Goal: Communication & Community: Answer question/provide support

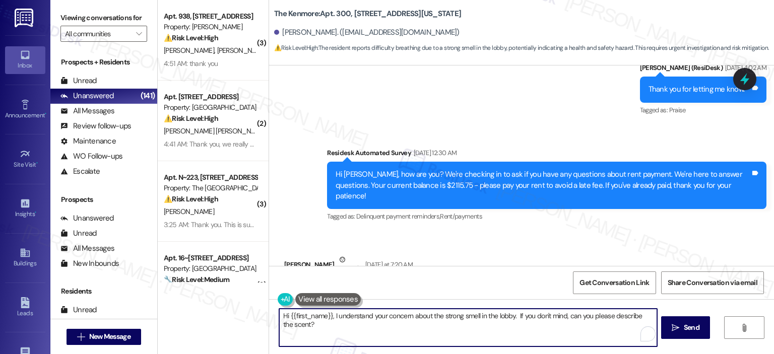
scroll to position [157, 0]
drag, startPoint x: 307, startPoint y: 325, endPoint x: 277, endPoint y: 324, distance: 29.7
click at [279, 324] on textarea "Hi {{first_name}}, I understand your concern about the strong smell in the lobb…" at bounding box center [467, 328] width 377 height 38
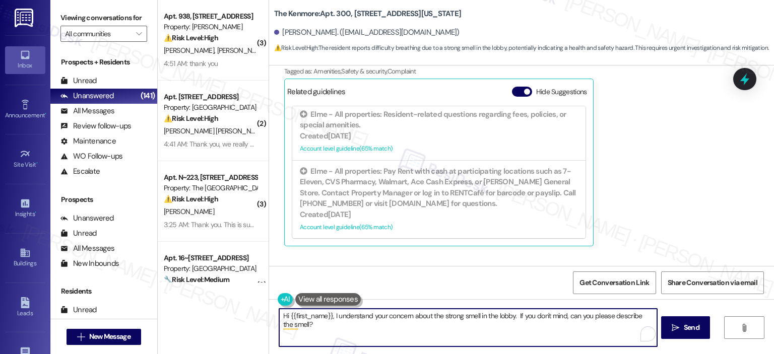
click at [512, 316] on textarea "Hi {{first_name}}, I understand your concern about the strong smell in the lobb…" at bounding box center [467, 328] width 377 height 38
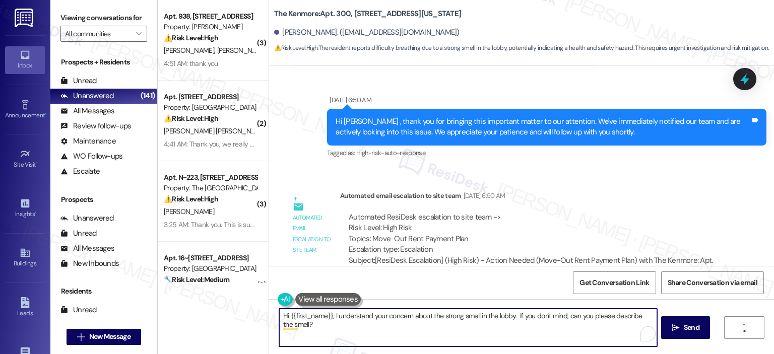
scroll to position [22433, 0]
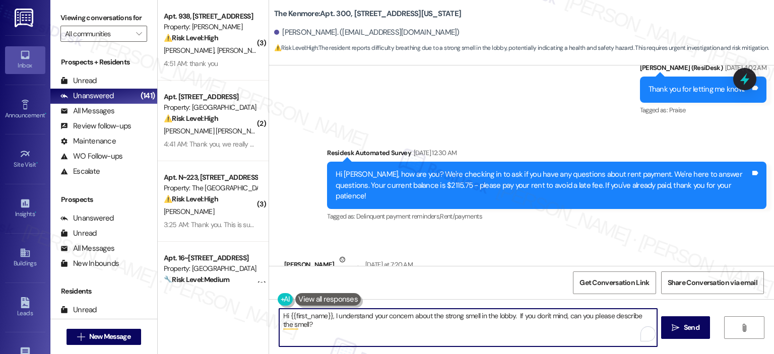
click at [339, 332] on textarea "Hi {{first_name}}, I understand your concern about the strong smell in the lobb…" at bounding box center [467, 328] width 377 height 38
click at [510, 337] on textarea "Hi {{first_name}}, I understand your concern about the strong smell in the lobb…" at bounding box center [467, 328] width 377 height 38
click at [609, 278] on span "Get Conversation Link" at bounding box center [614, 283] width 70 height 11
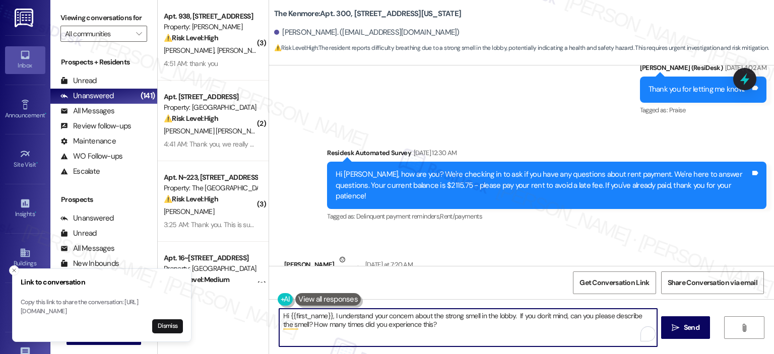
click at [512, 316] on textarea "Hi {{first_name}}, I understand your concern about the strong smell in the lobb…" at bounding box center [467, 328] width 377 height 38
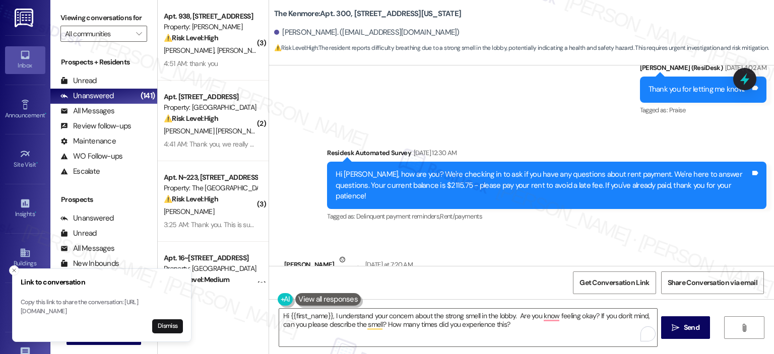
drag, startPoint x: 487, startPoint y: 98, endPoint x: 278, endPoint y: 85, distance: 209.4
click at [284, 279] on div "Excuse me but someone in the lobby keeps spraying something when I walk thru an…" at bounding box center [503, 297] width 439 height 37
copy div "Excuse me but someone in the lobby keeps spraying something when I walk thru an…"
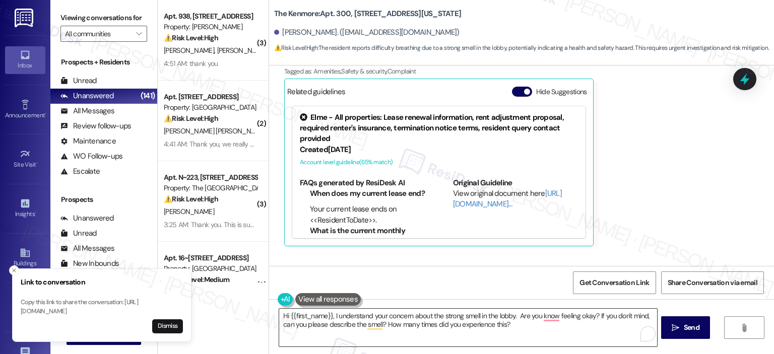
click at [495, 318] on textarea "Hi {{first_name}}, I understand your concern about the strong smell in the lobb…" at bounding box center [467, 328] width 377 height 38
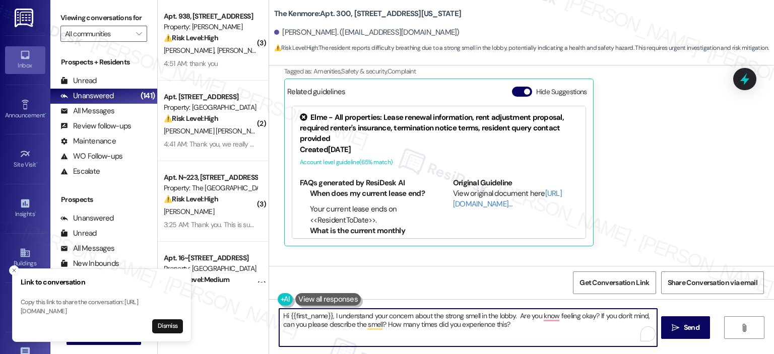
paste textarea "’m so sorry to hear about the strong smell in the lobby—that must have been unc…"
type textarea "Hi {{first_name}}, I’m so sorry to hear about the strong smell in the lobby—tha…"
click at [679, 329] on span " Send" at bounding box center [685, 327] width 32 height 11
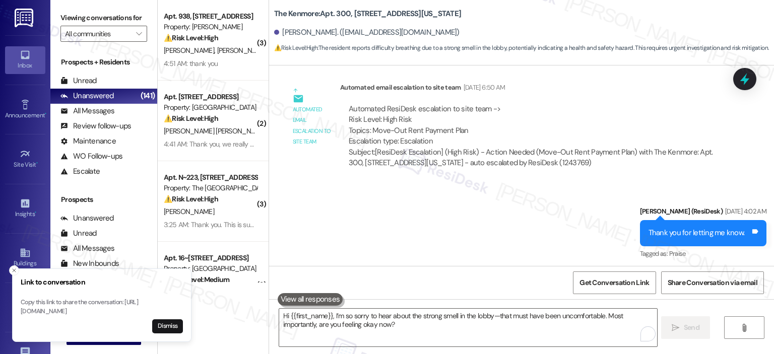
scroll to position [22765, 0]
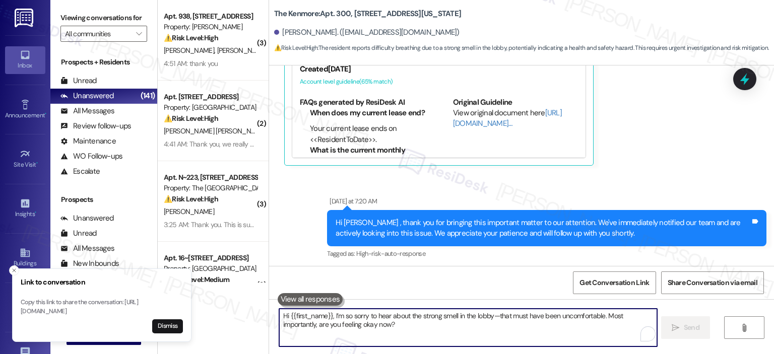
click at [362, 337] on textarea "Hi {{first_name}}, I’m so sorry to hear about the strong smell in the lobby—tha…" at bounding box center [467, 328] width 377 height 38
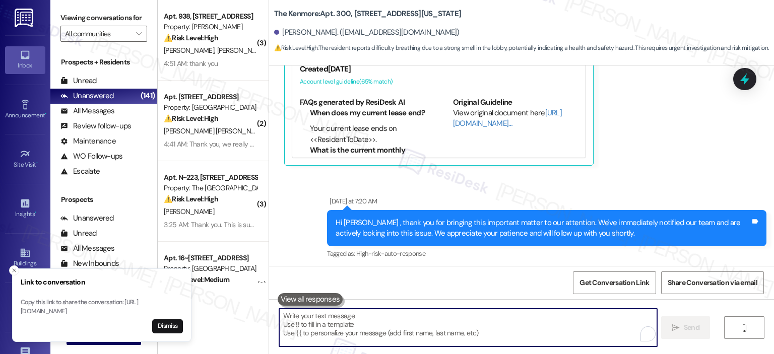
paste textarea "If you don’t mind, is the smell more like perfume, air freshener, or something …"
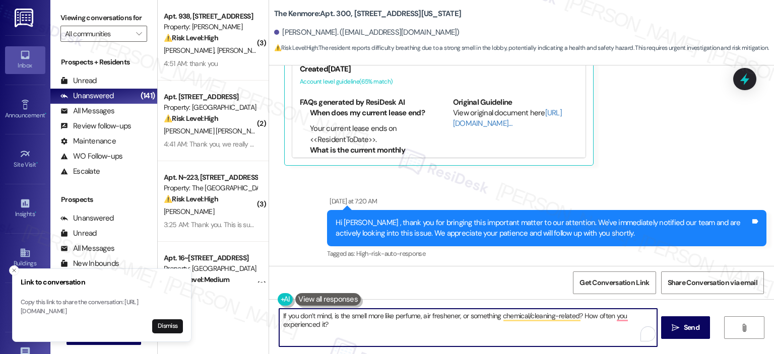
click at [631, 316] on textarea "If you don’t mind, is the smell more like perfume, air freshener, or something …" at bounding box center [467, 328] width 377 height 38
type textarea "If you don’t mind, is the smell more like perfume, air freshener, or something …"
click at [684, 332] on span "Send" at bounding box center [692, 327] width 16 height 11
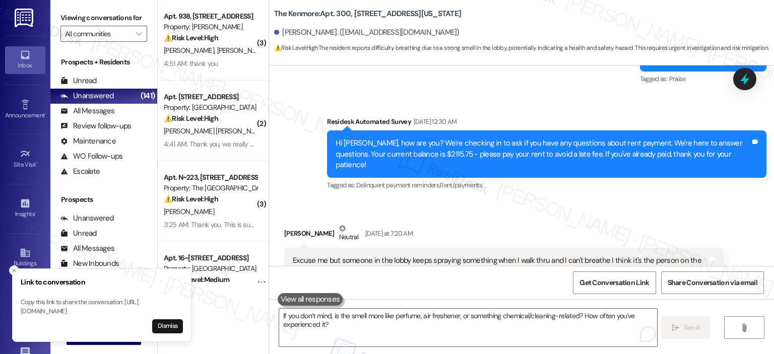
scroll to position [22846, 0]
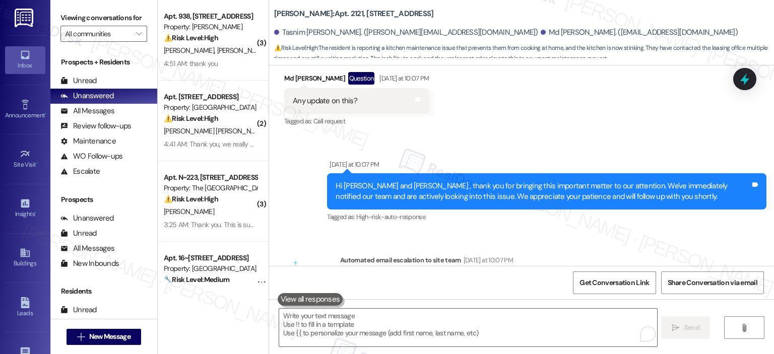
scroll to position [2242, 0]
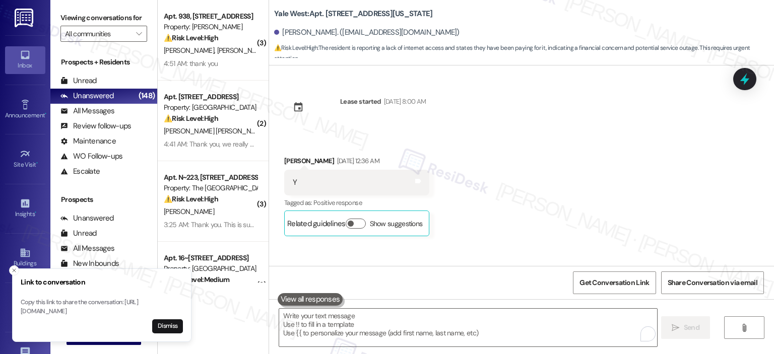
scroll to position [946, 0]
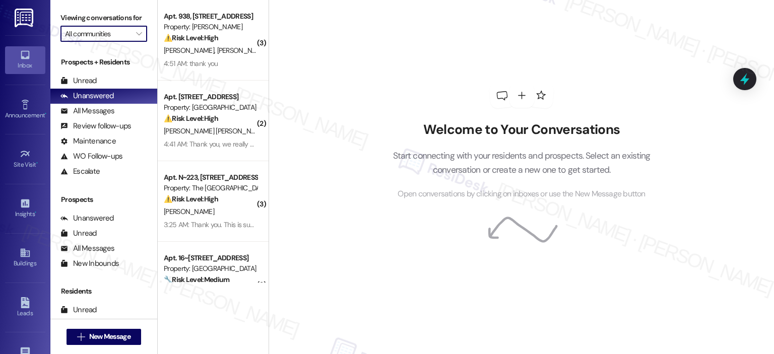
click at [98, 37] on input "All communities" at bounding box center [98, 34] width 66 height 16
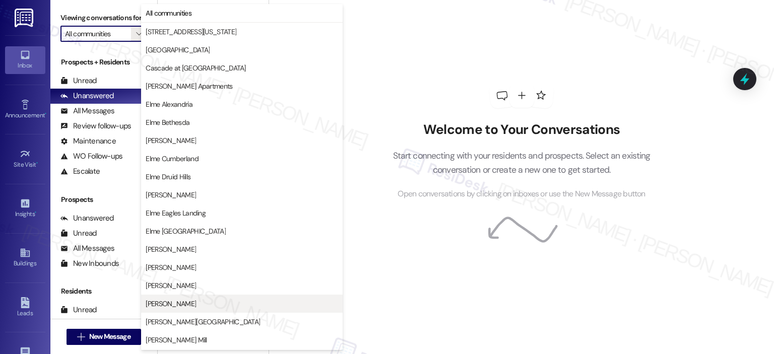
click at [201, 301] on span "[PERSON_NAME]" at bounding box center [242, 304] width 192 height 10
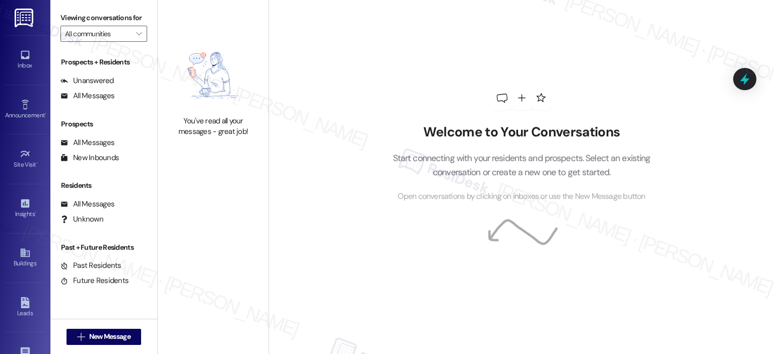
type input "[PERSON_NAME]"
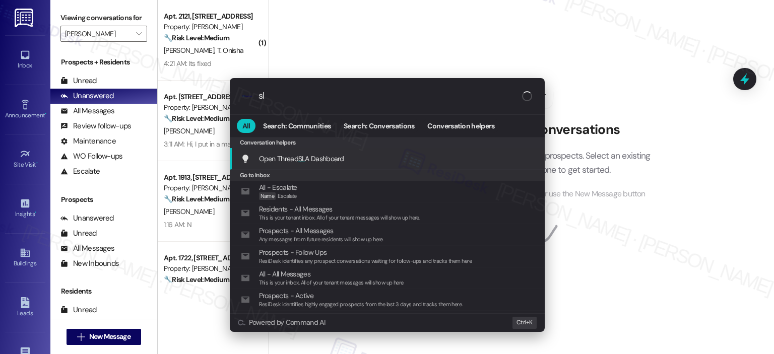
type input "sla"
click at [295, 169] on div "Open Thread SLA Dashboard Add shortcut" at bounding box center [387, 159] width 315 height 22
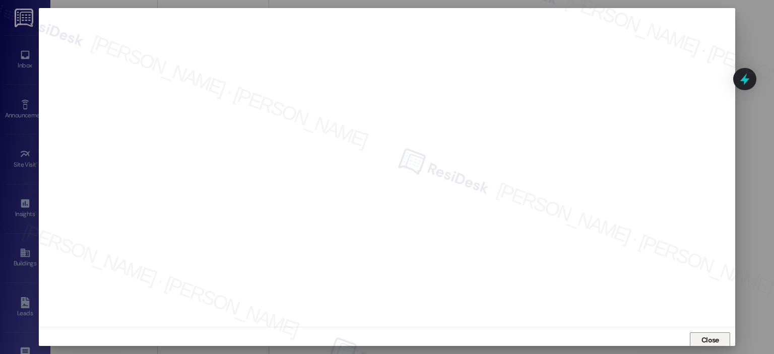
click at [707, 339] on span "Close" at bounding box center [710, 340] width 18 height 11
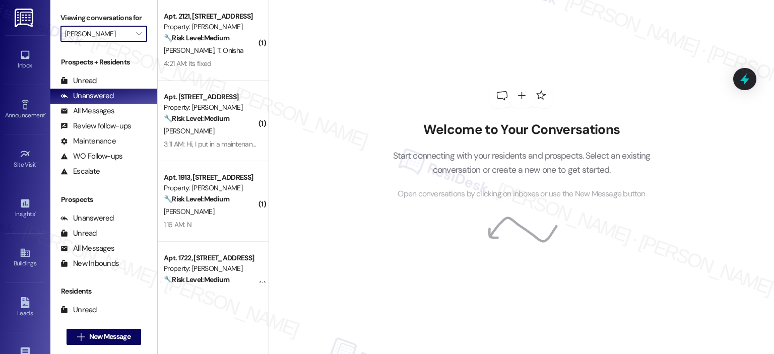
click at [99, 34] on input "[PERSON_NAME]" at bounding box center [98, 34] width 66 height 16
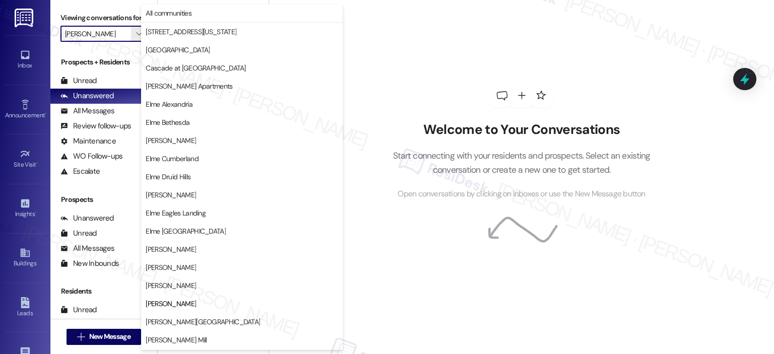
scroll to position [163, 0]
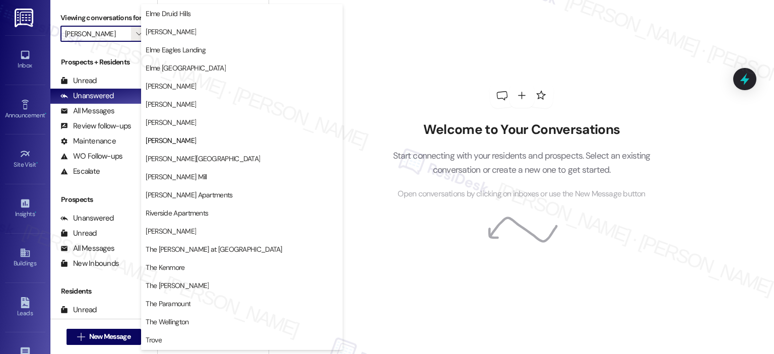
click at [409, 78] on div "Welcome to Your Conversations Start connecting with your residents and prospect…" at bounding box center [521, 141] width 302 height 283
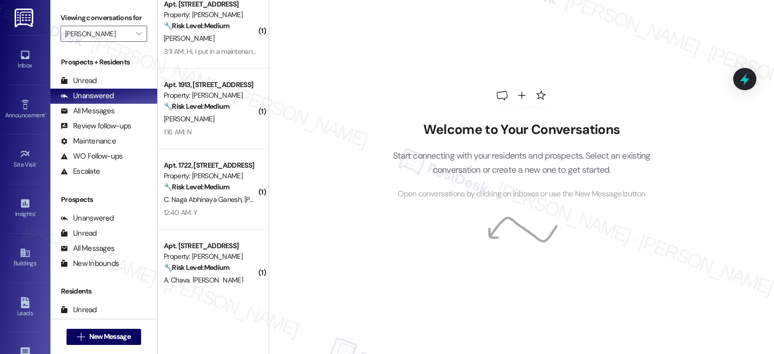
scroll to position [120, 0]
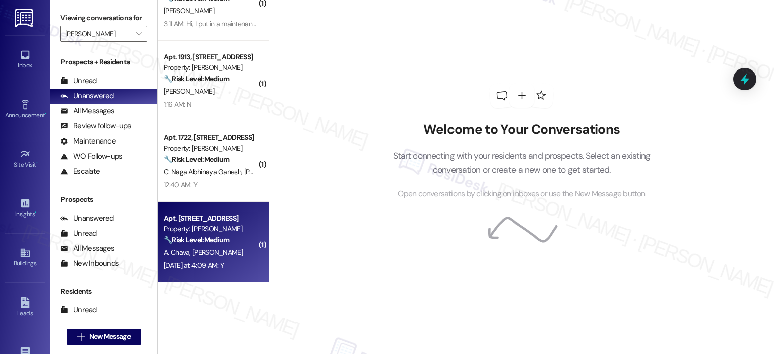
click at [214, 246] on div "A. Chava G. Kilaru" at bounding box center [210, 252] width 95 height 13
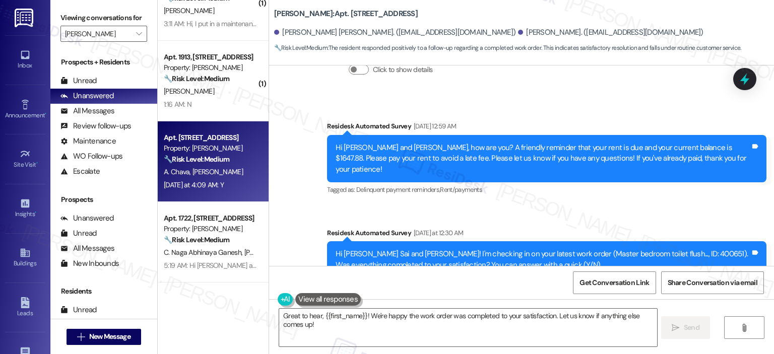
scroll to position [1841, 0]
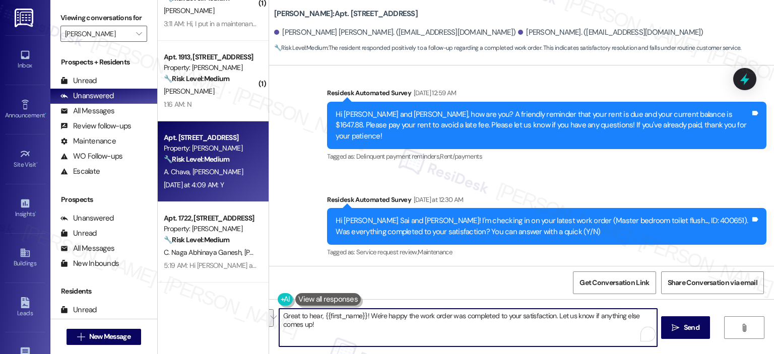
drag, startPoint x: 325, startPoint y: 327, endPoint x: 553, endPoint y: 319, distance: 228.3
click at [553, 319] on textarea "Great to hear, {{first_name}}! We're happy the work order was completed to your…" at bounding box center [467, 328] width 377 height 38
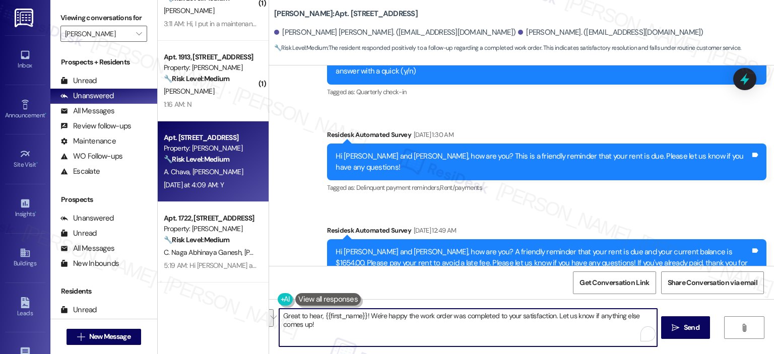
scroll to position [1763, 0]
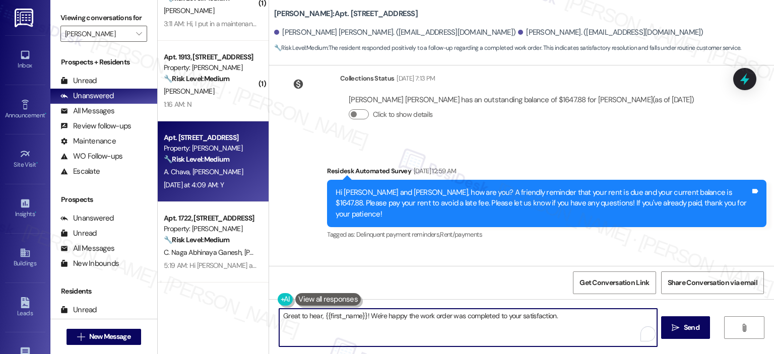
type textarea "Great to hear, {{first_name}}! We're happy the work order was completed to your…"
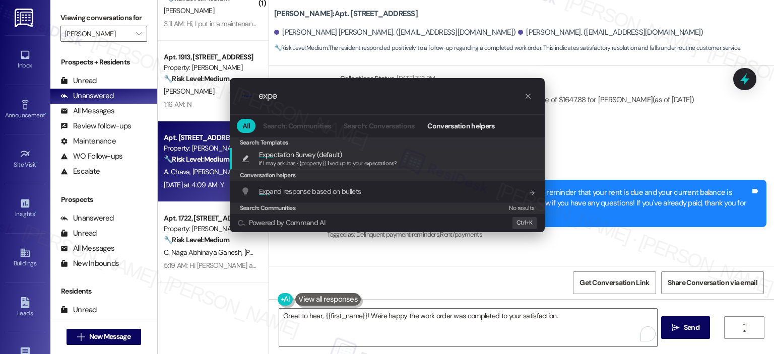
type input "expe"
click at [379, 160] on span "If I may ask...has {{property}} lived up to your expectations?" at bounding box center [328, 163] width 138 height 7
type textarea "If I may ask...has {{property}} lived up to your expectations?"
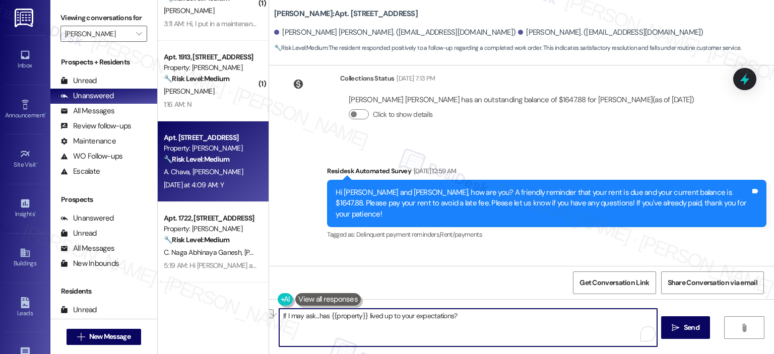
drag, startPoint x: 449, startPoint y: 316, endPoint x: 224, endPoint y: 316, distance: 225.7
click at [224, 316] on div "( 1 ) Apt. 2121, 1113 Powers Ferry Place SE Property: Elme Marietta 🔧 Risk Leve…" at bounding box center [466, 177] width 616 height 354
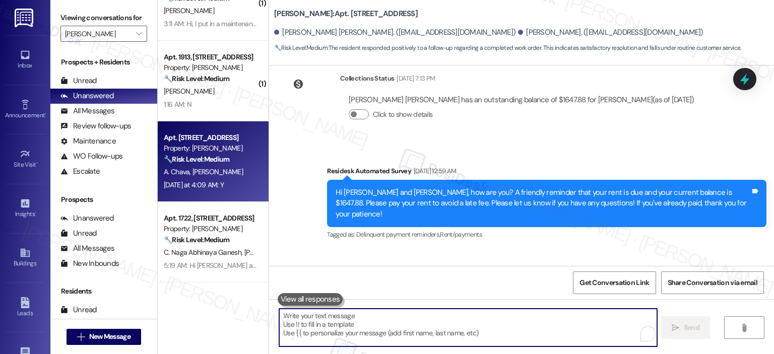
type textarea "If I may ask...has {{property}} lived up to your expectations?"
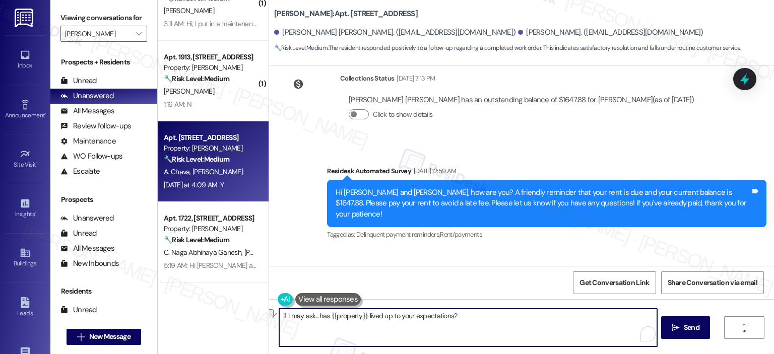
drag, startPoint x: 480, startPoint y: 324, endPoint x: 273, endPoint y: 320, distance: 207.1
click at [273, 320] on div "If I may ask...has {{property}} lived up to your expectations?  Send " at bounding box center [521, 337] width 505 height 76
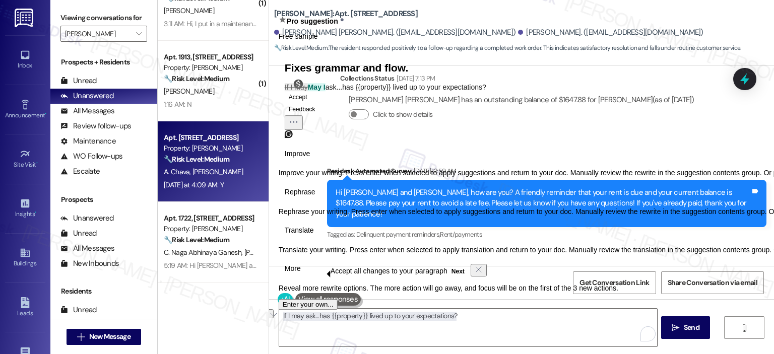
scroll to position [1841, 0]
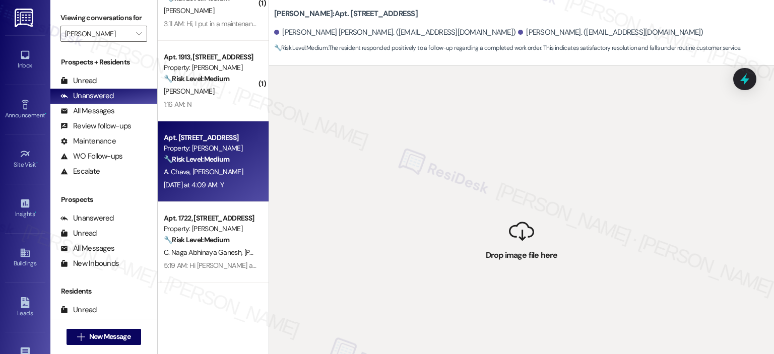
click at [216, 173] on div "A. Chava G. Kilaru" at bounding box center [210, 172] width 95 height 13
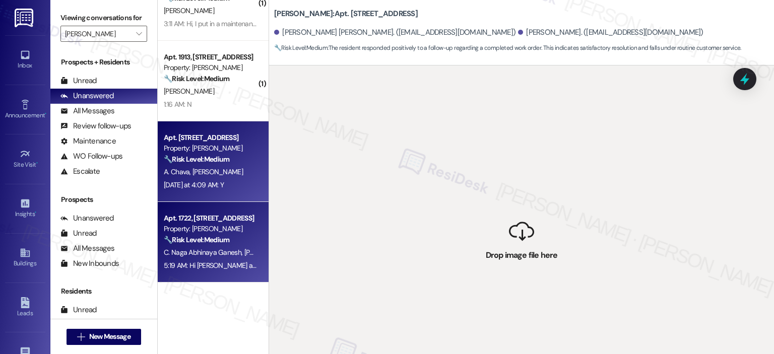
click at [216, 240] on strong "🔧 Risk Level: Medium" at bounding box center [196, 239] width 65 height 9
click at [220, 166] on div "A. Chava G. Kilaru" at bounding box center [210, 172] width 95 height 13
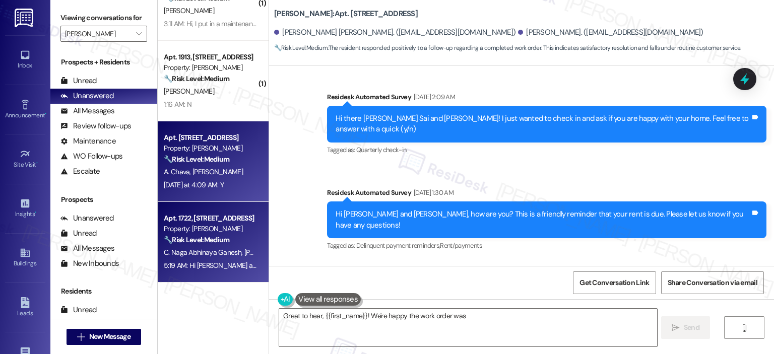
scroll to position [1841, 0]
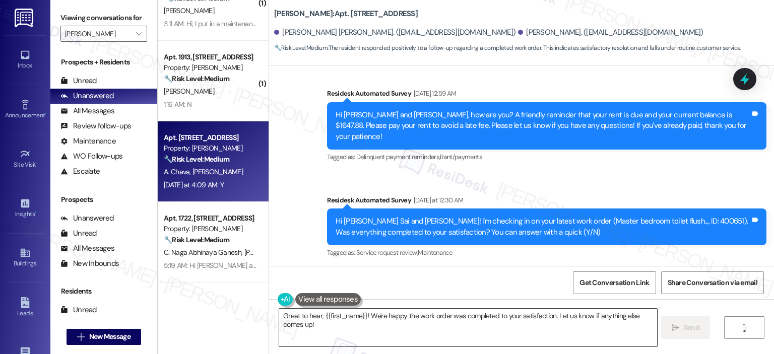
click at [412, 318] on textarea "Great to hear, {{first_name}}! We're happy the work order was completed to your…" at bounding box center [467, 328] width 377 height 38
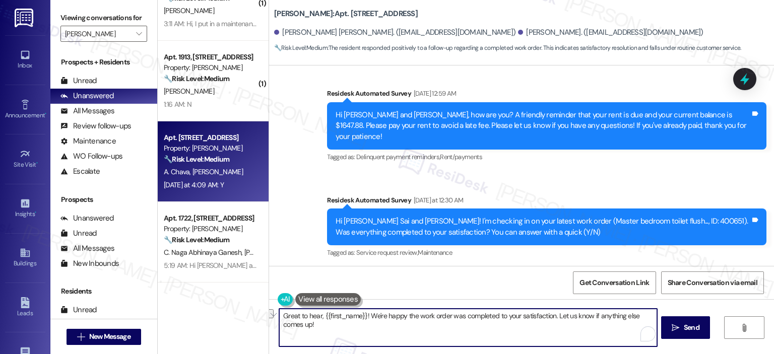
drag, startPoint x: 412, startPoint y: 316, endPoint x: 367, endPoint y: 317, distance: 44.8
click at [367, 317] on textarea "Great to hear, {{first_name}}! We're happy the work order was completed to your…" at bounding box center [467, 328] width 377 height 38
drag, startPoint x: 361, startPoint y: 317, endPoint x: 318, endPoint y: 317, distance: 42.8
click at [318, 317] on textarea "Great to hear, {{first_name}}! We're happy the work order was completed to your…" at bounding box center [467, 328] width 377 height 38
click at [356, 317] on textarea "Great to hear, Akhila! We're happy the work order was completed to your satisfa…" at bounding box center [467, 328] width 377 height 38
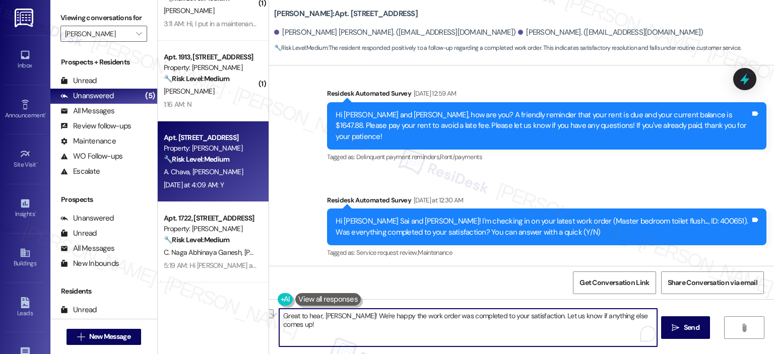
drag, startPoint x: 643, startPoint y: 315, endPoint x: 528, endPoint y: 317, distance: 115.4
click at [528, 317] on textarea "Great to hear, Akhila! We're happy the work order was completed to your satisfa…" at bounding box center [467, 328] width 377 height 38
click at [377, 313] on textarea "Great to hear, Akhila! We're happy the work order was completed to your satisfa…" at bounding box center [467, 328] width 377 height 38
drag, startPoint x: 374, startPoint y: 315, endPoint x: 357, endPoint y: 315, distance: 17.6
click at [357, 315] on textarea "Great to hear, Akhila! We're happy the work order was completed to your satisfa…" at bounding box center [467, 328] width 377 height 38
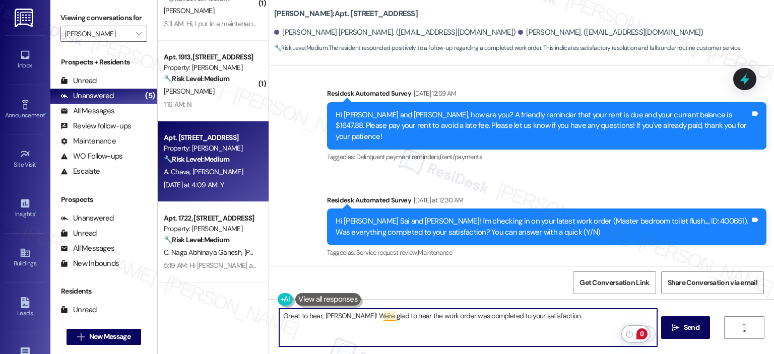
click at [383, 312] on textarea "Great to hear, Akhila! We're glad to hear the work order was completed to your …" at bounding box center [467, 328] width 377 height 38
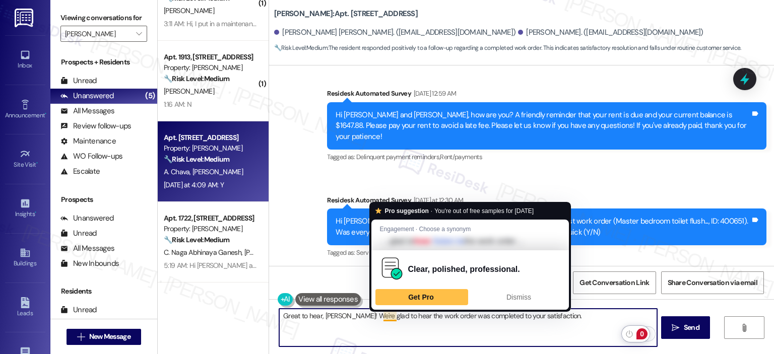
click at [455, 327] on textarea "Great to hear, Akhila! We're glad to hear the work order was completed to your …" at bounding box center [467, 328] width 377 height 38
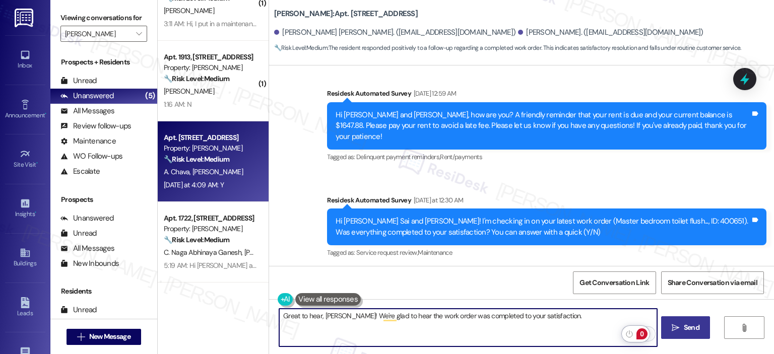
type textarea "Great to hear, Akhila! We're glad to hear the work order was completed to your …"
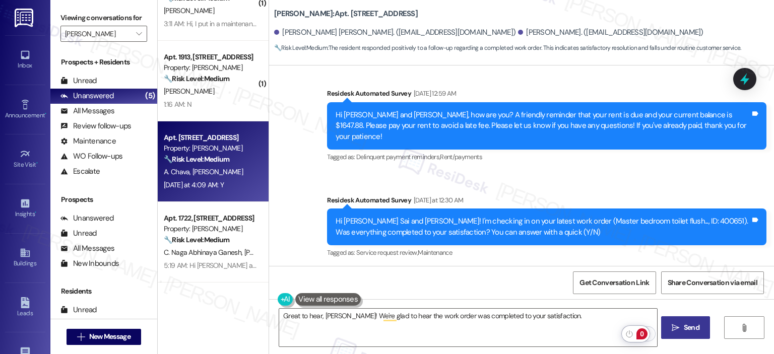
click at [676, 322] on span " Send" at bounding box center [685, 327] width 32 height 11
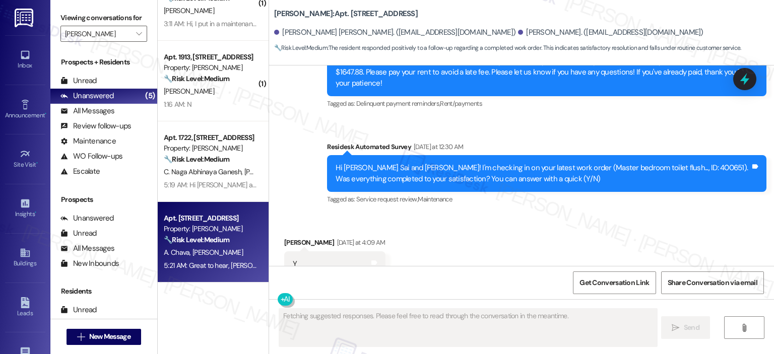
scroll to position [1912, 0]
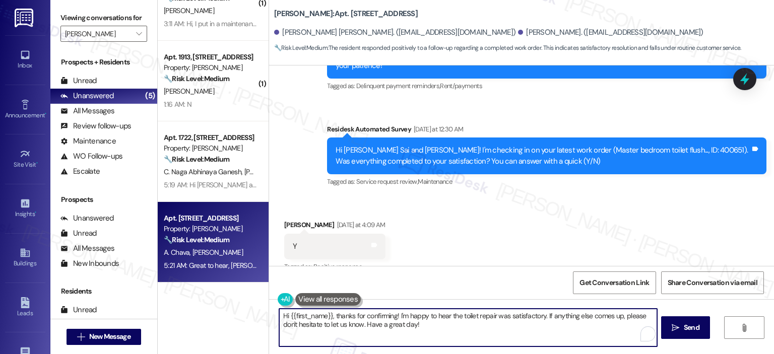
drag, startPoint x: 414, startPoint y: 329, endPoint x: 238, endPoint y: 316, distance: 176.3
click at [238, 316] on div "( 1 ) Apt. 2121, 1113 Powers Ferry Place SE Property: Elme Marietta 🔧 Risk Leve…" at bounding box center [466, 177] width 616 height 354
paste textarea "If I may ask...has {{property}} lived up to your expectations?"
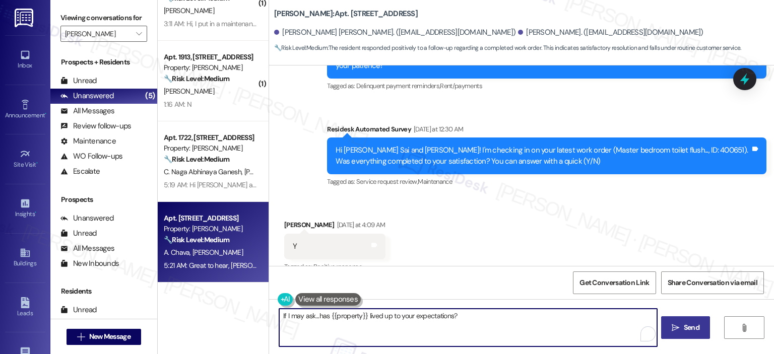
type textarea "If I may ask...has {{property}} lived up to your expectations?"
click at [684, 322] on span "Send" at bounding box center [692, 327] width 16 height 11
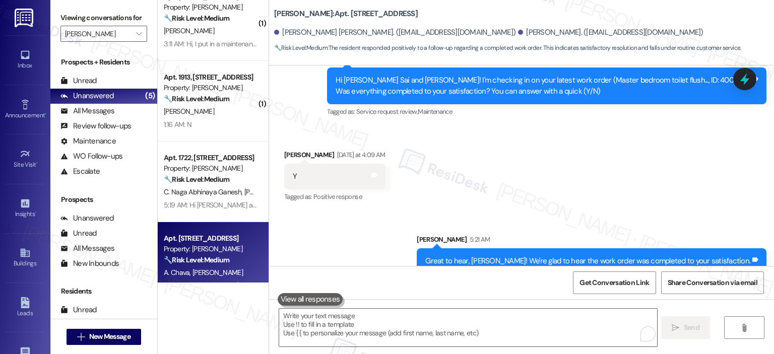
scroll to position [120, 0]
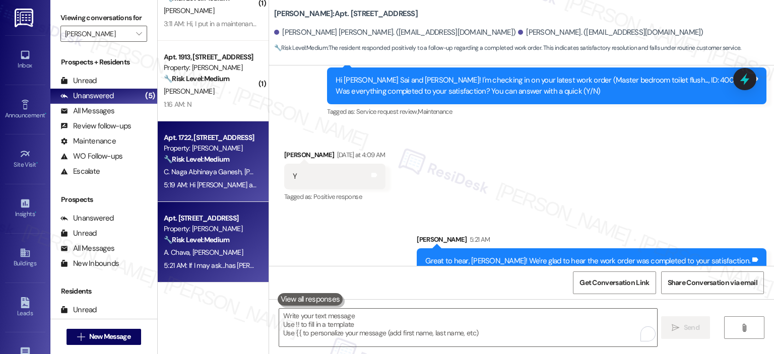
click at [193, 174] on span "C. Naga Abhinaya Ganesh" at bounding box center [204, 171] width 81 height 9
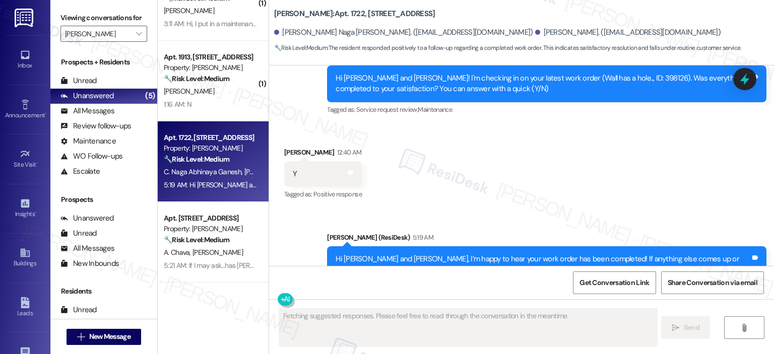
scroll to position [1381, 0]
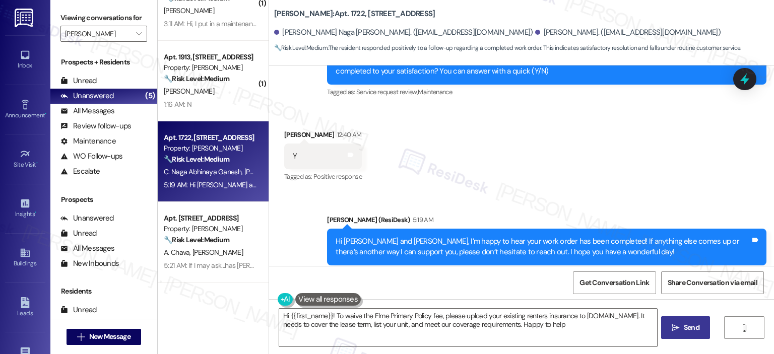
type textarea "Hi {{first_name}}! To waive the Elme Primary Policy fee, please upload your exi…"
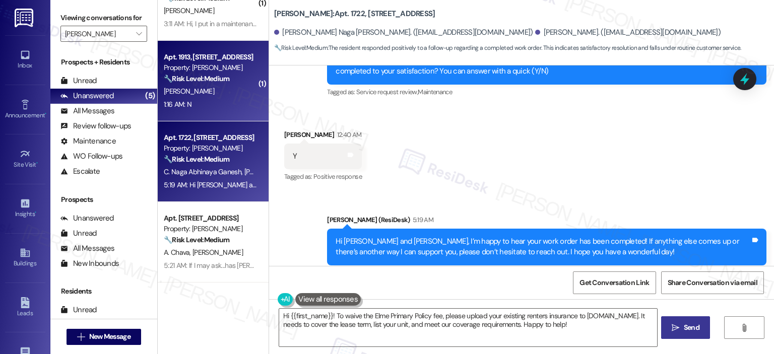
click at [226, 100] on div "1:16 AM: N 1:16 AM: N" at bounding box center [210, 104] width 95 height 13
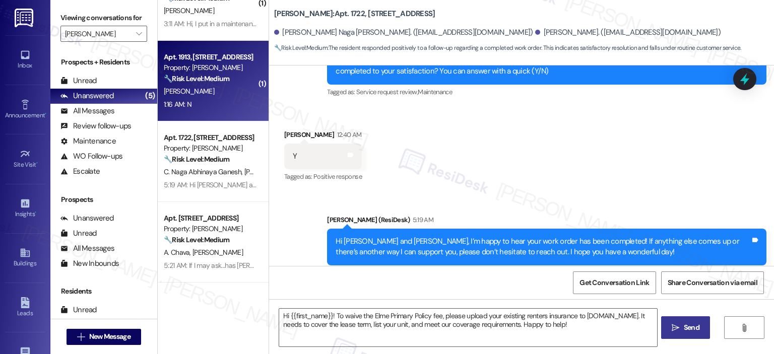
type textarea "Fetching suggested responses. Please feel free to read through the conversation…"
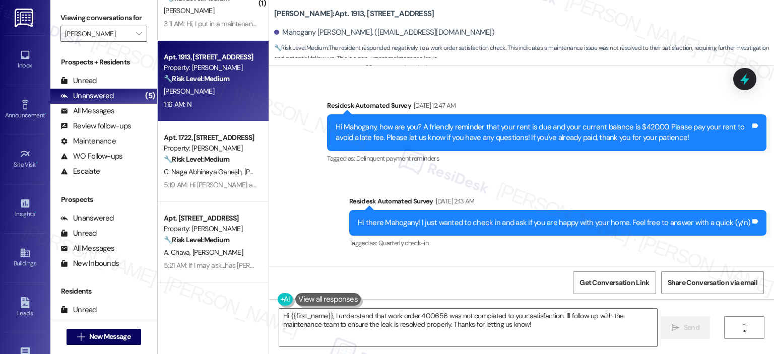
scroll to position [3858, 0]
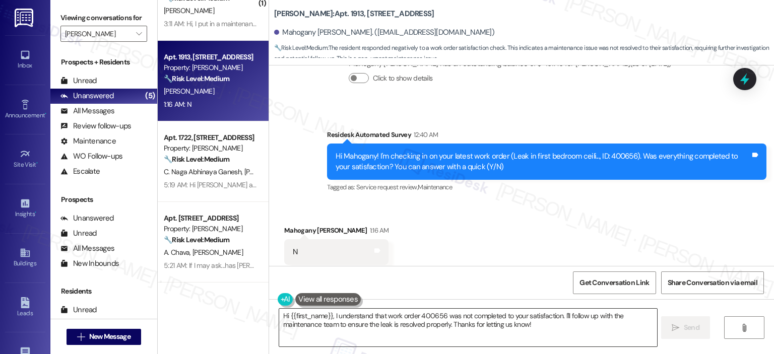
click at [524, 322] on textarea "Hi {{first_name}}, I understand that work order 400656 was not completed to you…" at bounding box center [467, 328] width 377 height 38
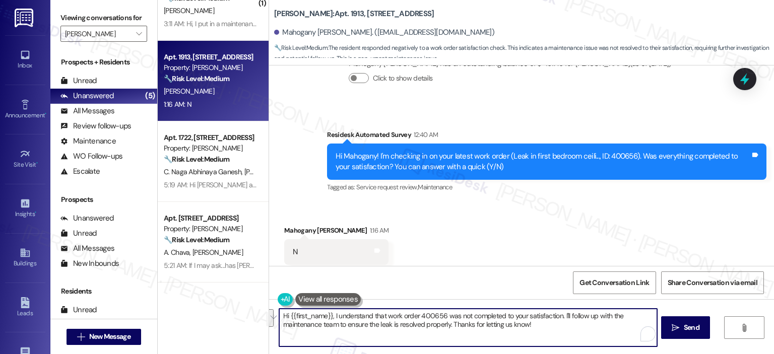
drag, startPoint x: 524, startPoint y: 326, endPoint x: 562, endPoint y: 313, distance: 40.0
click at [562, 313] on textarea "Hi {{first_name}}, I understand that work order 400656 was not completed to you…" at bounding box center [467, 328] width 377 height 38
click at [327, 315] on textarea "Hi {{first_name}}, I understand that work order 400656 was not completed to you…" at bounding box center [467, 328] width 377 height 38
drag, startPoint x: 329, startPoint y: 315, endPoint x: 252, endPoint y: 317, distance: 76.6
click at [252, 317] on div "( 1 ) Apt. 2121, 1113 Powers Ferry Place SE Property: Elme Marietta 🔧 Risk Leve…" at bounding box center [466, 177] width 616 height 354
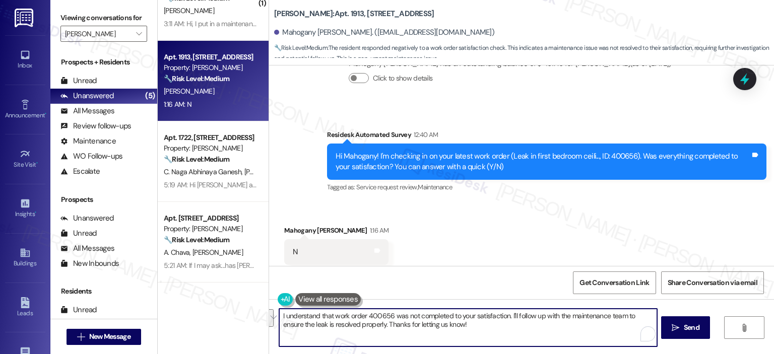
drag, startPoint x: 451, startPoint y: 324, endPoint x: 506, endPoint y: 307, distance: 57.5
click at [506, 307] on div "I understand that work order 400656 was not completed to your satisfaction. I'l…" at bounding box center [521, 337] width 505 height 76
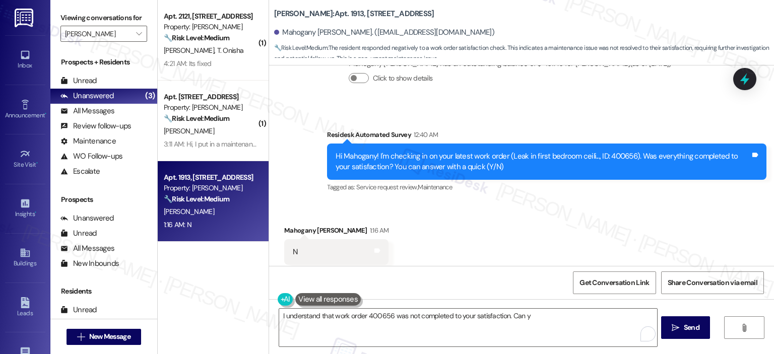
scroll to position [0, 0]
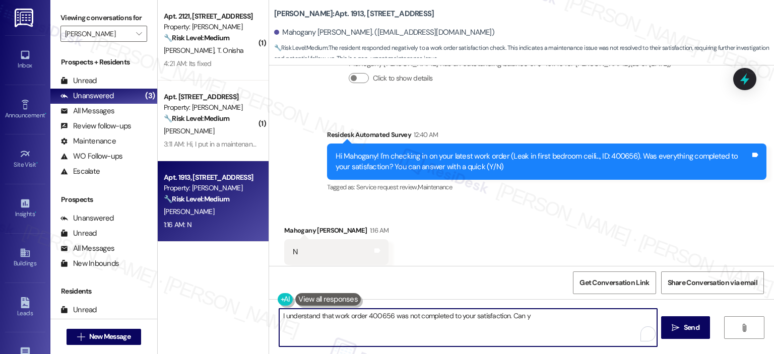
click at [545, 335] on textarea "I understand that work order 400656 was not completed to your satisfaction. Can…" at bounding box center [467, 328] width 377 height 38
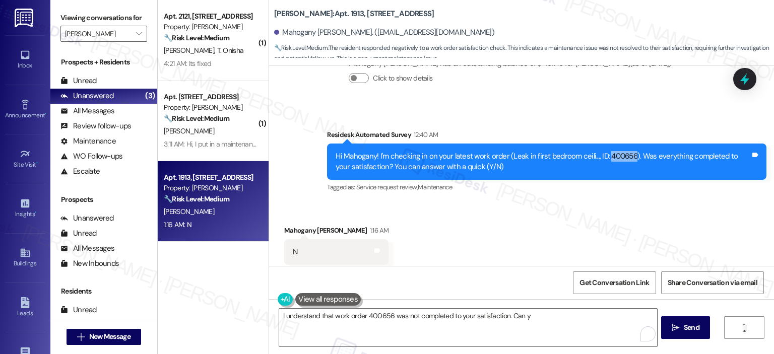
drag, startPoint x: 598, startPoint y: 132, endPoint x: 623, endPoint y: 130, distance: 25.2
click at [623, 151] on div "Hi Mahogany! I'm checking in on your latest work order (Leak in first bedroom c…" at bounding box center [542, 162] width 415 height 22
copy div "400656"
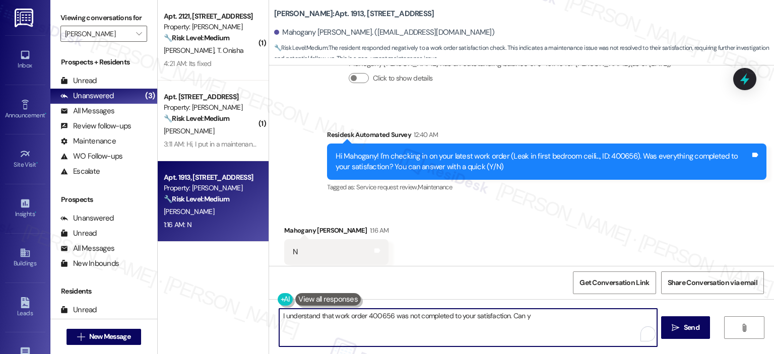
click at [534, 315] on textarea "I understand that work order 400656 was not completed to your satisfaction. Can…" at bounding box center [467, 328] width 377 height 38
paste textarea "Could you let us know specifically what part of the issue still feels unresolve…"
drag, startPoint x: 604, startPoint y: 315, endPoint x: 572, endPoint y: 317, distance: 31.8
click at [572, 317] on textarea "I understand that work order 400656 was not completed to your satisfaction. Cou…" at bounding box center [467, 328] width 377 height 38
drag, startPoint x: 431, startPoint y: 324, endPoint x: 334, endPoint y: 326, distance: 96.2
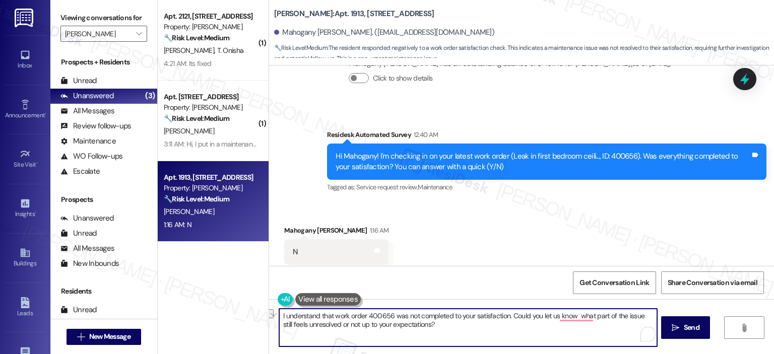
click at [334, 326] on textarea "I understand that work order 400656 was not completed to your satisfaction. Cou…" at bounding box center [467, 328] width 377 height 38
click at [505, 317] on textarea "I understand that work order 400656 was not completed to your satisfaction. Cou…" at bounding box center [467, 328] width 377 height 38
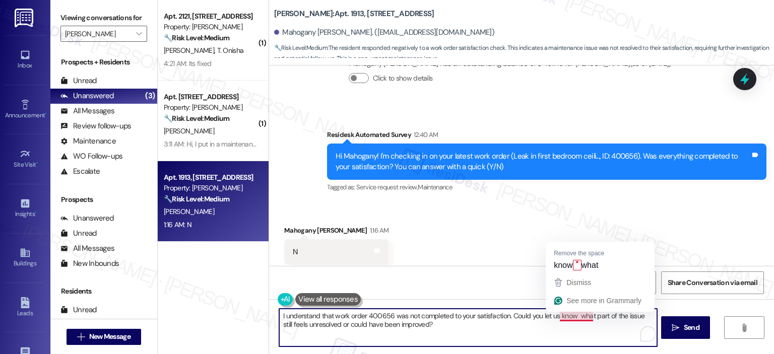
click at [570, 323] on textarea "I understand that work order 400656 was not completed to your satisfaction. Cou…" at bounding box center [467, 328] width 377 height 38
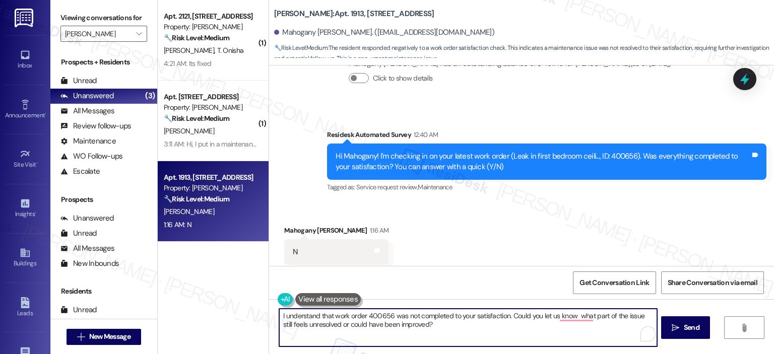
click at [572, 318] on textarea "I understand that work order 400656 was not completed to your satisfaction. Cou…" at bounding box center [467, 328] width 377 height 38
type textarea "I understand that work order 400656 was not completed to your satisfaction. Cou…"
click at [480, 331] on textarea "I understand that work order 400656 was not completed to your satisfaction. Cou…" at bounding box center [467, 328] width 377 height 38
drag, startPoint x: 454, startPoint y: 325, endPoint x: 249, endPoint y: 313, distance: 205.3
click at [249, 313] on div "( 1 ) Apt. 2121, 1113 Powers Ferry Place SE Property: Elme Marietta 🔧 Risk Leve…" at bounding box center [466, 177] width 616 height 354
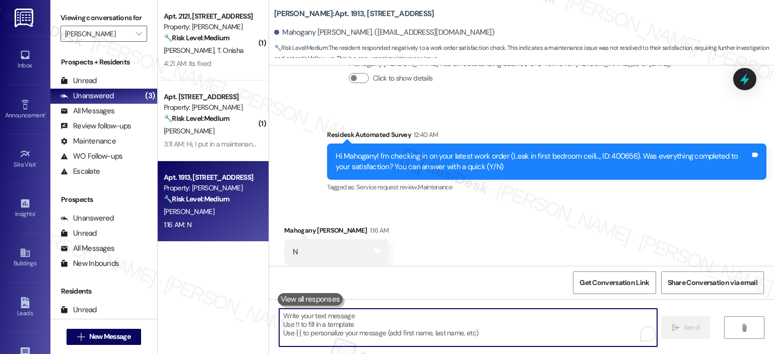
drag, startPoint x: 601, startPoint y: 284, endPoint x: 567, endPoint y: 262, distance: 40.1
click at [601, 284] on span "Get Conversation Link" at bounding box center [614, 283] width 70 height 11
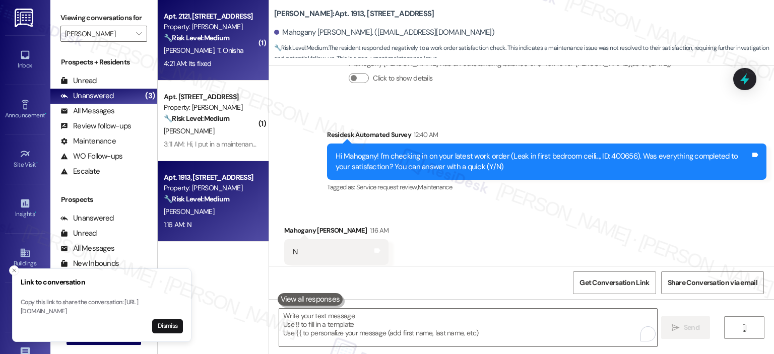
click at [211, 45] on div "M. Morsalin T. Onisha" at bounding box center [210, 50] width 95 height 13
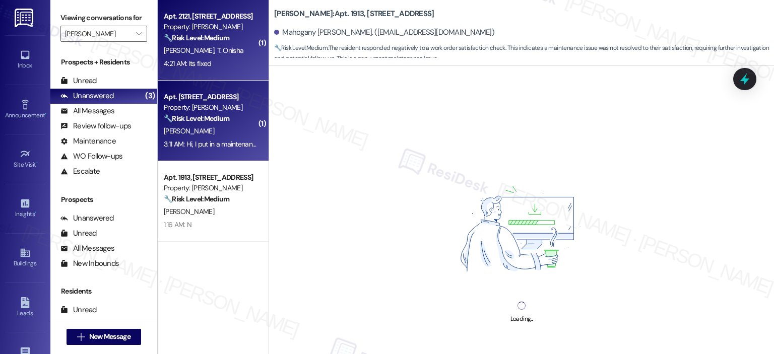
click at [196, 116] on strong "🔧 Risk Level: Medium" at bounding box center [196, 118] width 65 height 9
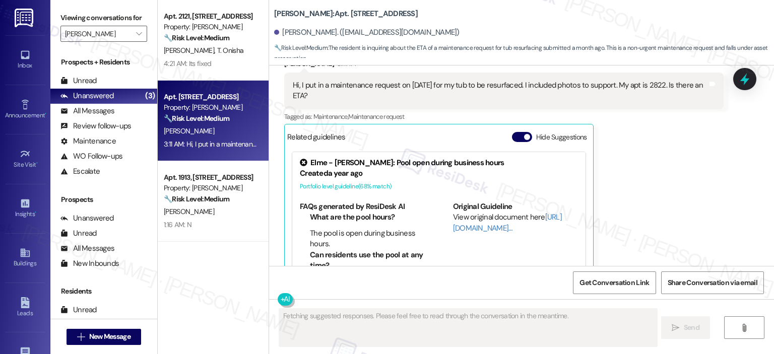
scroll to position [4277, 0]
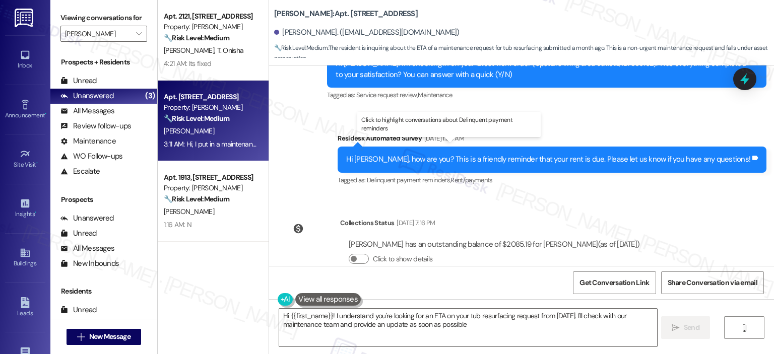
type textarea "Hi {{first_name}}! I understand you're looking for an ETA on your tub resurfaci…"
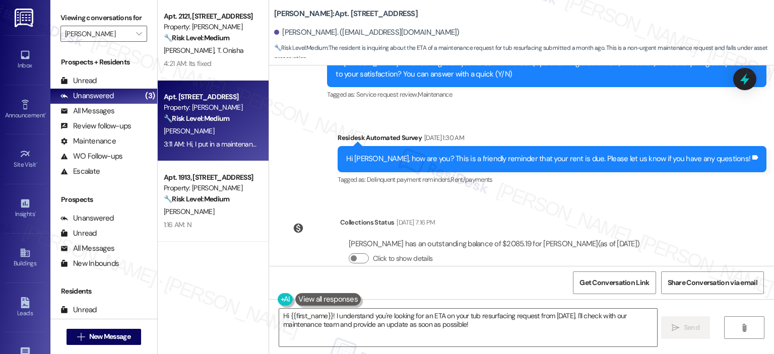
scroll to position [4529, 0]
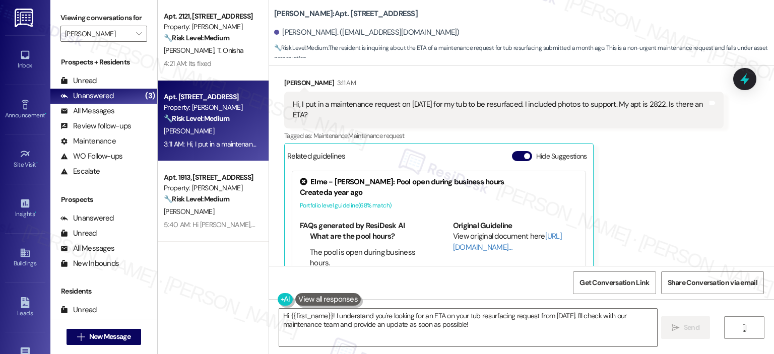
scroll to position [4491, 0]
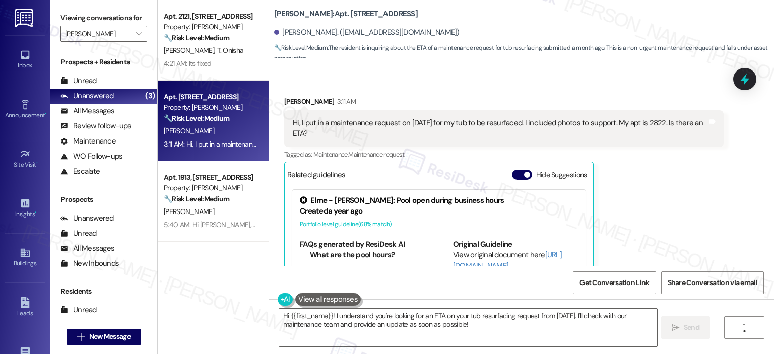
click at [647, 199] on div "Katrina Green 3:11 AM Hi, I put in a maintenance request on August 11 for my tu…" at bounding box center [503, 212] width 439 height 233
click at [637, 287] on span "Get Conversation Link" at bounding box center [614, 283] width 70 height 11
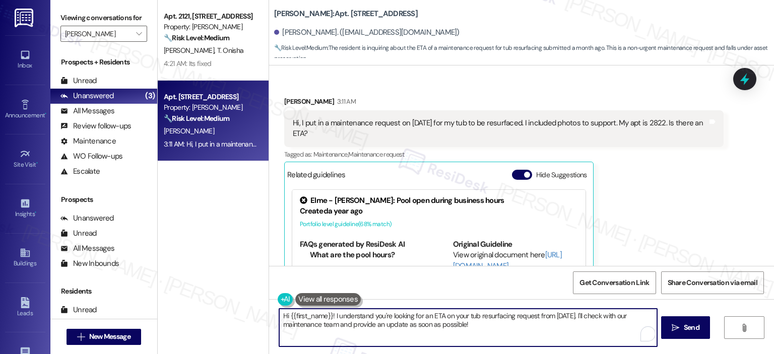
drag, startPoint x: 473, startPoint y: 324, endPoint x: 320, endPoint y: 313, distance: 153.0
click at [320, 313] on textarea "Hi {{first_name}}! I understand you're looking for an ETA on your tub resurfaci…" at bounding box center [467, 328] width 377 height 38
click at [500, 334] on textarea "Hi {{first_name}}! I understand you're looking for an ETA on your tub resurfaci…" at bounding box center [467, 328] width 377 height 38
drag, startPoint x: 475, startPoint y: 330, endPoint x: 560, endPoint y: 322, distance: 85.1
click at [560, 322] on textarea "Hi {{first_name}}! I understand you're looking for an ETA on your tub resurfaci…" at bounding box center [467, 328] width 377 height 38
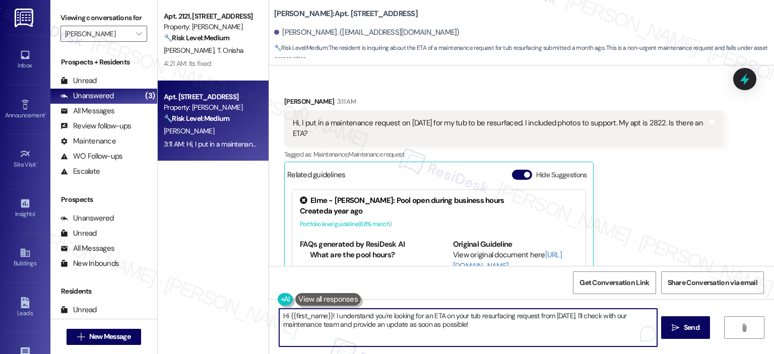
click at [491, 326] on textarea "Hi {{first_name}}! I understand you're looking for an ETA on your tub resurfaci…" at bounding box center [467, 328] width 377 height 38
drag, startPoint x: 468, startPoint y: 331, endPoint x: 337, endPoint y: 318, distance: 131.7
click at [337, 318] on textarea "Hi {{first_name}}! I understand you're looking for an ETA on your tub resurfaci…" at bounding box center [467, 328] width 377 height 38
click at [336, 318] on textarea "Hi {{first_name}}! I understand you're looking for an ETA on your tub resurfaci…" at bounding box center [467, 328] width 377 height 38
drag, startPoint x: 329, startPoint y: 313, endPoint x: 467, endPoint y: 332, distance: 139.4
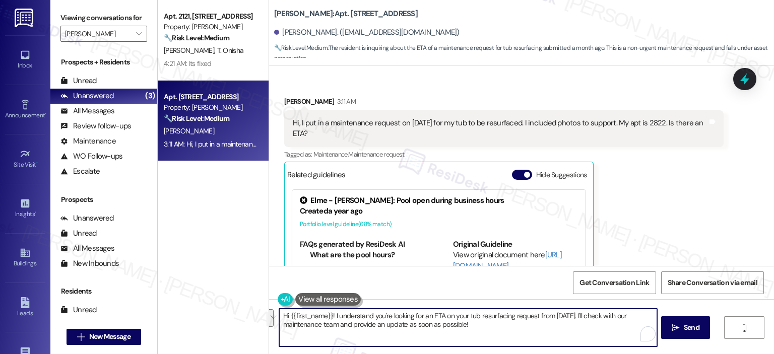
click at [467, 332] on textarea "Hi {{first_name}}! I understand you're looking for an ETA on your tub resurfaci…" at bounding box center [467, 328] width 377 height 38
click at [378, 330] on textarea "Hi {{first_name}}, thank you for reaching out. I understand your concern about …" at bounding box center [467, 328] width 377 height 38
paste textarea "your request is in our maintenance team's queue, and someone will be there soon…"
click at [337, 336] on textarea "Hi {{first_name}}, thank you for reaching out. I understand your concern about …" at bounding box center [467, 328] width 377 height 38
click at [341, 333] on textarea "Hi {{first_name}}, thank you for reaching out. I understand your concern about …" at bounding box center [467, 328] width 377 height 38
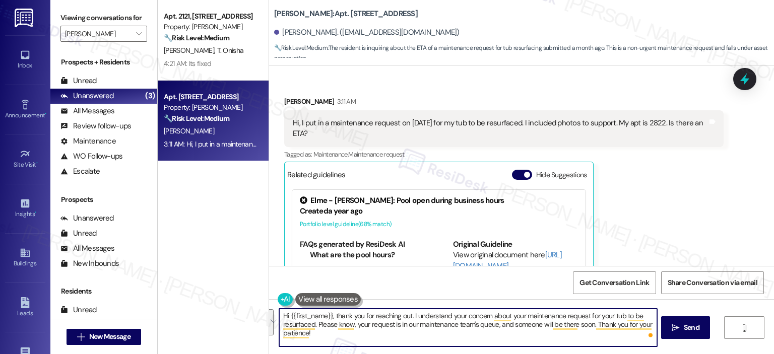
paste textarea "completely understand your concern about the maintenance request for your tub t…"
drag, startPoint x: 432, startPoint y: 333, endPoint x: 377, endPoint y: 333, distance: 54.9
click at [377, 333] on textarea "Hi {{first_name}}, thank you for reaching out. I completely understand your con…" at bounding box center [467, 328] width 377 height 38
type textarea "Hi {{first_name}}, thank you for reaching out. I completely understand your con…"
click at [478, 332] on textarea "Hi {{first_name}}, thank you for reaching out. I completely understand your con…" at bounding box center [467, 328] width 377 height 38
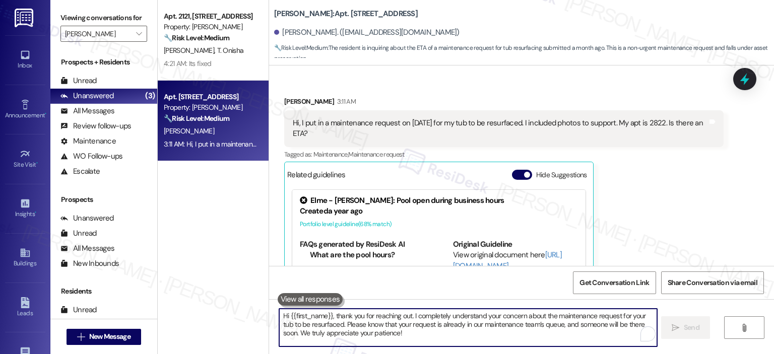
scroll to position [4529, 0]
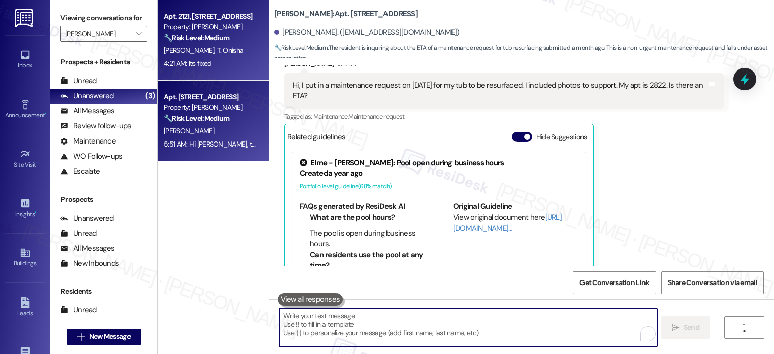
click at [222, 52] on div "M. Morsalin T. Onisha" at bounding box center [210, 50] width 95 height 13
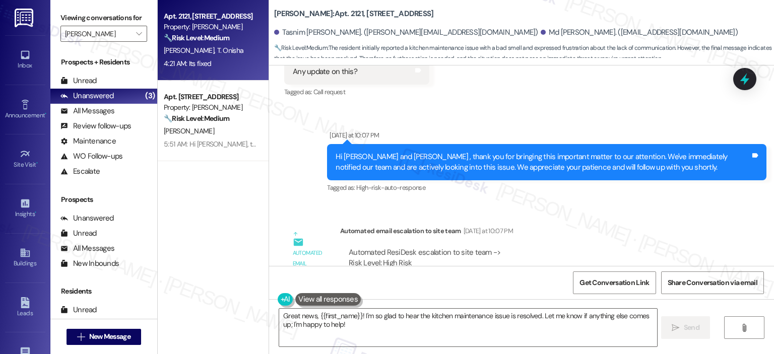
scroll to position [2271, 0]
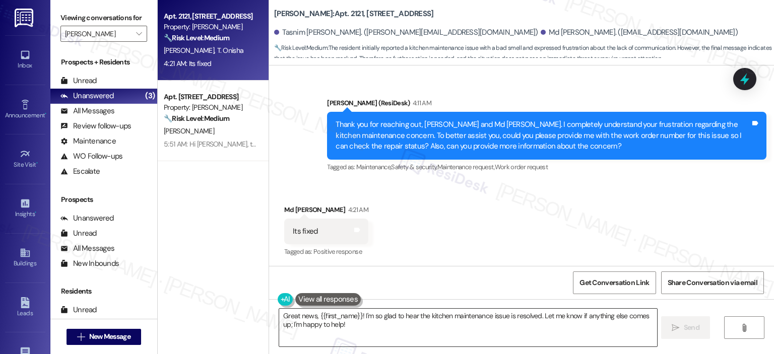
click at [353, 327] on textarea "Great news, {{first_name}}! I'm so glad to hear the kitchen maintenance issue i…" at bounding box center [467, 328] width 377 height 38
drag, startPoint x: 276, startPoint y: 206, endPoint x: 333, endPoint y: 208, distance: 57.0
click at [333, 208] on div "Received via SMS Md Istiak Morsalin 4:21 AM Its fixed Tags and notes Tagged as:…" at bounding box center [326, 232] width 99 height 70
copy div "Md Istiak Morsalin"
click at [348, 309] on textarea "Great news, {{first_name}}! I'm so glad to hear the kitchen maintenance issue i…" at bounding box center [467, 328] width 377 height 38
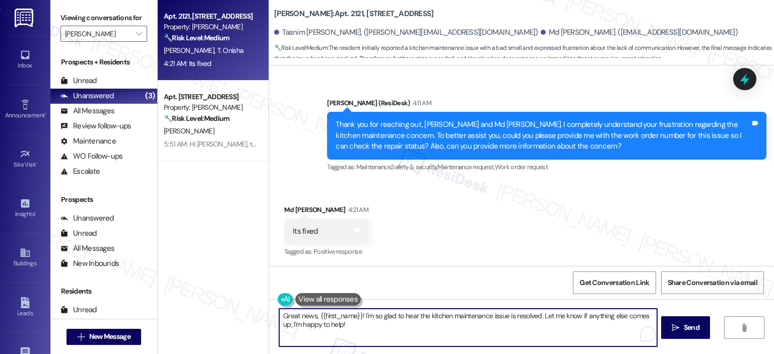
drag, startPoint x: 355, startPoint y: 316, endPoint x: 314, endPoint y: 318, distance: 40.8
click at [314, 318] on textarea "Great news, {{first_name}}! I'm so glad to hear the kitchen maintenance issue i…" at bounding box center [467, 328] width 377 height 38
paste textarea "Md Istiak Morsalin"
drag, startPoint x: 288, startPoint y: 324, endPoint x: 292, endPoint y: 328, distance: 6.4
click at [288, 324] on textarea "Great news, Md Istiak Morsalin! I'm so glad to hear the kitchen maintenance iss…" at bounding box center [467, 328] width 377 height 38
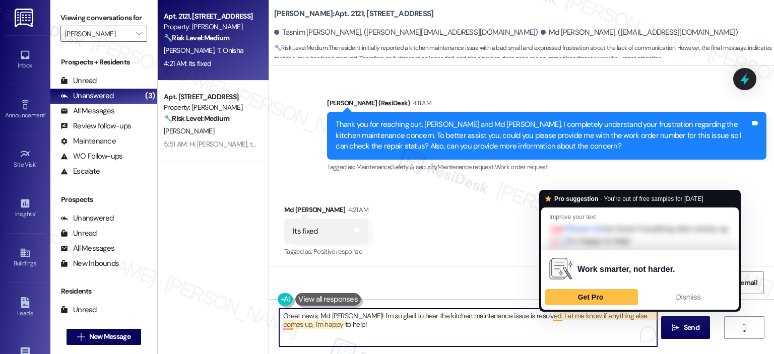
click at [511, 326] on textarea "Great news, Md Istiak Morsalin! I'm so glad to hear the kitchen maintenance iss…" at bounding box center [467, 328] width 377 height 38
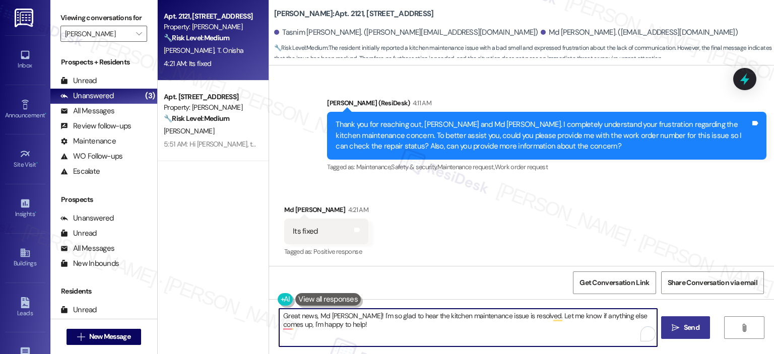
type textarea "Great news, Md Istiak Morsalin! I'm so glad to hear the kitchen maintenance iss…"
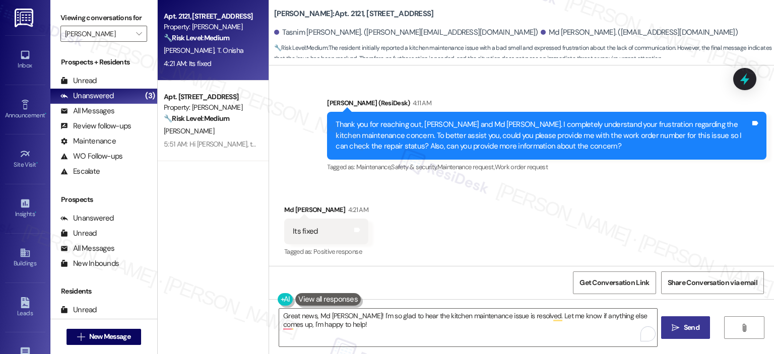
click at [687, 328] on span "Send" at bounding box center [692, 327] width 16 height 11
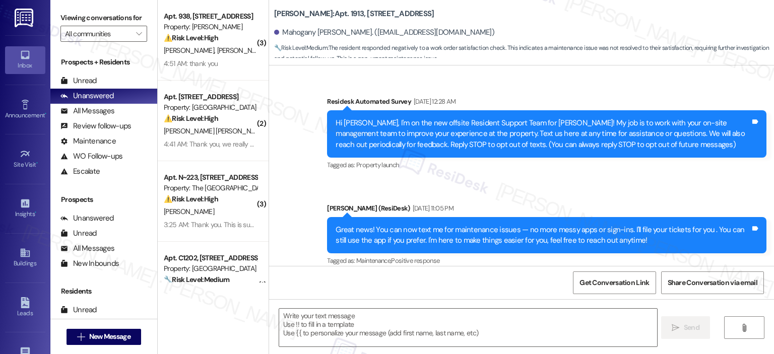
scroll to position [3858, 0]
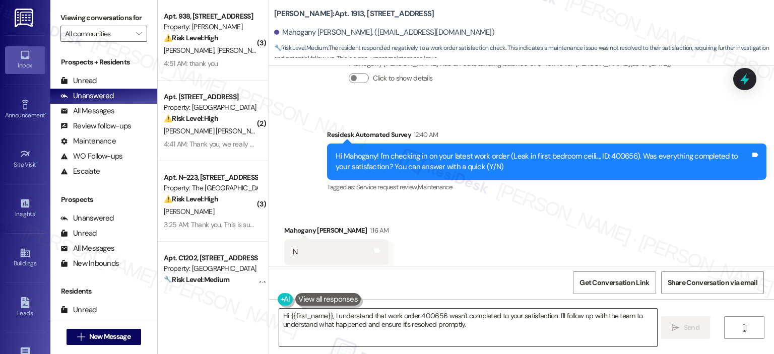
click at [348, 320] on textarea "Hi {{first_name}}, I understand that work order 400656 wasn't completed to your…" at bounding box center [467, 328] width 377 height 38
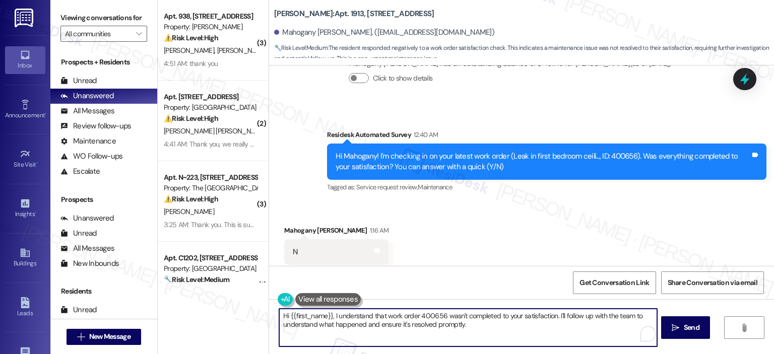
paste textarea "’m really sorry to hear that work order 400656 wasn’t completed to your satisfa…"
type textarea "Hi {{first_name}}, I’m really sorry to hear that work order 400656 wasn’t compl…"
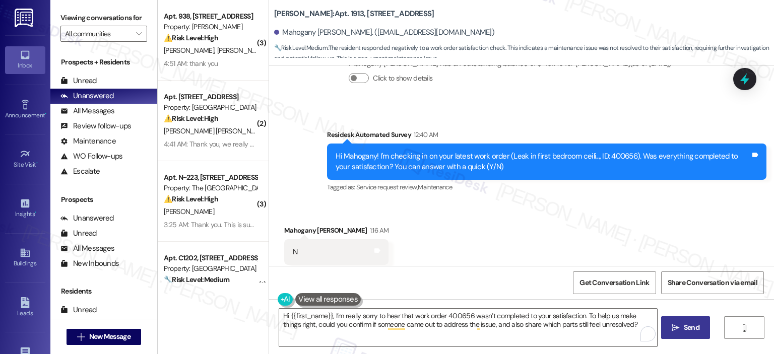
click at [671, 329] on icon "" at bounding box center [675, 328] width 8 height 8
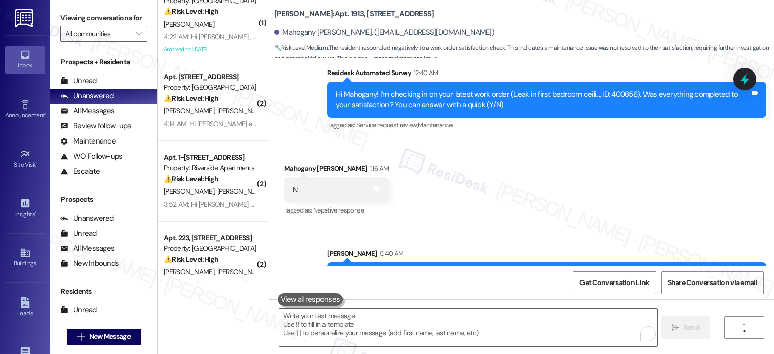
scroll to position [3939, 0]
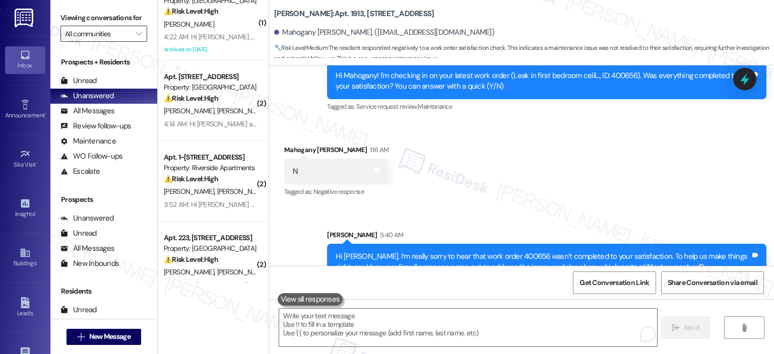
click at [82, 34] on input "All communities" at bounding box center [98, 34] width 66 height 16
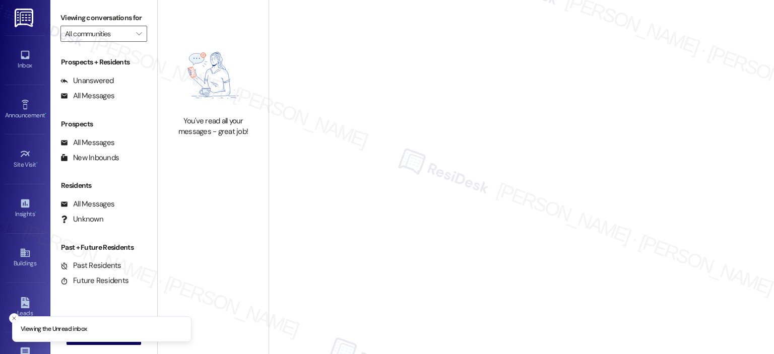
type input "[PERSON_NAME]"
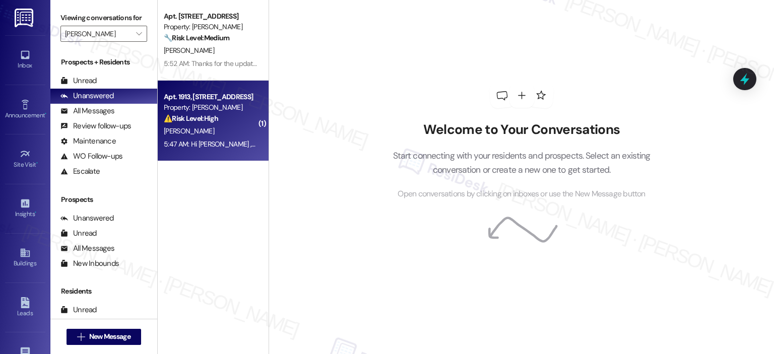
click at [186, 110] on div "Property: [PERSON_NAME]" at bounding box center [210, 107] width 93 height 11
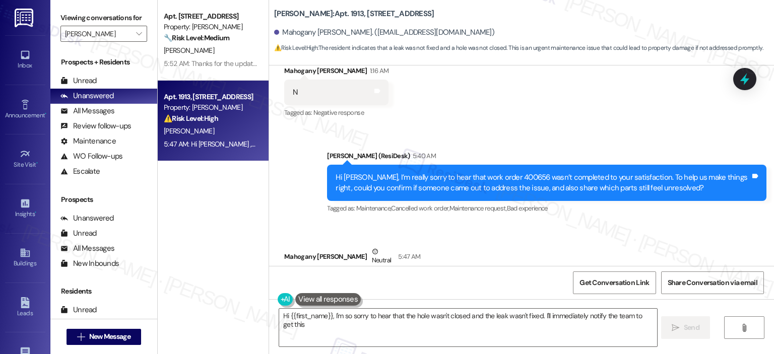
scroll to position [4269, 0]
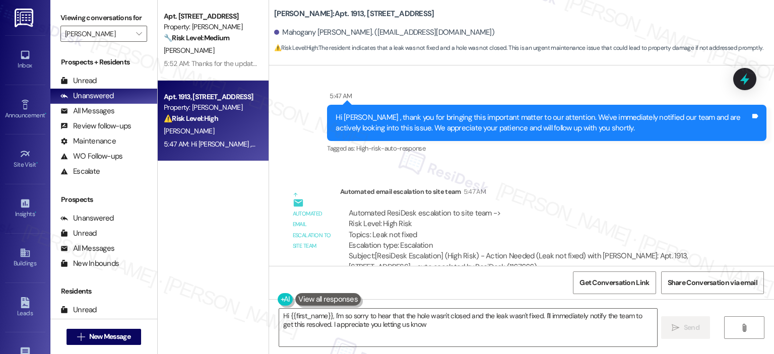
type textarea "Hi {{first_name}}, I'm so sorry to hear that the hole wasn't closed and the lea…"
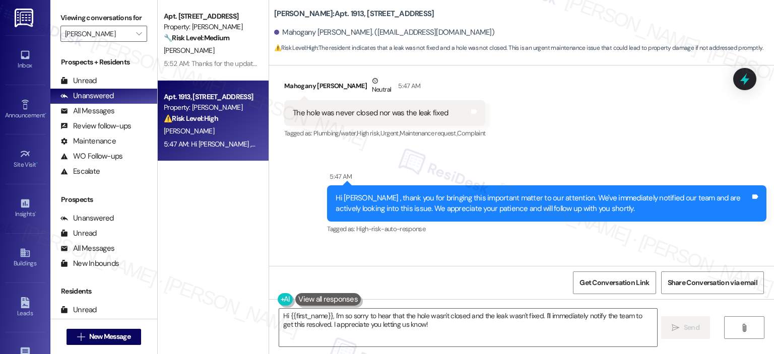
scroll to position [4171, 0]
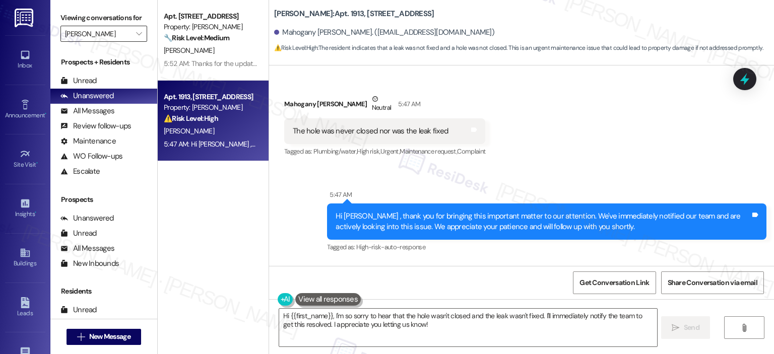
click at [106, 32] on input "[PERSON_NAME]" at bounding box center [98, 34] width 66 height 16
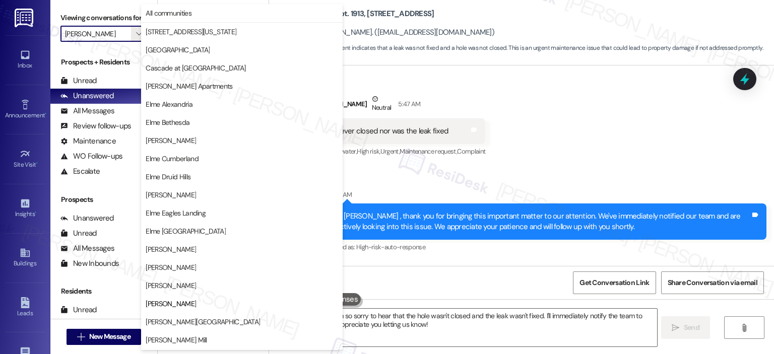
scroll to position [163, 0]
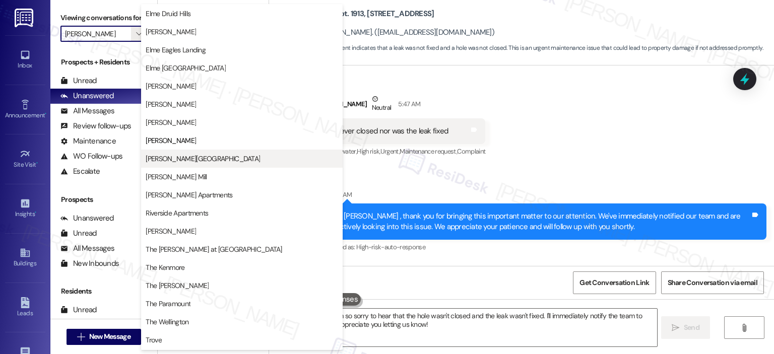
click at [186, 157] on span "[PERSON_NAME][GEOGRAPHIC_DATA]" at bounding box center [203, 159] width 114 height 10
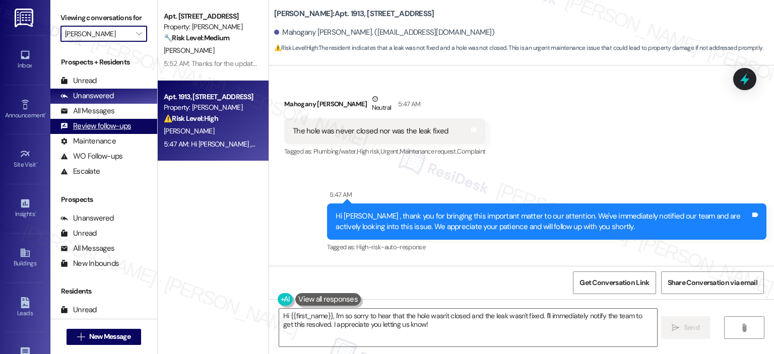
type input "[PERSON_NAME][GEOGRAPHIC_DATA]"
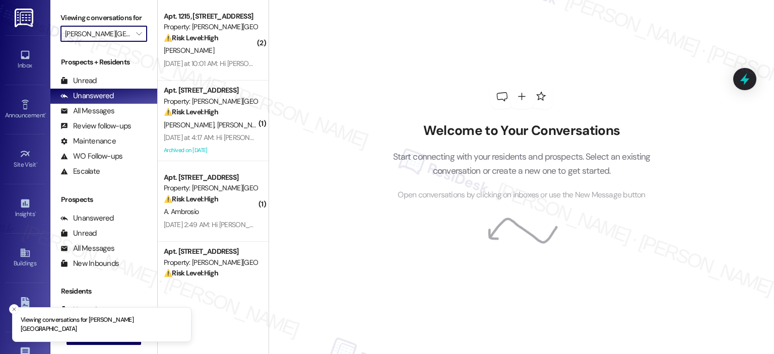
click at [124, 27] on input "[PERSON_NAME][GEOGRAPHIC_DATA]" at bounding box center [98, 34] width 66 height 16
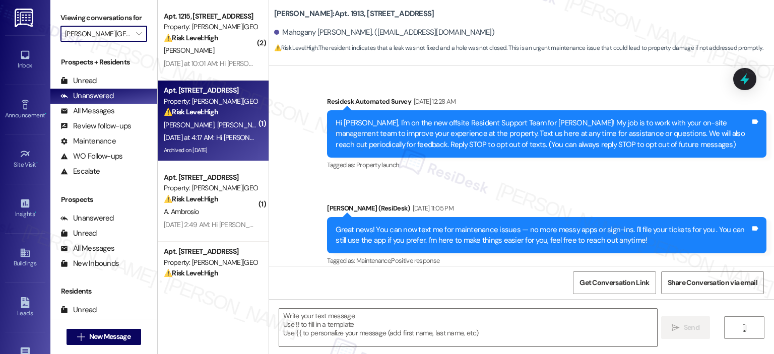
type textarea "Fetching suggested responses. Please feel free to read through the conversation…"
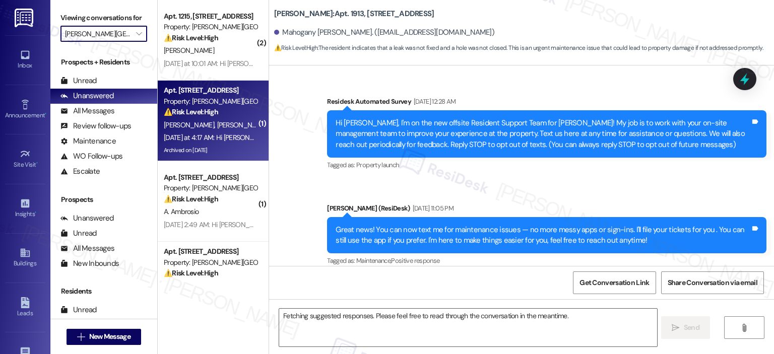
scroll to position [4049, 0]
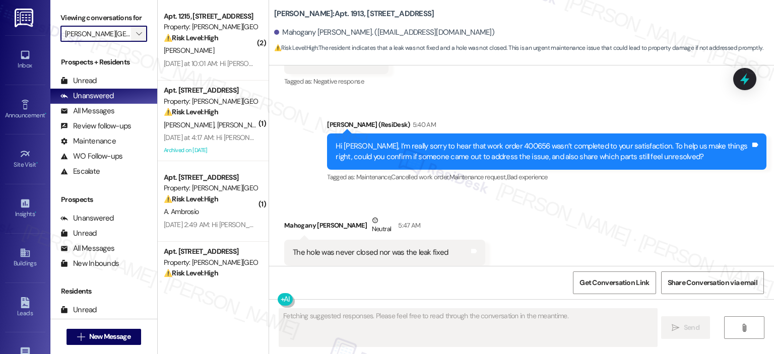
click at [136, 37] on icon "" at bounding box center [139, 34] width 6 height 8
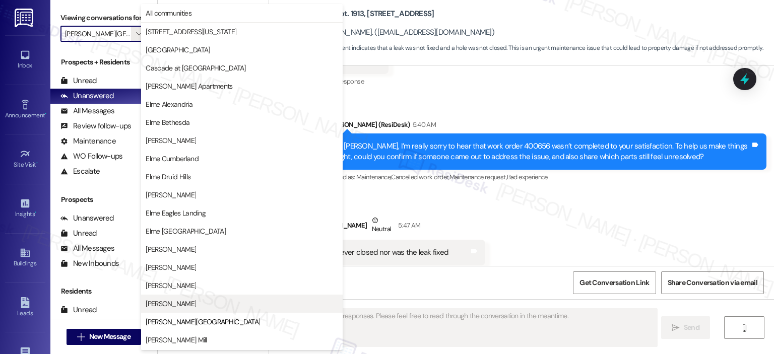
scroll to position [163, 0]
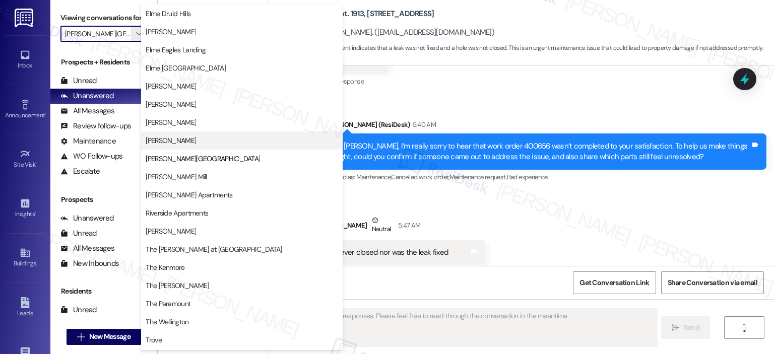
click at [177, 133] on button "[PERSON_NAME]" at bounding box center [241, 140] width 201 height 18
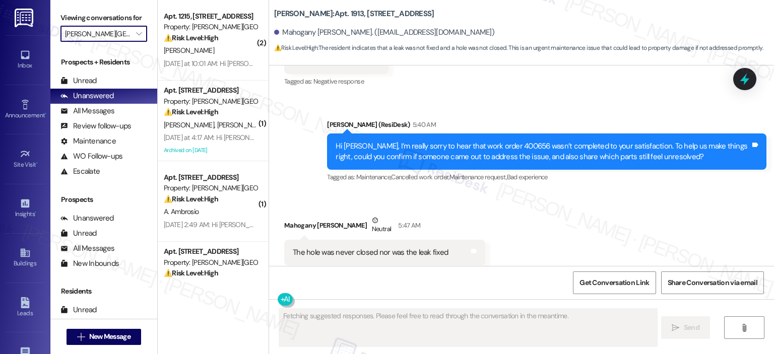
type input "[PERSON_NAME]"
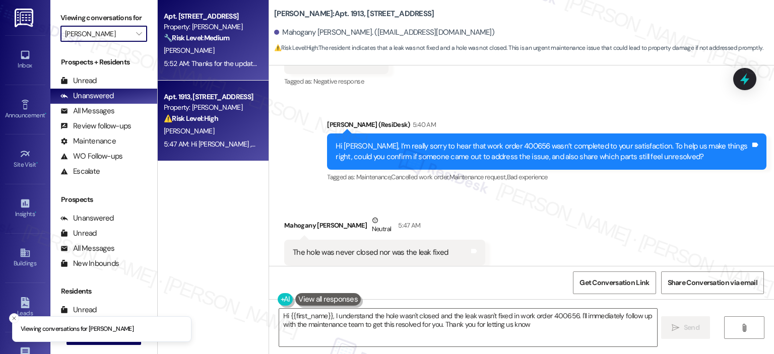
type textarea "Hi {{first_name}}, I understand the hole wasn't closed and the leak wasn't fixe…"
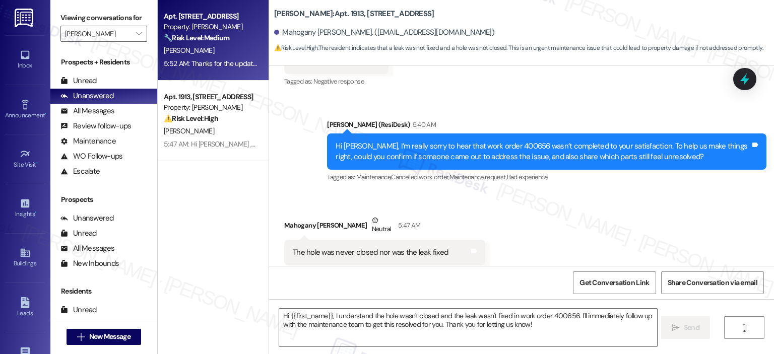
type textarea "Fetching suggested responses. Please feel free to read through the conversation…"
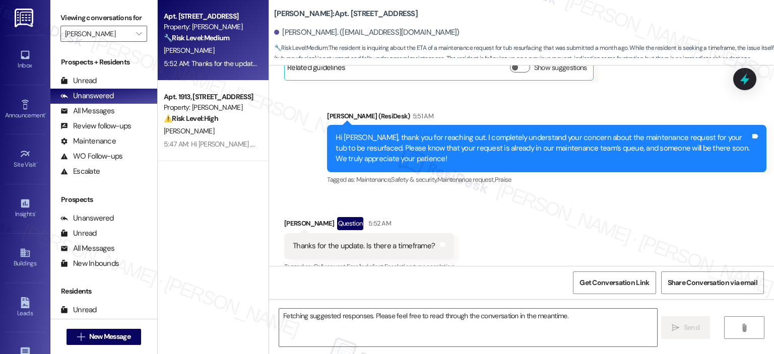
scroll to position [4581, 0]
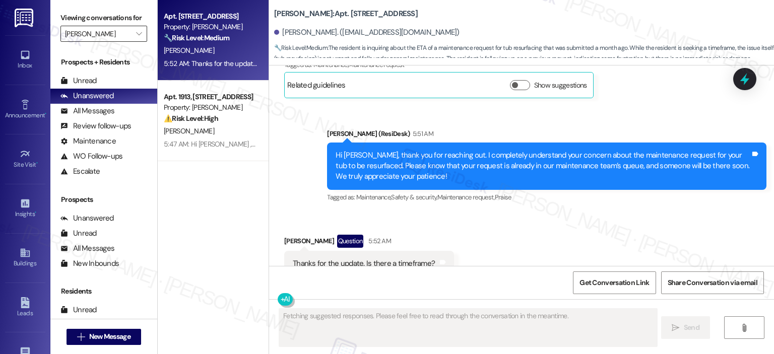
click at [124, 30] on input "[PERSON_NAME]" at bounding box center [98, 34] width 66 height 16
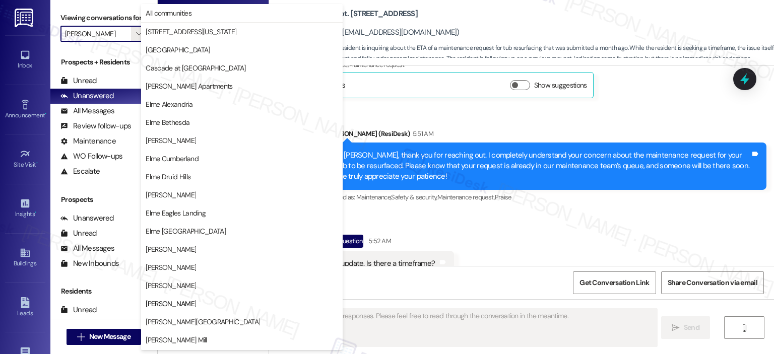
scroll to position [163, 0]
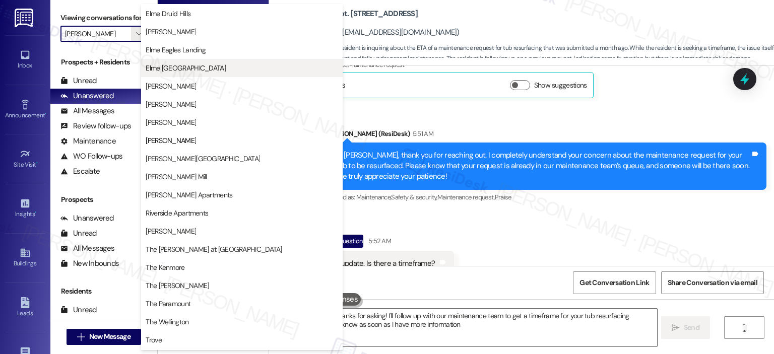
type textarea "Hi {{first_name}}, thanks for asking! I'll follow up with our maintenance team …"
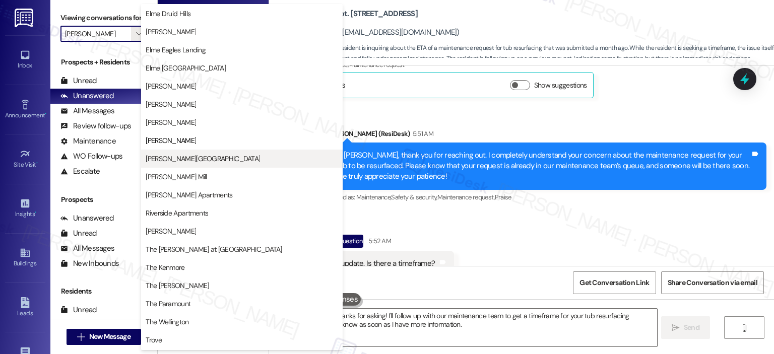
click at [181, 155] on span "[PERSON_NAME][GEOGRAPHIC_DATA]" at bounding box center [203, 159] width 114 height 10
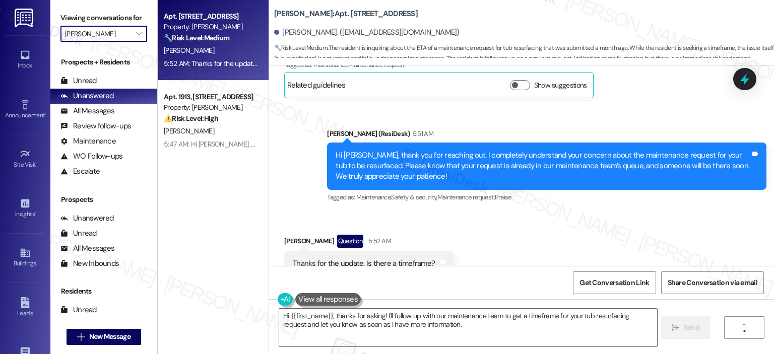
type input "[PERSON_NAME][GEOGRAPHIC_DATA]"
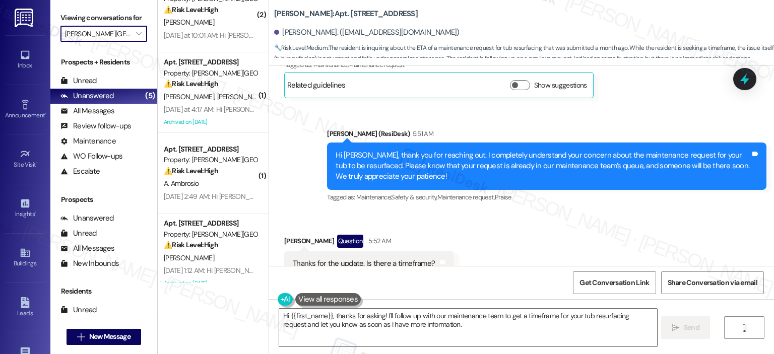
scroll to position [120, 0]
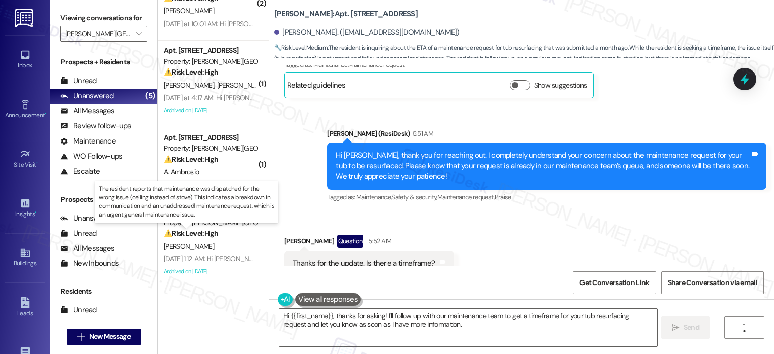
click at [183, 234] on strong "⚠️ Risk Level: High" at bounding box center [191, 233] width 54 height 9
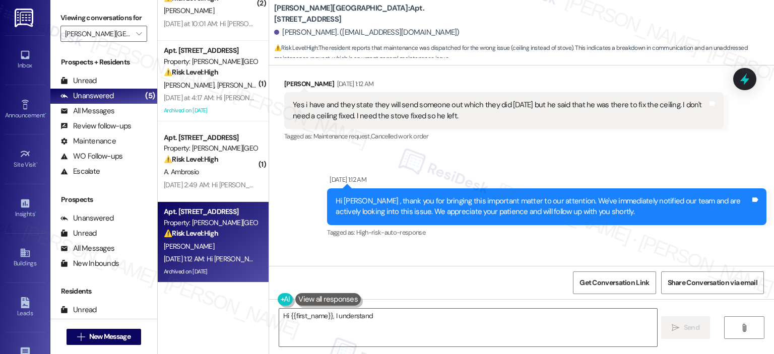
scroll to position [18385, 0]
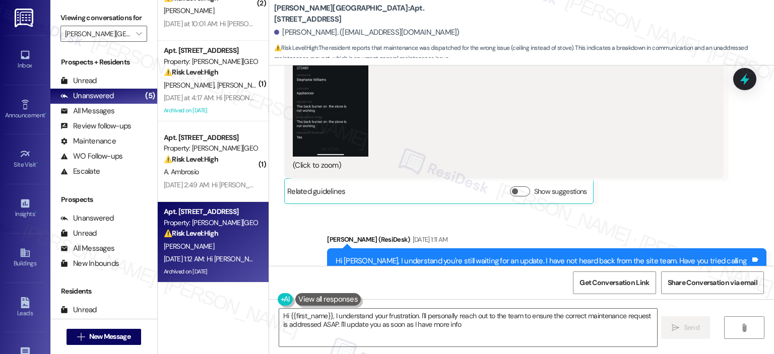
type textarea "Hi {{first_name}}, I understand your frustration. I'll personally reach out to …"
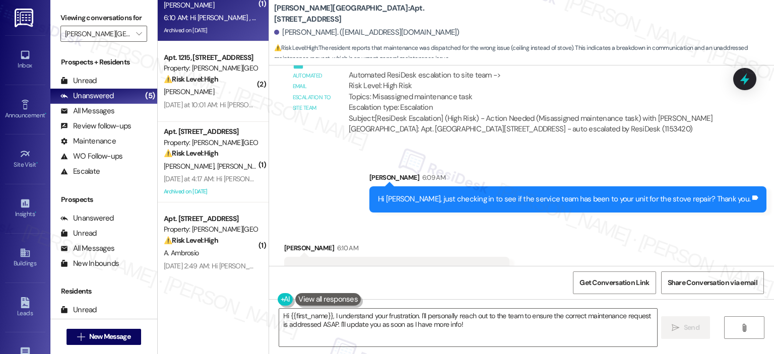
scroll to position [40, 0]
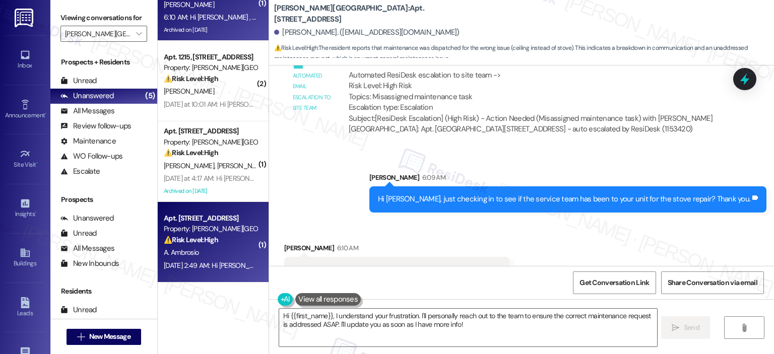
click at [192, 235] on strong "⚠️ Risk Level: High" at bounding box center [191, 239] width 54 height 9
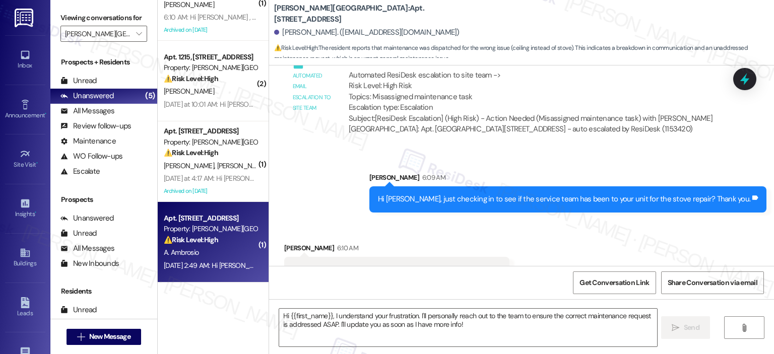
type textarea "Fetching suggested responses. Please feel free to read through the conversation…"
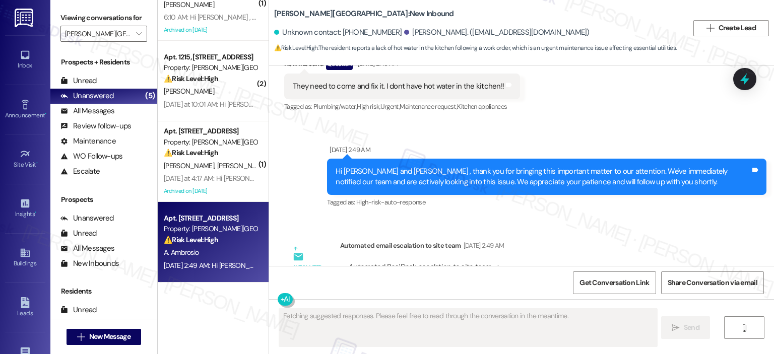
scroll to position [4416, 0]
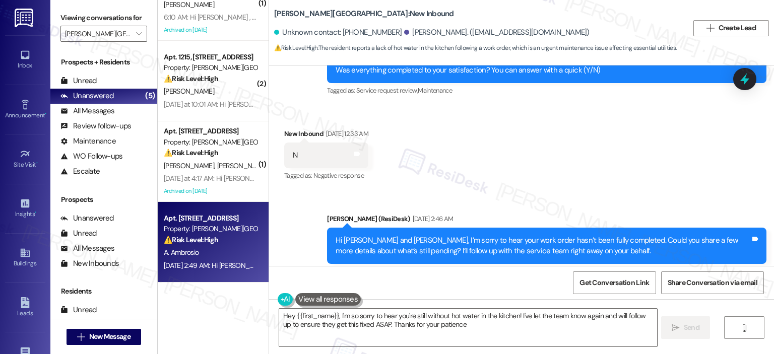
type textarea "Hey {{first_name}}, I'm so sorry to hear you're still without hot water in the …"
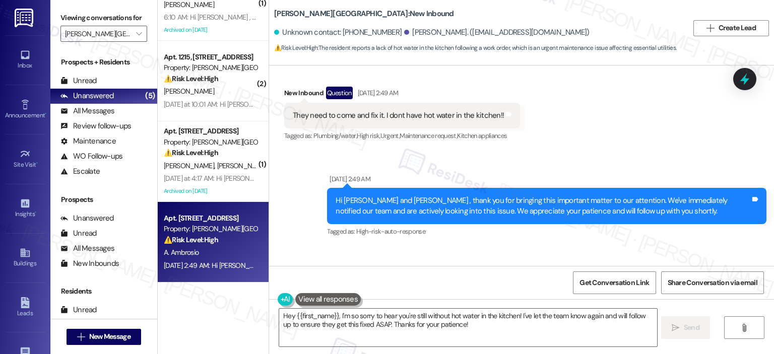
scroll to position [4668, 0]
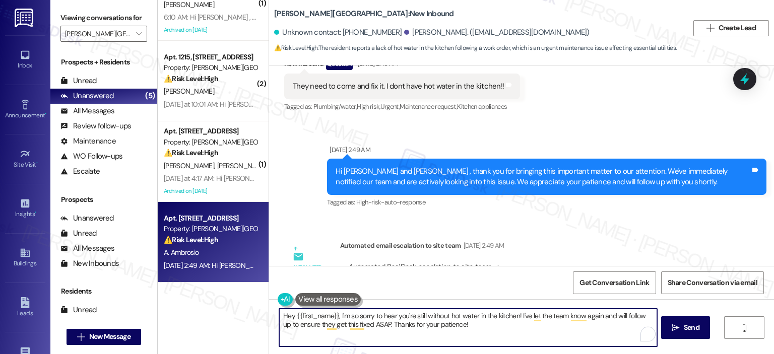
drag, startPoint x: 470, startPoint y: 326, endPoint x: 234, endPoint y: 314, distance: 236.5
click at [234, 314] on div "( 1 ) Apt. 3001, [STREET_ADDRESS] Property: [PERSON_NAME][GEOGRAPHIC_DATA] ⚠️ R…" at bounding box center [466, 177] width 616 height 354
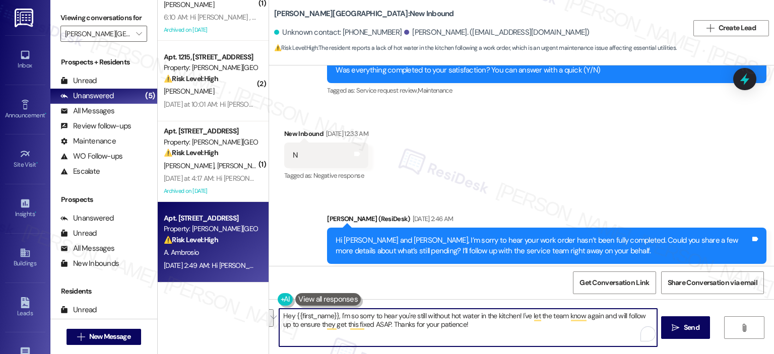
scroll to position [4165, 0]
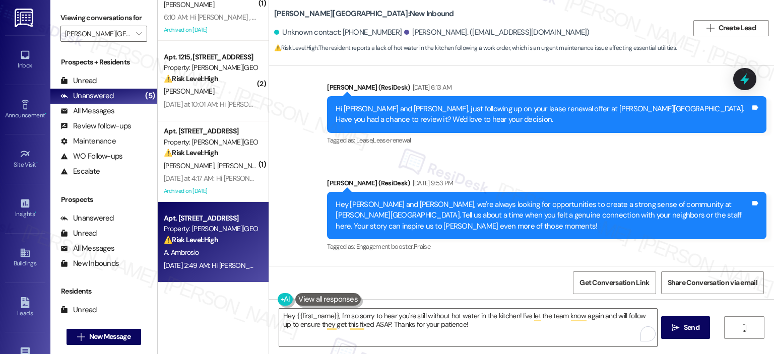
drag, startPoint x: 634, startPoint y: 238, endPoint x: 648, endPoint y: 238, distance: 13.6
click at [648, 306] on div "Hi [PERSON_NAME] and [PERSON_NAME]! I'm checking in on your latest work order (…" at bounding box center [542, 317] width 415 height 22
drag, startPoint x: 656, startPoint y: 238, endPoint x: 633, endPoint y: 235, distance: 23.8
click at [633, 306] on div "Hi [PERSON_NAME] and [PERSON_NAME]! I'm checking in on your latest work order (…" at bounding box center [542, 317] width 415 height 22
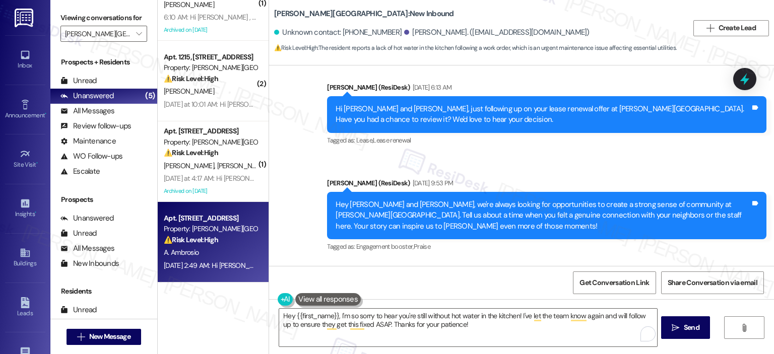
copy div "381405)"
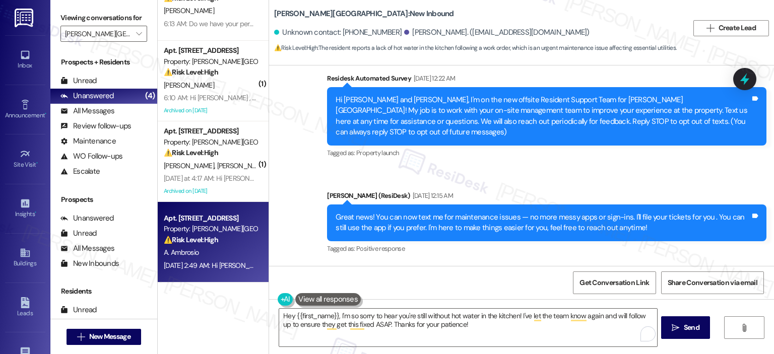
scroll to position [0, 0]
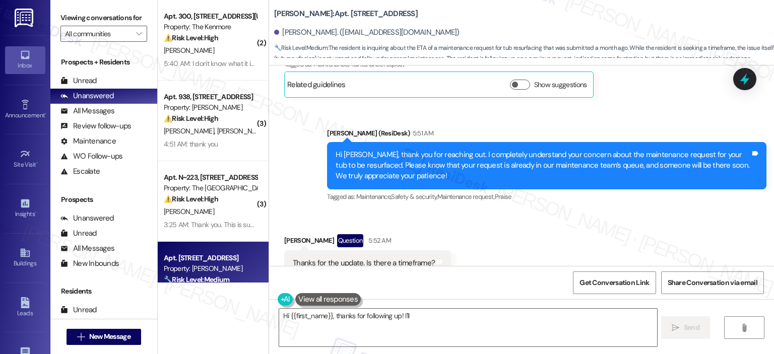
scroll to position [4329, 0]
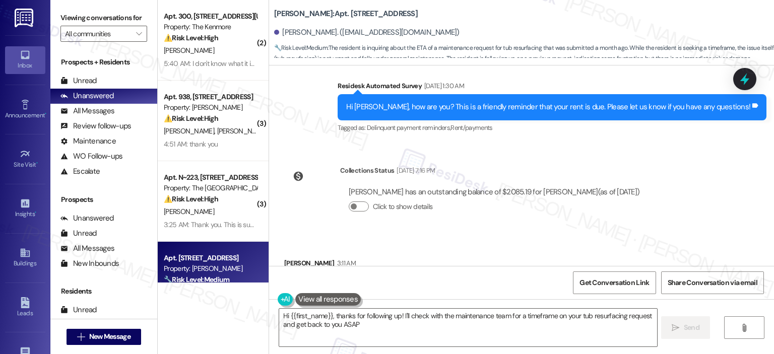
type textarea "Hi {{first_name}}, thanks for following up! I'll check with the maintenance tea…"
click at [494, 235] on div "Received via SMS [PERSON_NAME] 3:11 AM Hi, I put in a maintenance request on [D…" at bounding box center [521, 296] width 505 height 122
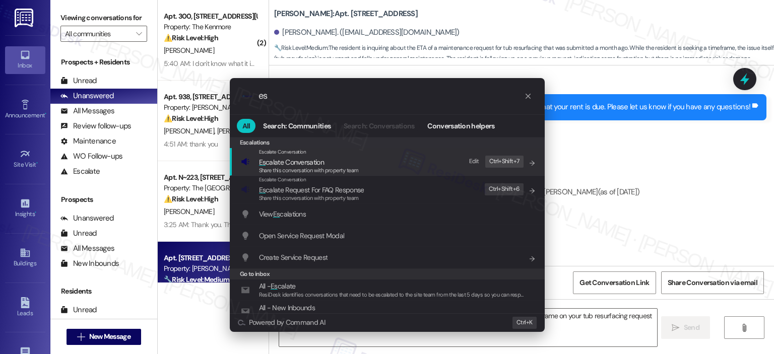
type input "es"
click at [355, 163] on span "Es calate Conversation" at bounding box center [309, 162] width 100 height 11
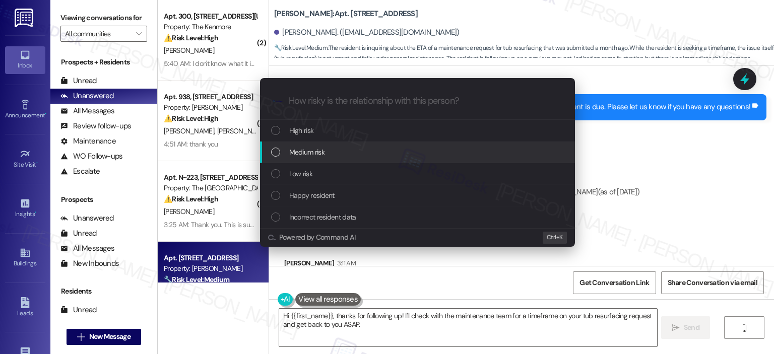
click at [298, 157] on span "Medium risk" at bounding box center [306, 152] width 35 height 11
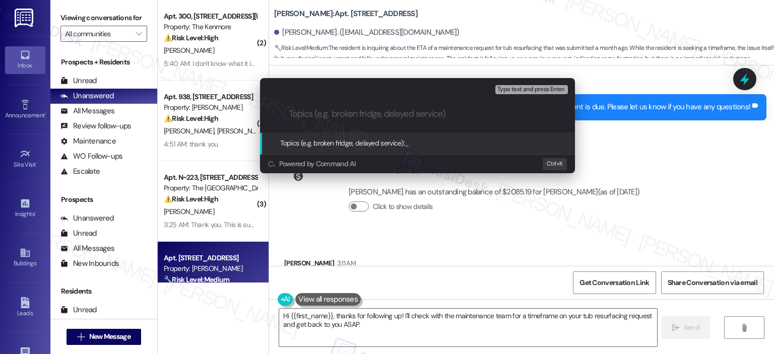
click at [336, 115] on input "Topics (e.g. broken fridge, delayed service)" at bounding box center [426, 114] width 274 height 11
paste input "Work order follow up Work order #"
click at [314, 113] on input "Work order follow up Work order #" at bounding box center [421, 114] width 265 height 11
click at [363, 114] on input "Work Order follow up Work order #" at bounding box center [421, 114] width 265 height 11
click at [372, 113] on input "Work Order follow-up Work order #" at bounding box center [421, 114] width 265 height 11
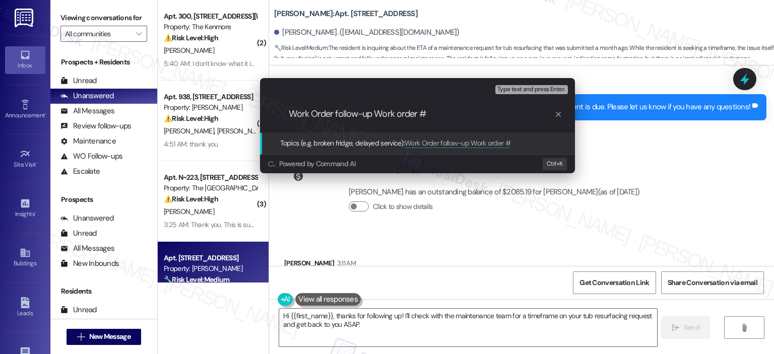
click at [402, 113] on input "Work Order follow-up Work order #" at bounding box center [421, 114] width 265 height 11
click at [433, 113] on input "Work Order follow-up Work Order #" at bounding box center [421, 114] width 265 height 11
paste input "389049"
type input "Work Order follow-up Work Order # 389049"
click at [429, 111] on input "Work Order follow-up Work Order # 389049" at bounding box center [421, 114] width 265 height 11
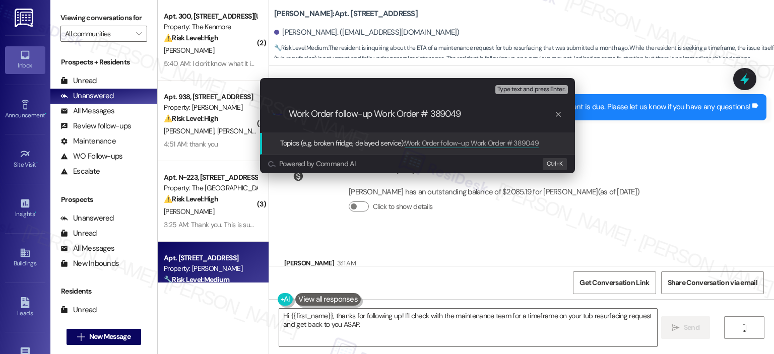
click at [484, 116] on input "Work Order follow-up Work Order # 389049" at bounding box center [421, 114] width 265 height 11
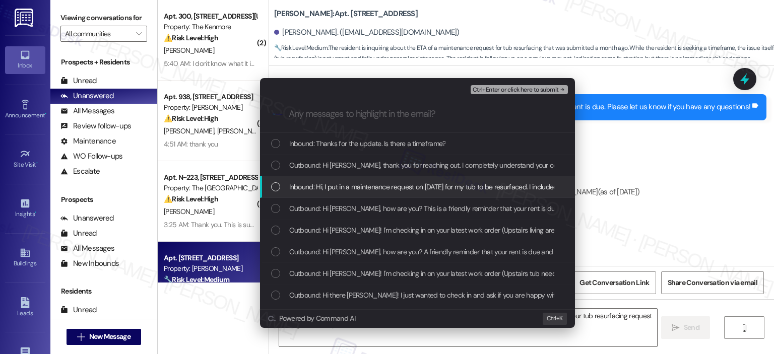
click at [275, 184] on div "List of options" at bounding box center [275, 186] width 9 height 9
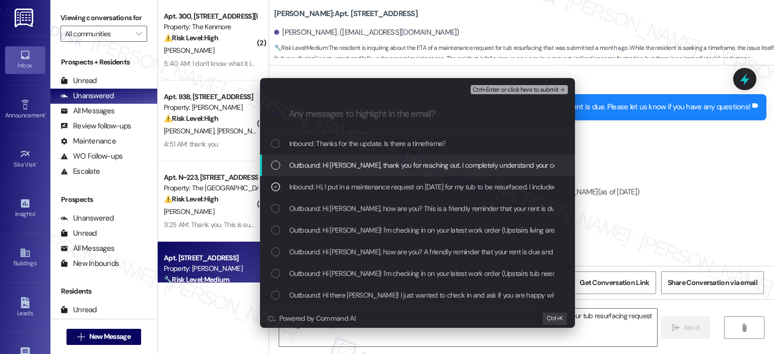
click at [276, 166] on div "List of options" at bounding box center [275, 165] width 9 height 9
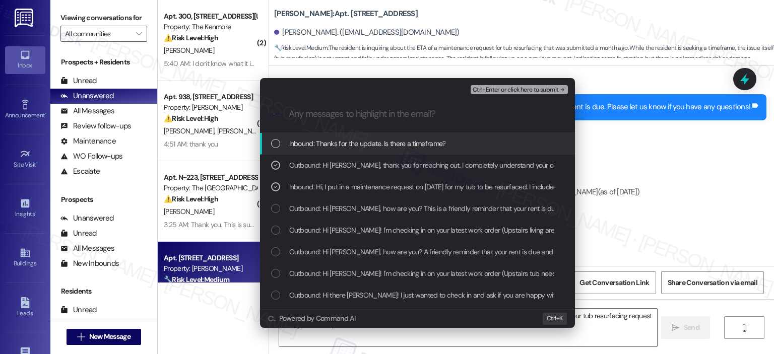
click at [273, 143] on div "List of options" at bounding box center [275, 143] width 9 height 9
click at [505, 90] on span "Ctrl+Enter or click here to submit" at bounding box center [515, 90] width 86 height 7
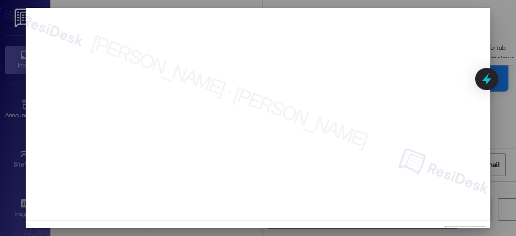
scroll to position [4394, 0]
click at [469, 222] on div "Close" at bounding box center [258, 231] width 464 height 27
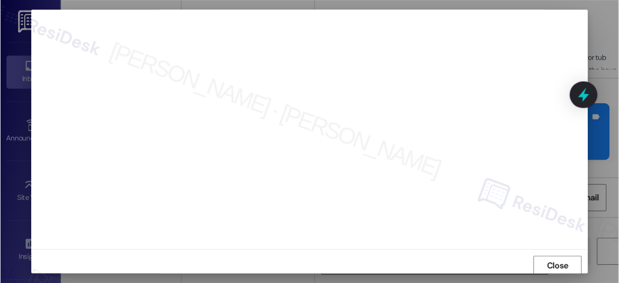
scroll to position [16, 0]
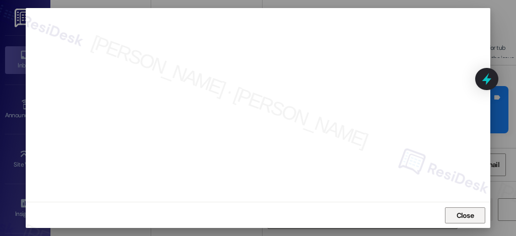
click at [456, 213] on span "Close" at bounding box center [465, 216] width 18 height 11
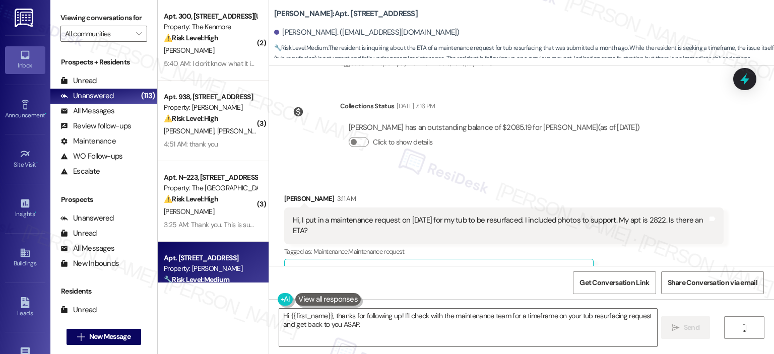
scroll to position [4581, 0]
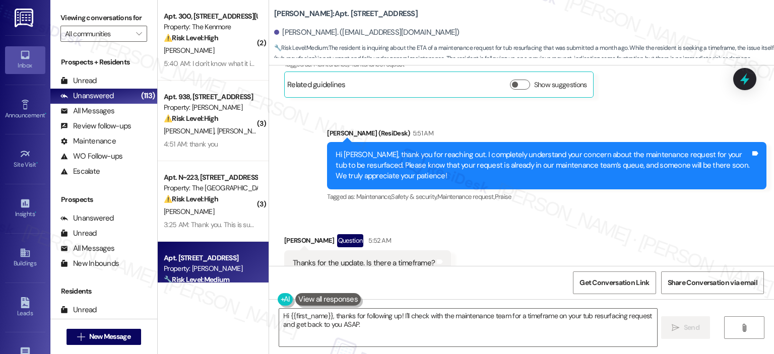
click at [497, 212] on div "Received via SMS Katrina Green Question 5:52 AM Thanks for the update. Is there…" at bounding box center [521, 255] width 505 height 87
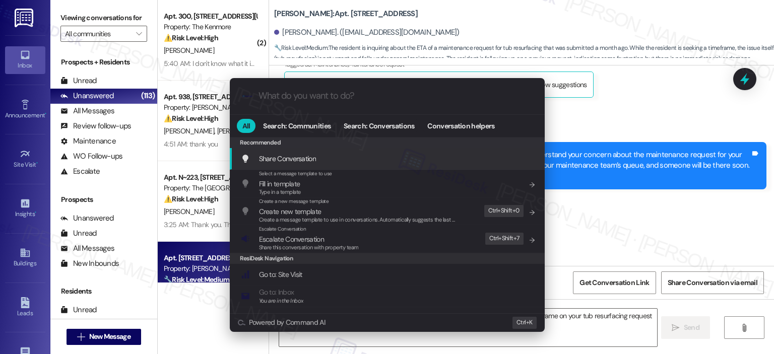
click at [336, 98] on input "What do you want to do?" at bounding box center [395, 96] width 274 height 11
type input "w"
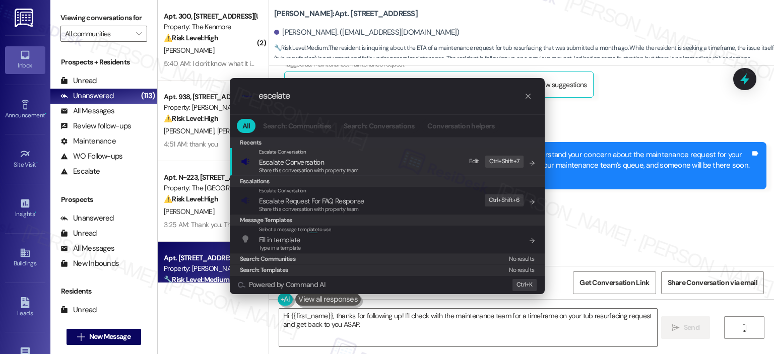
type input "escelate"
click at [342, 163] on span "Escalate Conversation" at bounding box center [309, 162] width 100 height 11
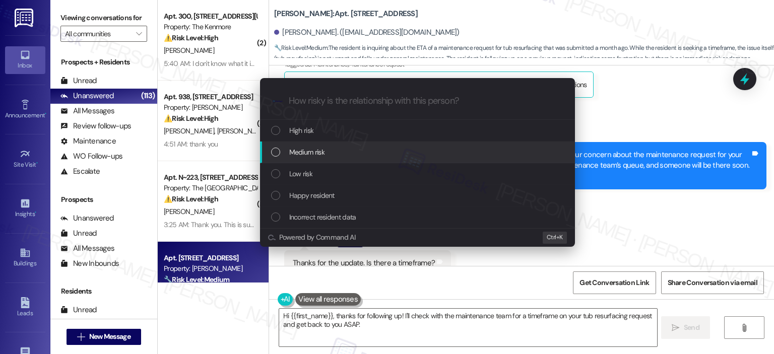
click at [315, 154] on span "Medium risk" at bounding box center [306, 152] width 35 height 11
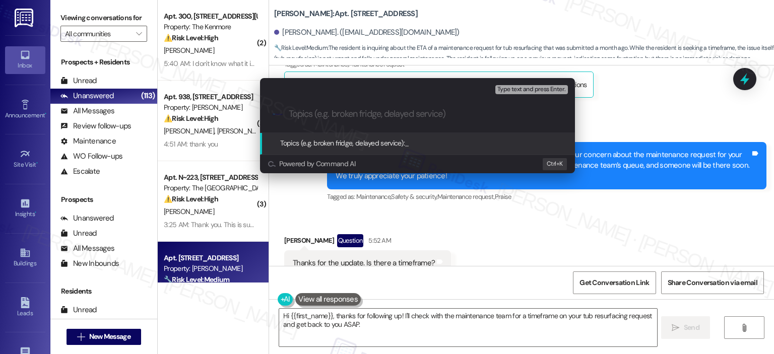
paste input "Work order follow up Work order #"
paste input "389049"
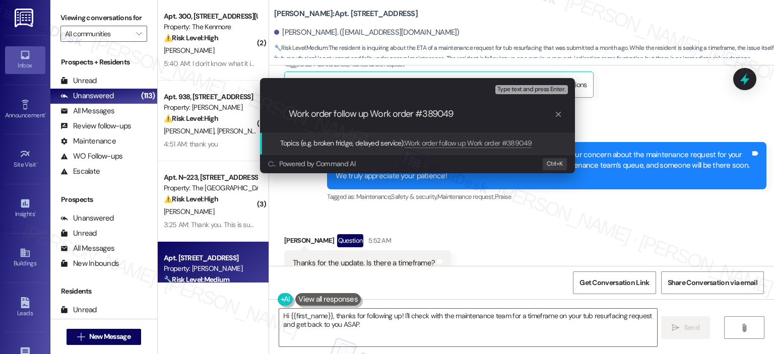
click at [422, 113] on input "Work order follow up Work order #389049" at bounding box center [421, 114] width 265 height 11
click at [315, 116] on input "Work order follow up Work order # 389049" at bounding box center [421, 114] width 265 height 11
click at [336, 116] on input "Work Order follow up Work order # 389049" at bounding box center [421, 114] width 265 height 11
click at [365, 110] on input "Work Order Follow up Work order # 389049" at bounding box center [421, 114] width 265 height 11
click at [400, 112] on input "Work Order Follow Up Work order # 389049" at bounding box center [421, 114] width 265 height 11
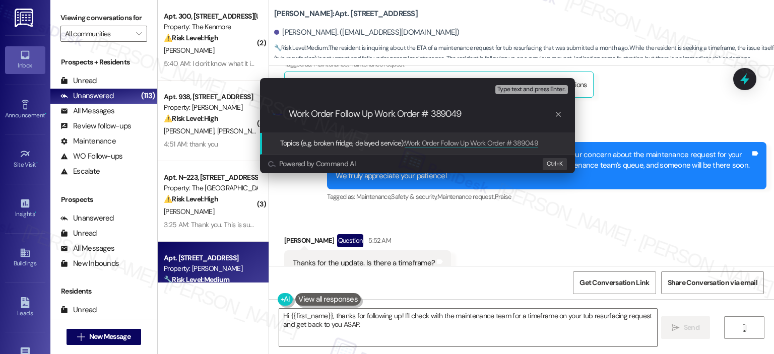
type input "Work Order Follow Up Work Order # 389049"
click at [519, 89] on span "Type text and press Enter." at bounding box center [531, 89] width 68 height 7
click at [484, 116] on input "Work Order Follow Up Work Order # 389049" at bounding box center [421, 114] width 265 height 11
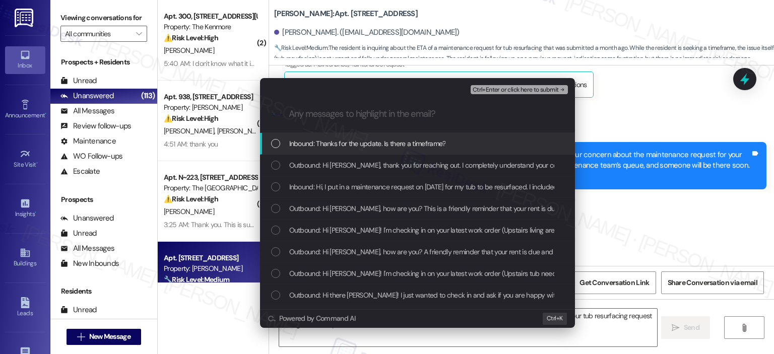
click at [357, 148] on span "Inbound: Thanks for the update. Is there a timeframe?" at bounding box center [367, 143] width 157 height 11
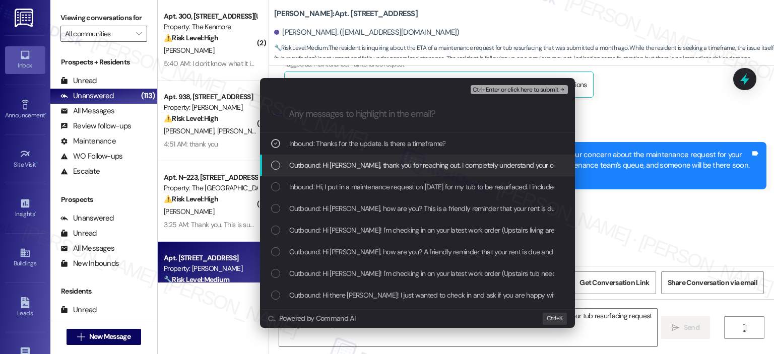
click at [349, 158] on div "Outbound: Hi Katrina, thank you for reaching out. I completely understand your …" at bounding box center [417, 166] width 315 height 22
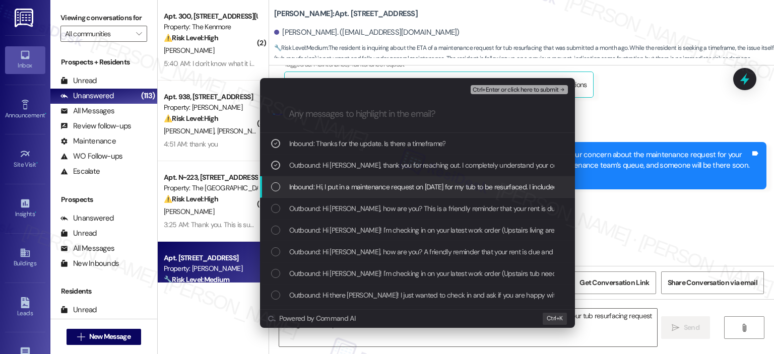
click at [349, 183] on span "Inbound: Hi, I put in a maintenance request on August 11 for my tub to be resur…" at bounding box center [498, 186] width 419 height 11
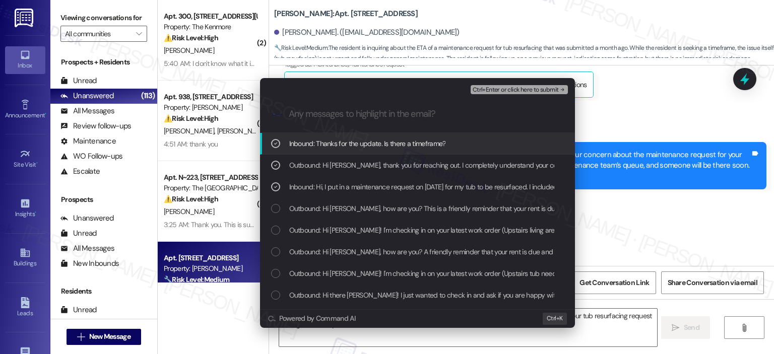
click at [527, 90] on span "Ctrl+Enter or click here to submit" at bounding box center [515, 90] width 86 height 7
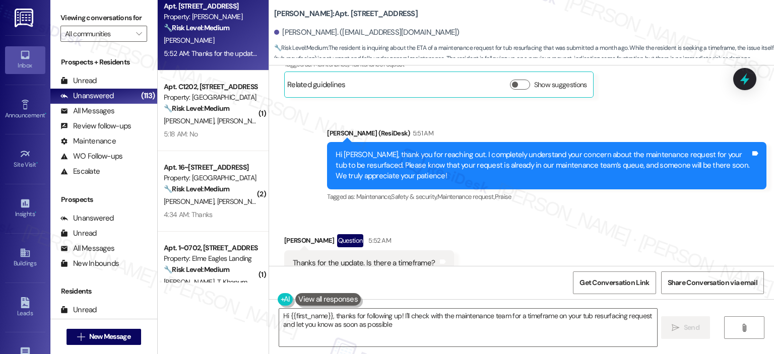
type textarea "Hi {{first_name}}, thanks for following up! I'll check with the maintenance tea…"
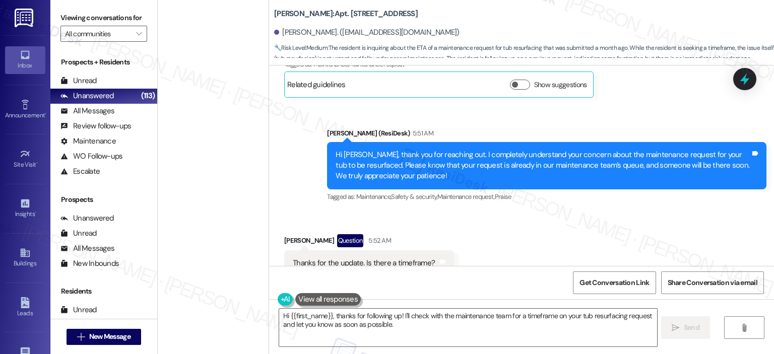
scroll to position [2267, 0]
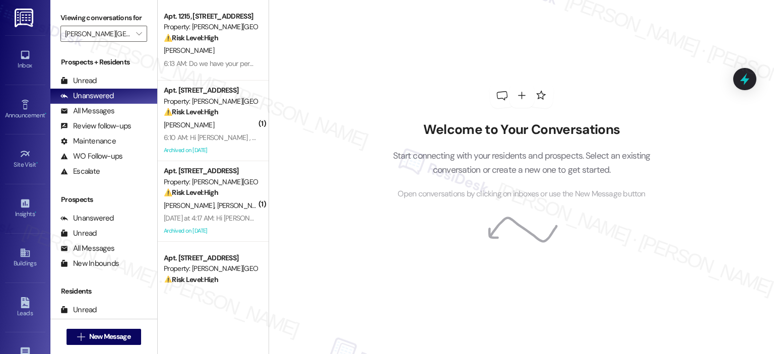
click at [215, 213] on div "[DATE] at 4:17 AM: Hi [PERSON_NAME] and [PERSON_NAME] , thank you for bringing …" at bounding box center [210, 218] width 95 height 13
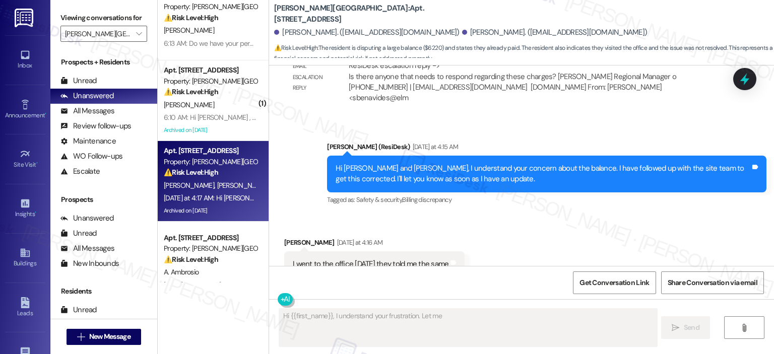
scroll to position [40, 0]
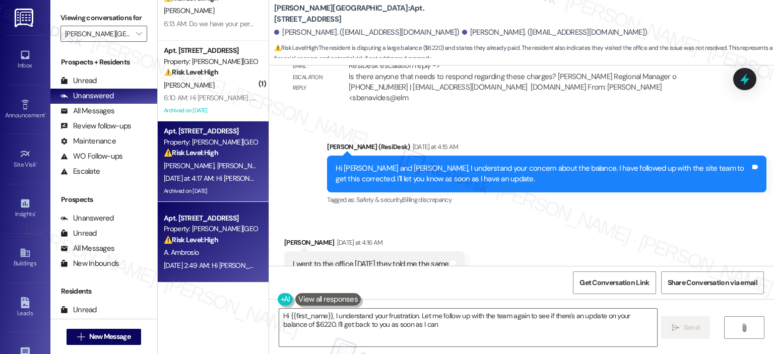
type textarea "Hi {{first_name}}, I understand your frustration. Let me follow up with the tea…"
click at [218, 246] on div "A. Ambrosio" at bounding box center [210, 252] width 95 height 13
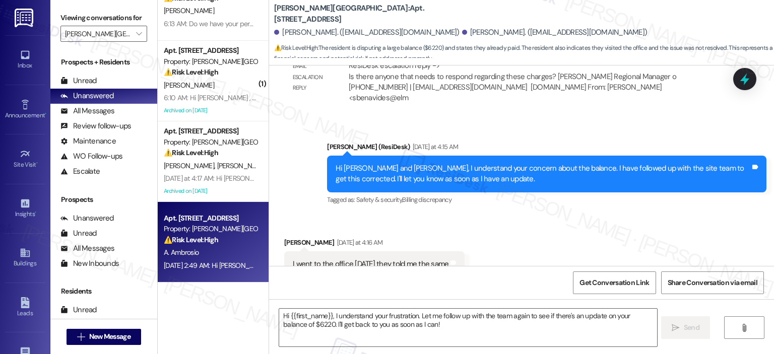
type textarea "Fetching suggested responses. Please feel free to read through the conversation…"
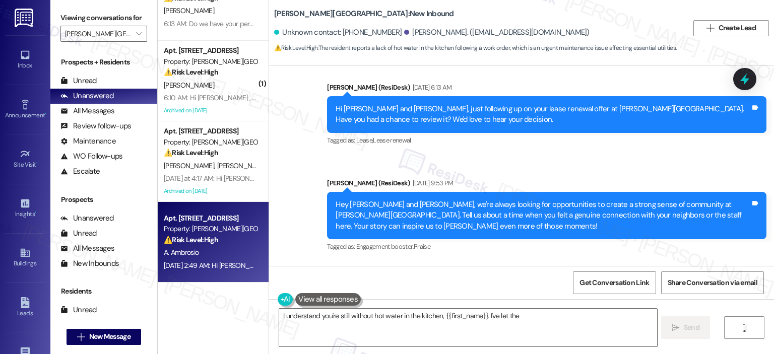
scroll to position [4416, 0]
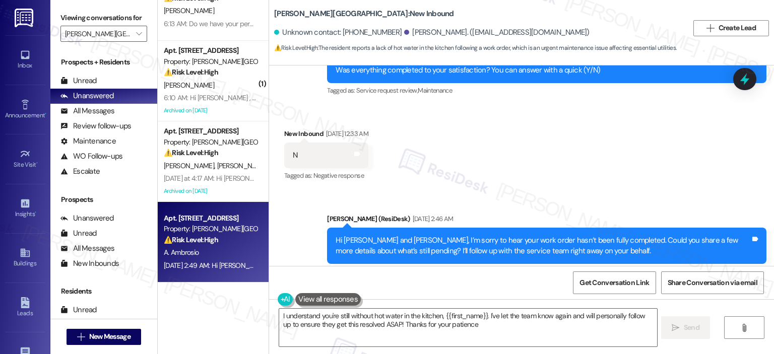
type textarea "I understand you're still without hot water in the kitchen, {{first_name}}. I'v…"
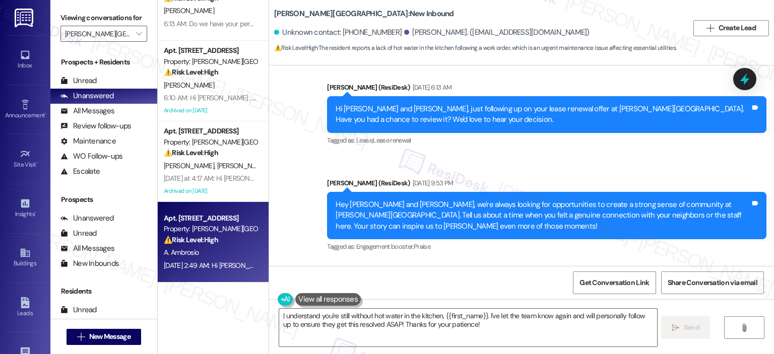
drag, startPoint x: 632, startPoint y: 233, endPoint x: 654, endPoint y: 231, distance: 22.3
click at [654, 306] on div "Hi [PERSON_NAME] and [PERSON_NAME]! I'm checking in on your latest work order (…" at bounding box center [542, 317] width 415 height 22
copy div "381405"
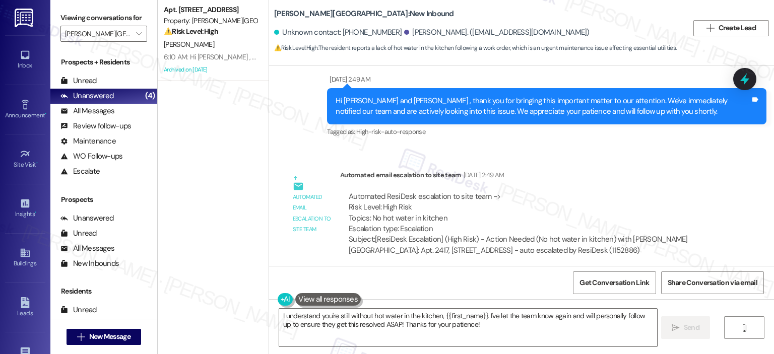
scroll to position [0, 0]
click at [203, 42] on div "[PERSON_NAME]" at bounding box center [210, 44] width 95 height 13
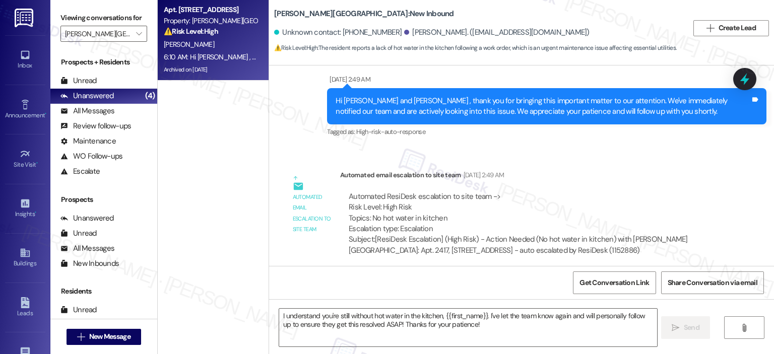
type textarea "Fetching suggested responses. Please feel free to read through the conversation…"
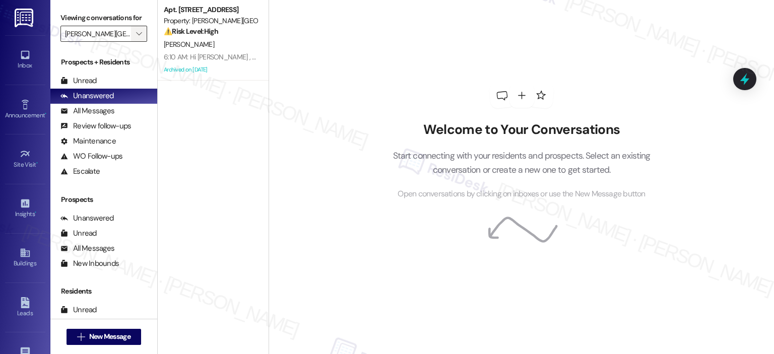
click at [134, 30] on span "" at bounding box center [139, 34] width 10 height 16
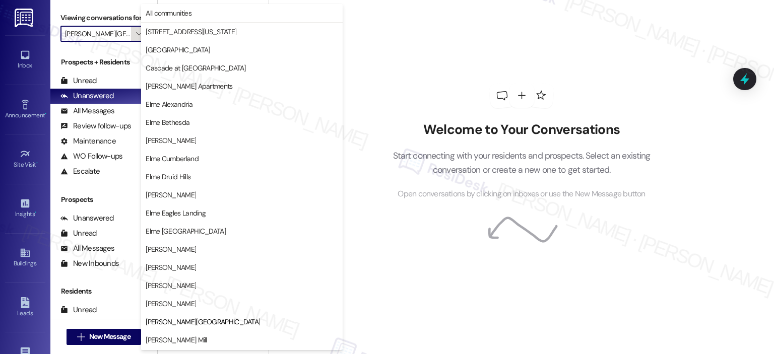
scroll to position [163, 0]
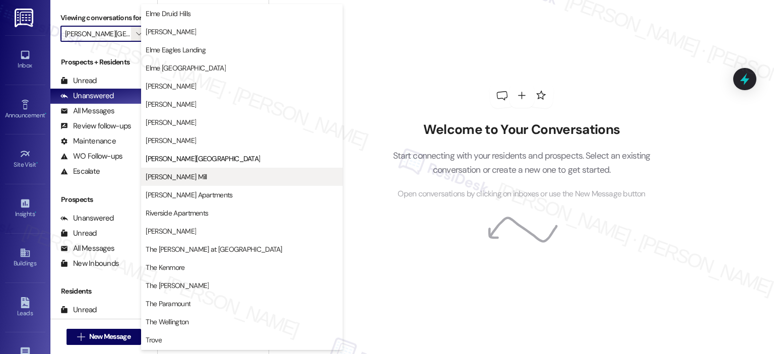
click at [206, 176] on span "[PERSON_NAME] Mill" at bounding box center [242, 177] width 192 height 10
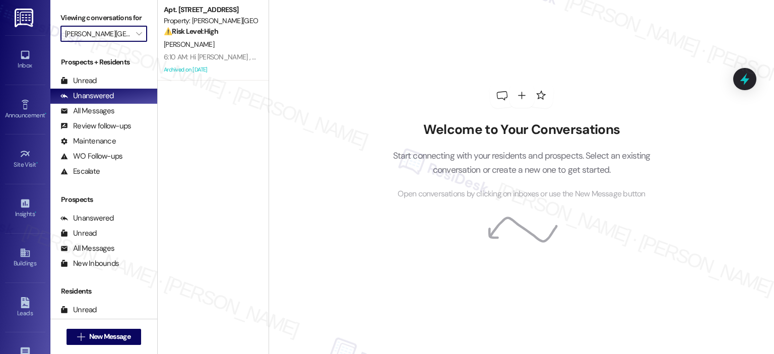
type input "[PERSON_NAME] Mill"
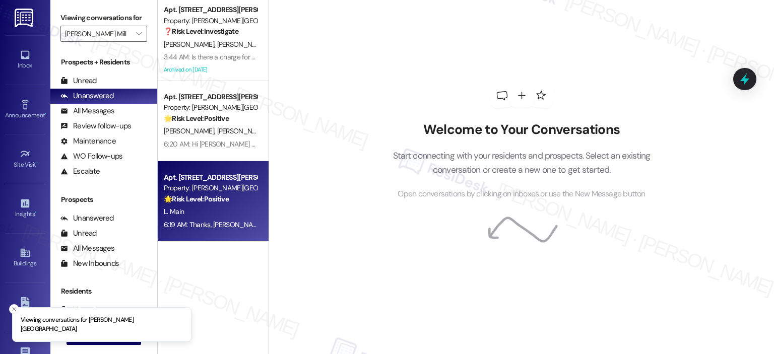
click at [195, 206] on div "L. Main" at bounding box center [210, 212] width 95 height 13
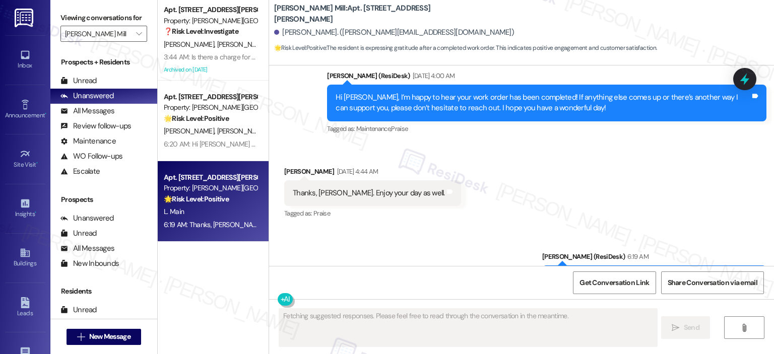
scroll to position [1777, 0]
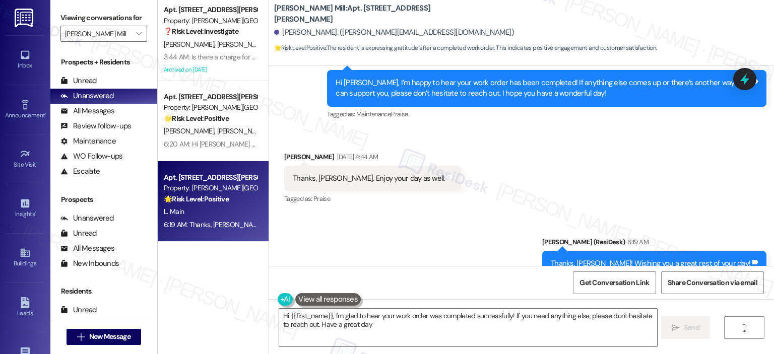
type textarea "Hi {{first_name}}, I'm glad to hear your work order was completed successfully!…"
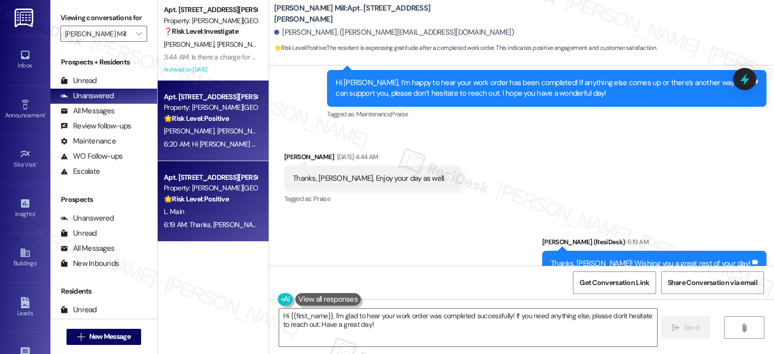
click at [217, 128] on span "[PERSON_NAME]" at bounding box center [242, 130] width 50 height 9
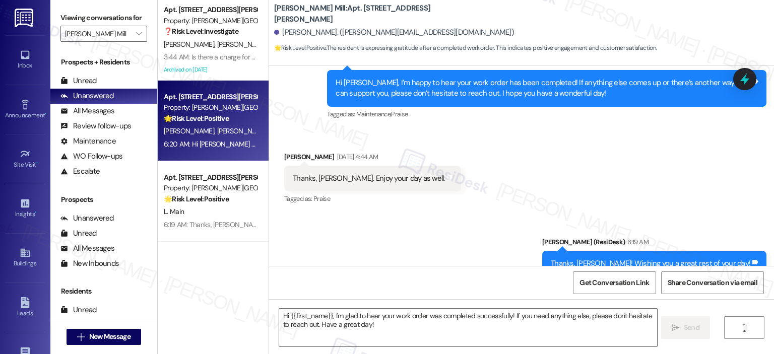
type textarea "Fetching suggested responses. Please feel free to read through the conversation…"
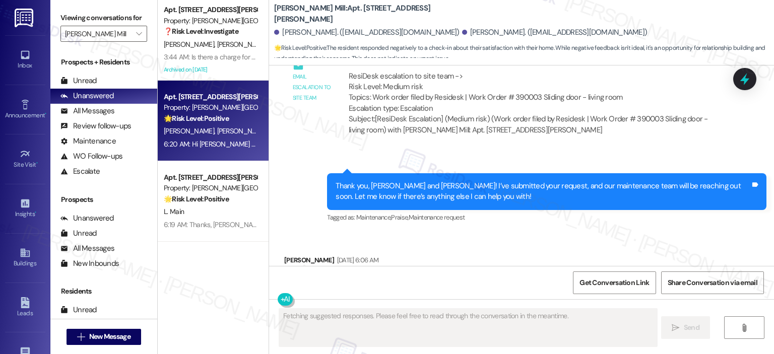
scroll to position [11251, 0]
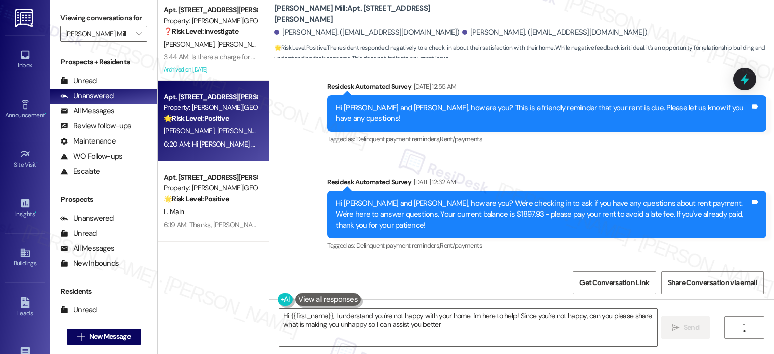
type textarea "Hi {{first_name}}, I understand you're not happy with your home. I'm here to he…"
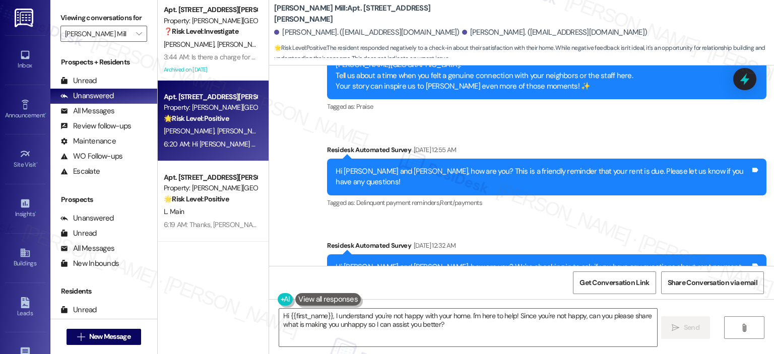
scroll to position [11439, 0]
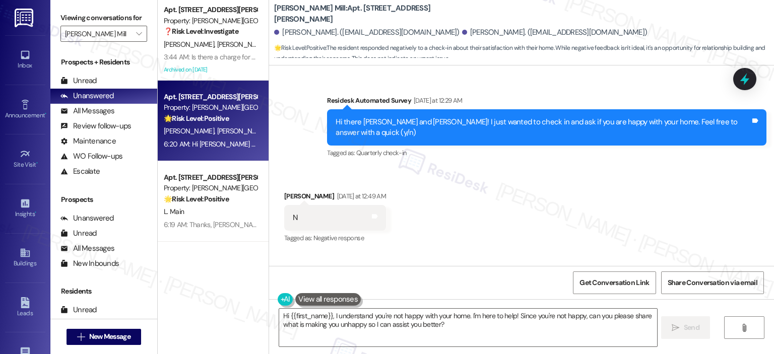
click at [213, 48] on div "[PERSON_NAME] [PERSON_NAME]" at bounding box center [210, 44] width 95 height 13
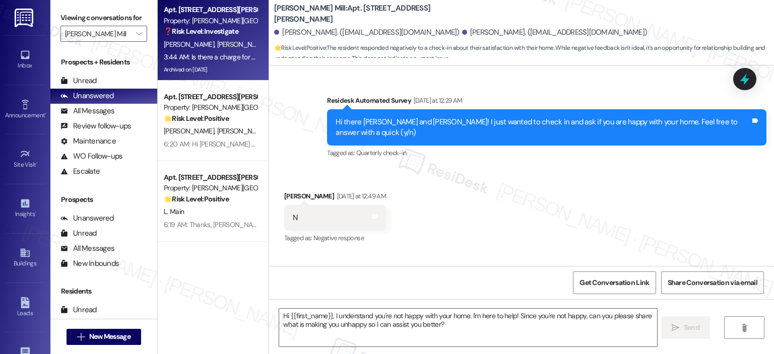
type textarea "Fetching suggested responses. Please feel free to read through the conversation…"
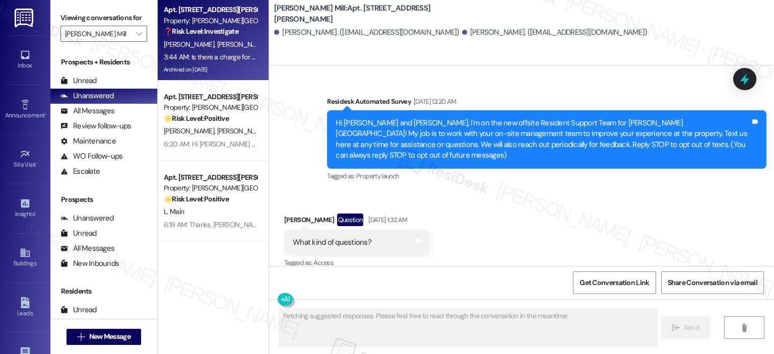
scroll to position [24362, 0]
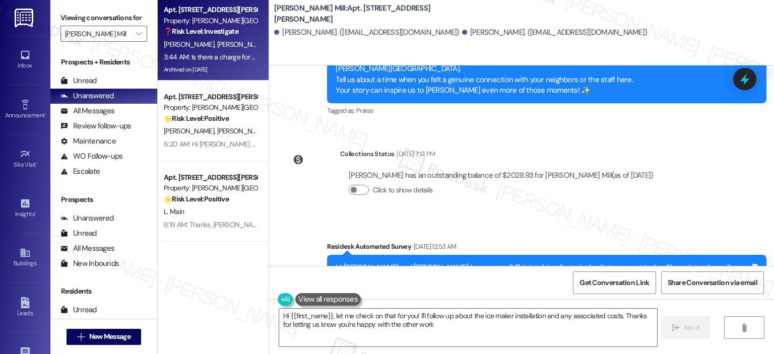
type textarea "Hi {{first_name}}, let me check on that for you! I'll follow up about the ice m…"
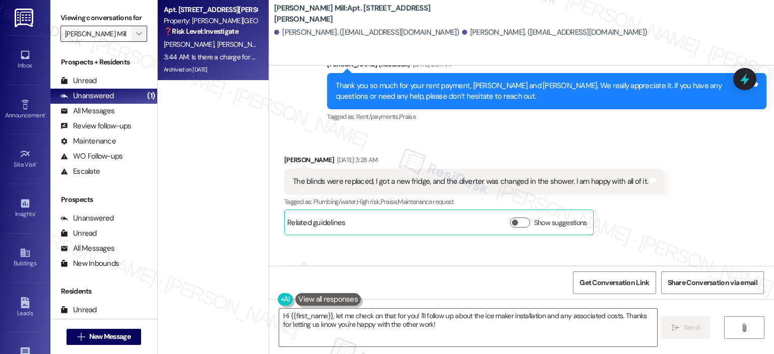
click at [136, 34] on icon "" at bounding box center [139, 34] width 6 height 8
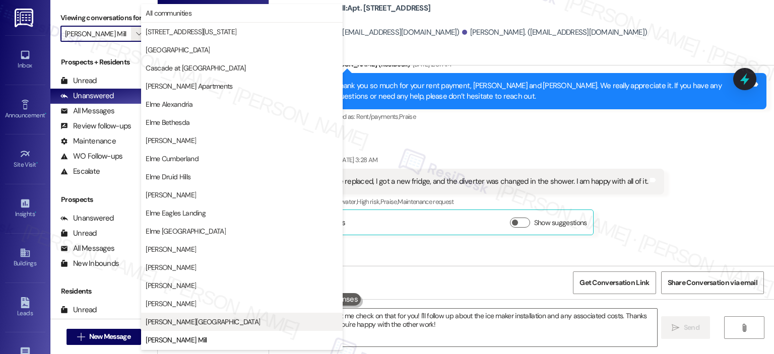
scroll to position [180, 0]
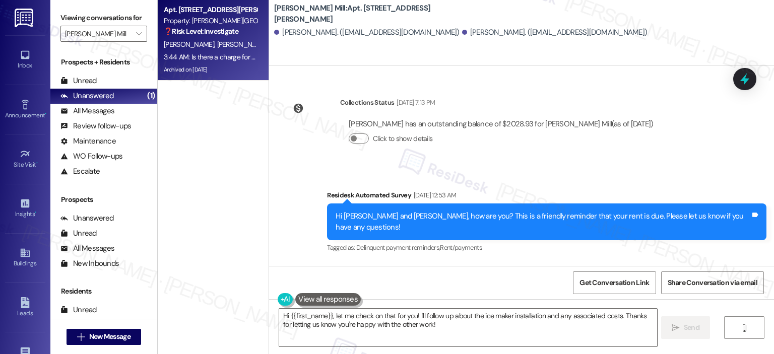
scroll to position [24362, 0]
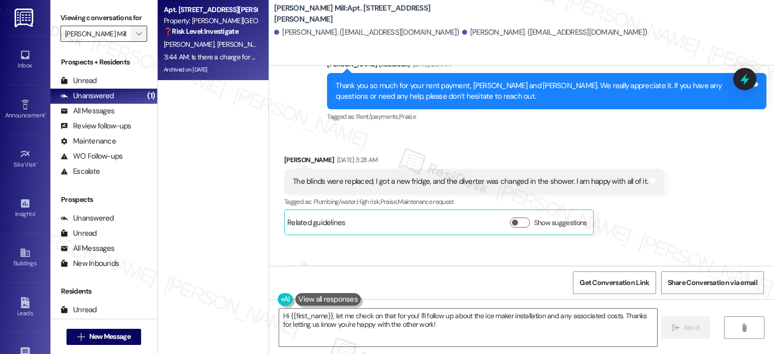
click at [136, 33] on icon "" at bounding box center [139, 34] width 6 height 8
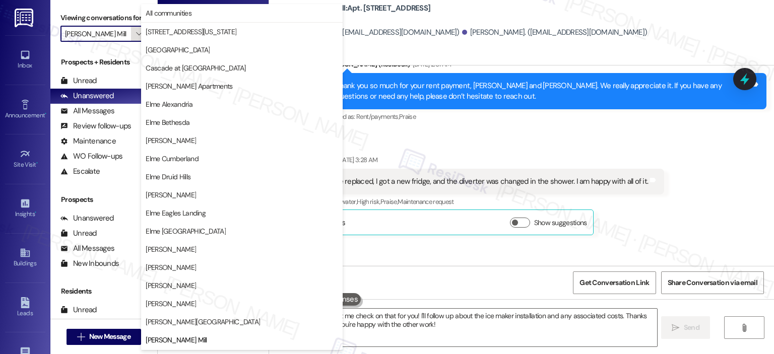
scroll to position [163, 0]
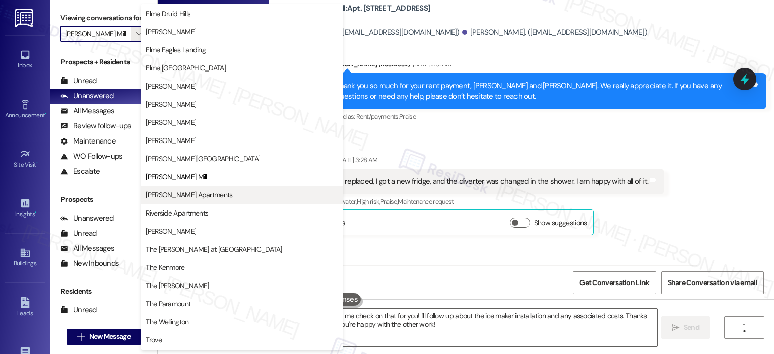
click at [211, 191] on span "[PERSON_NAME] Apartments" at bounding box center [189, 195] width 87 height 10
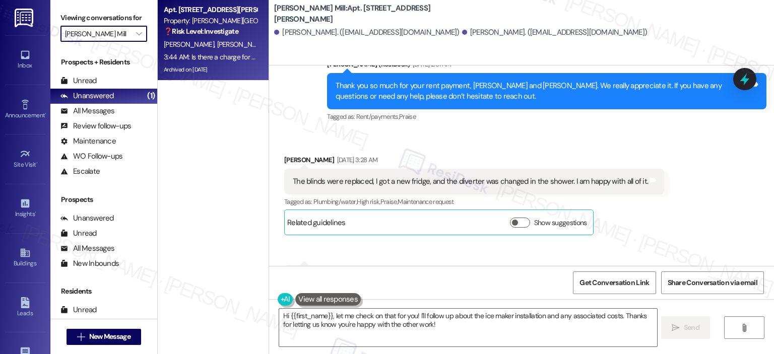
type input "[PERSON_NAME] Apartments"
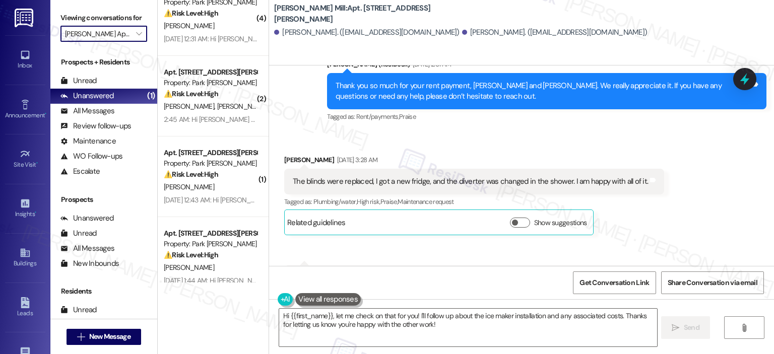
scroll to position [282, 0]
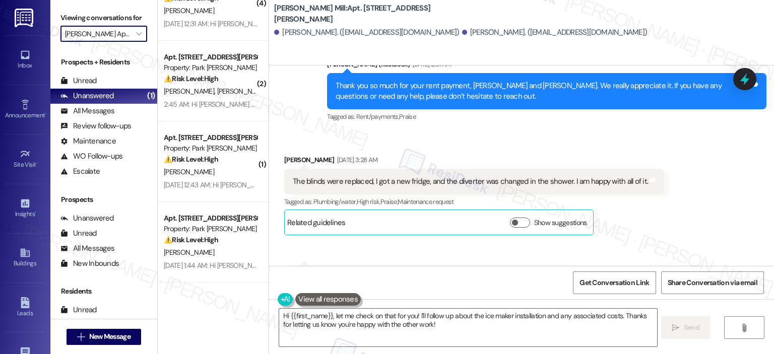
click at [231, 243] on div "⚠️ Risk Level: High The resident is reporting that a service request was marked…" at bounding box center [210, 240] width 93 height 11
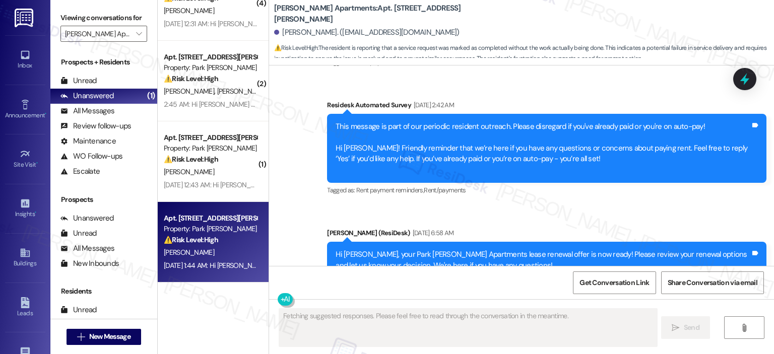
scroll to position [6742, 0]
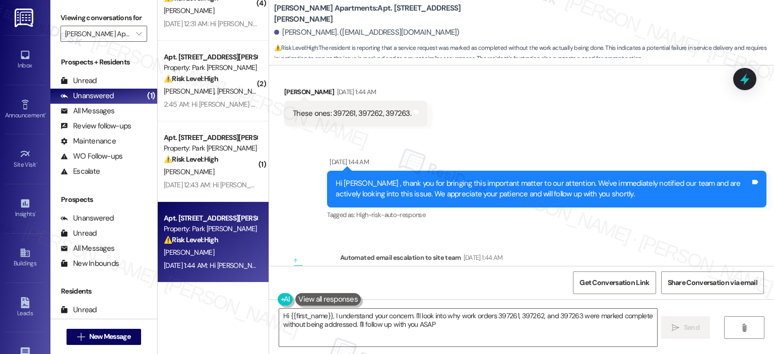
type textarea "Hi {{first_name}}, I understand your concern. I'll look into why work orders 39…"
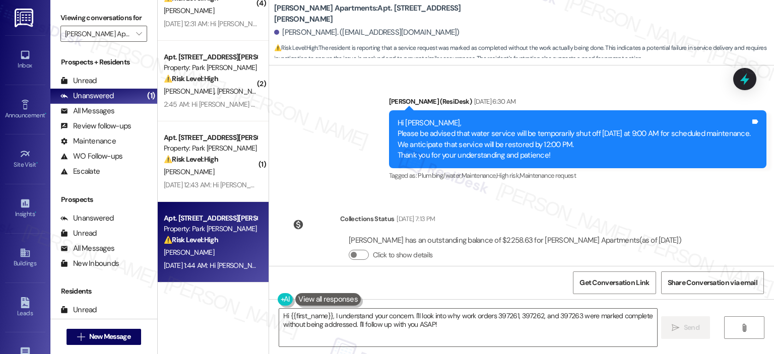
scroll to position [5986, 0]
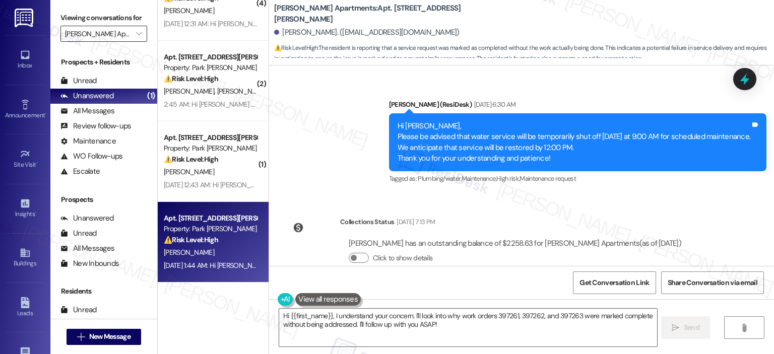
click at [100, 35] on input "[PERSON_NAME] Apartments" at bounding box center [98, 34] width 66 height 16
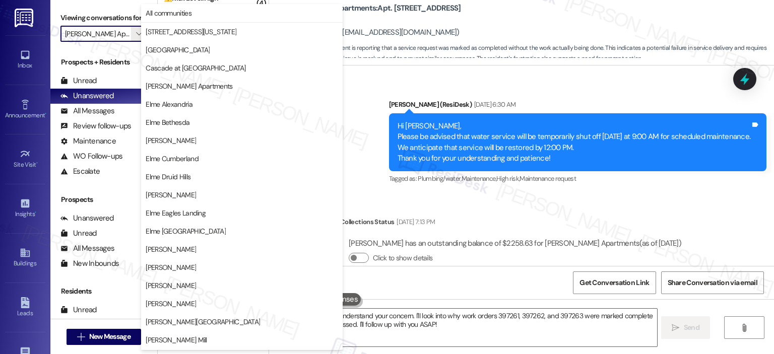
scroll to position [180, 0]
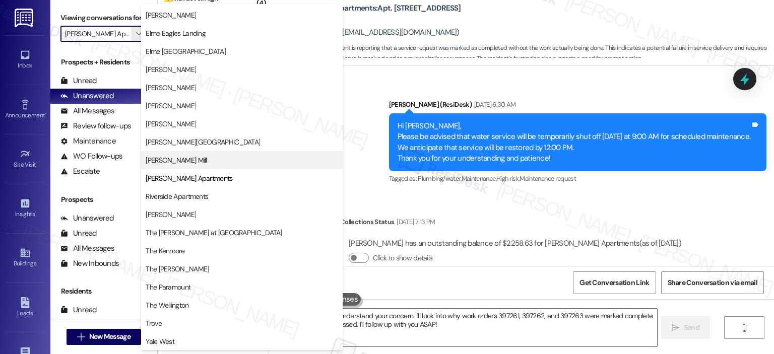
click at [181, 159] on span "[PERSON_NAME] Mill" at bounding box center [176, 160] width 61 height 10
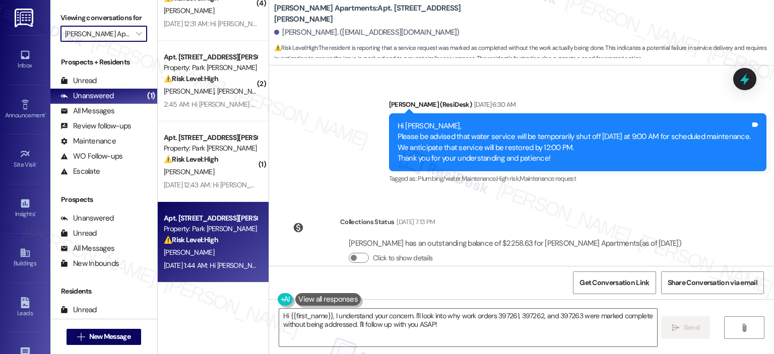
type input "[PERSON_NAME] Mill"
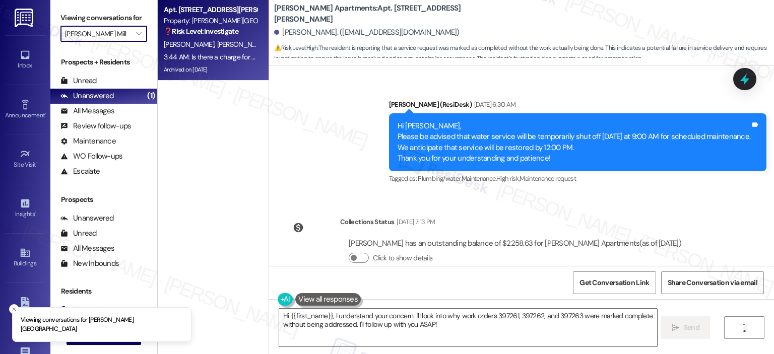
click at [208, 51] on div "3:44 AM: Is there a charge for the ice maker? 3:44 AM: Is there a charge for th…" at bounding box center [210, 57] width 95 height 13
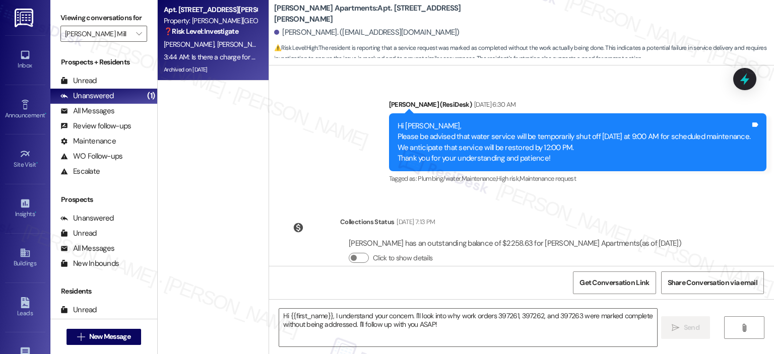
type textarea "Fetching suggested responses. Please feel free to read through the conversation…"
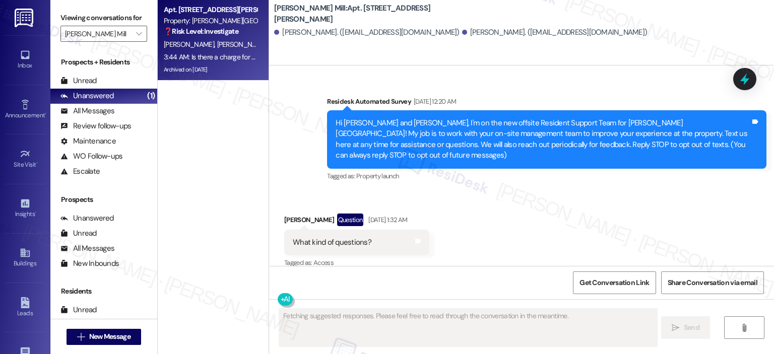
scroll to position [24362, 0]
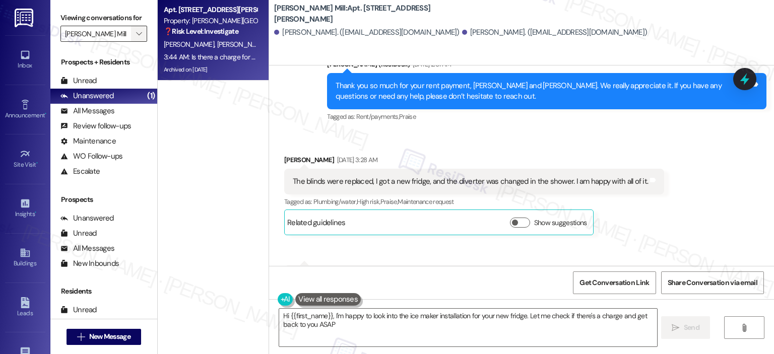
type textarea "Hi {{first_name}}, I'm happy to look into the ice maker installation for your n…"
click at [135, 27] on span "" at bounding box center [139, 34] width 10 height 16
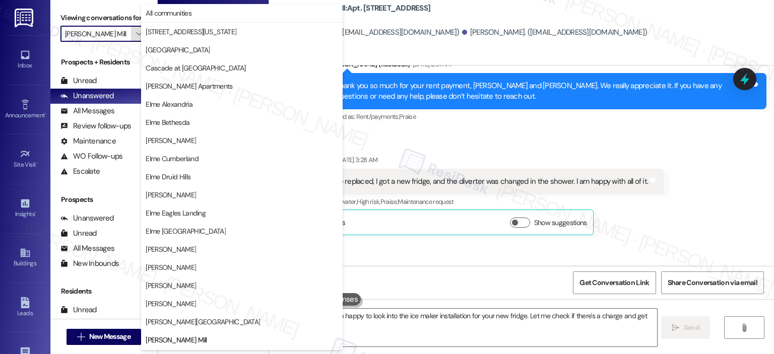
scroll to position [163, 0]
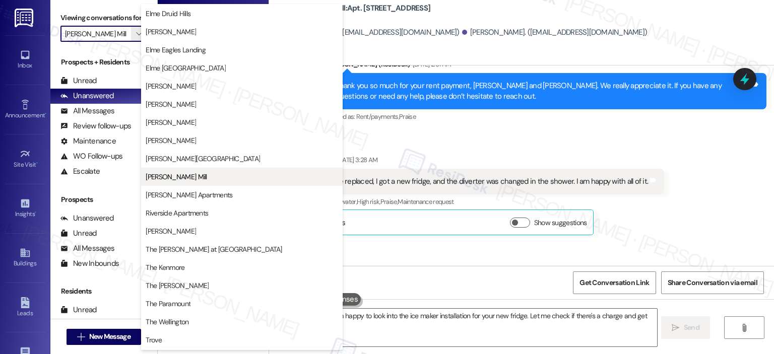
click at [217, 177] on span "[PERSON_NAME] Mill" at bounding box center [242, 177] width 192 height 10
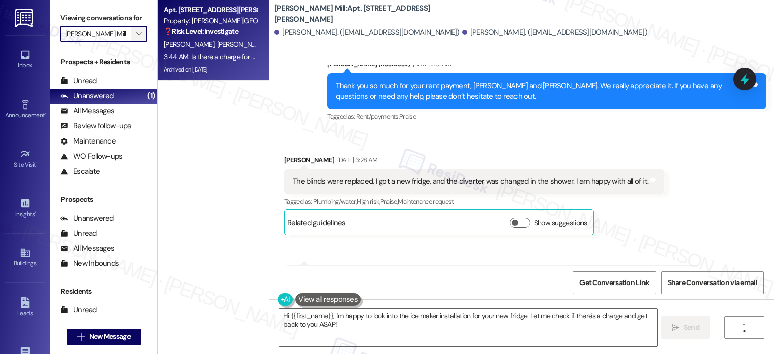
click at [138, 31] on span "" at bounding box center [139, 34] width 10 height 16
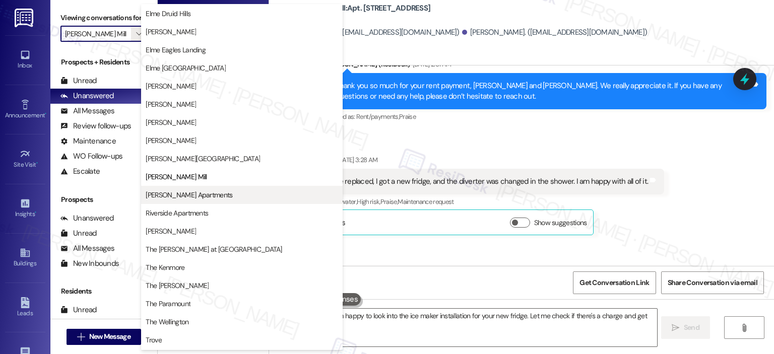
click at [164, 186] on button "[PERSON_NAME] Apartments" at bounding box center [241, 195] width 201 height 18
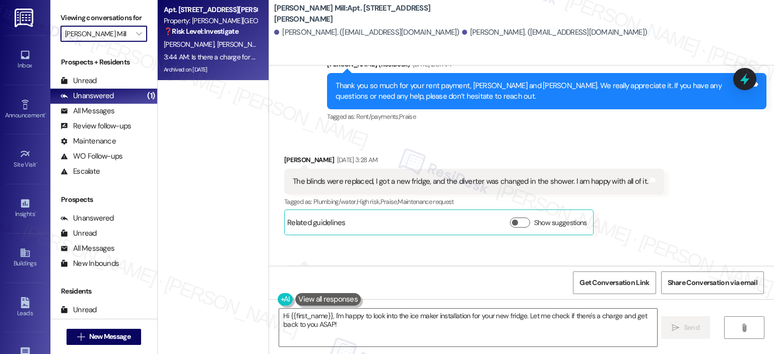
type input "[PERSON_NAME] Apartments"
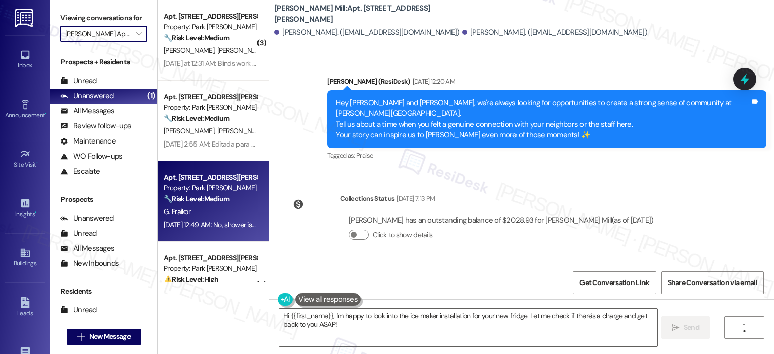
click at [192, 196] on strong "🔧 Risk Level: Medium" at bounding box center [196, 198] width 65 height 9
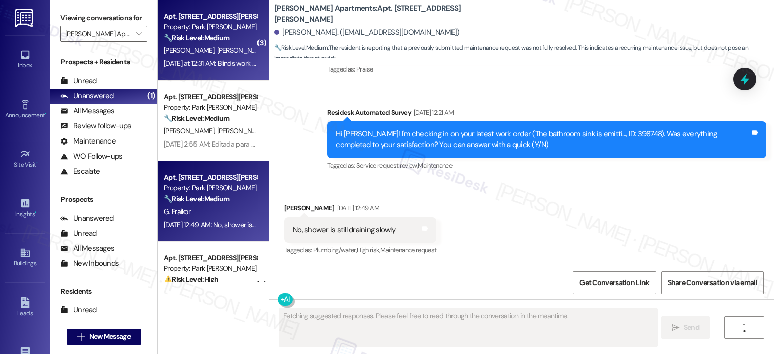
scroll to position [357, 0]
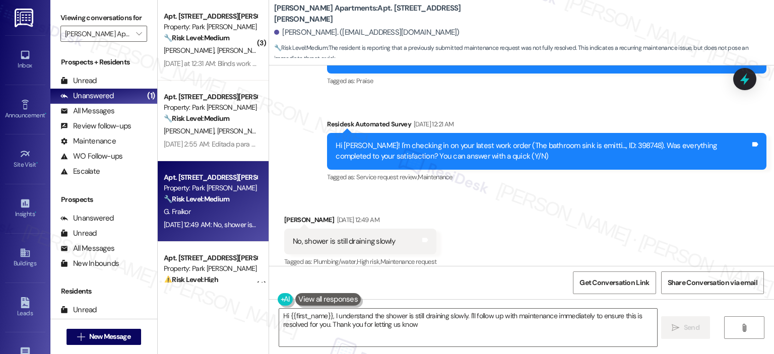
type textarea "Hi {{first_name}}, I understand the shower is still draining slowly. I'll follo…"
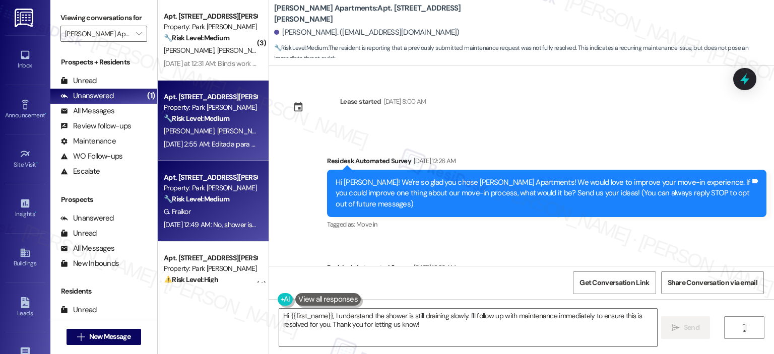
scroll to position [252, 0]
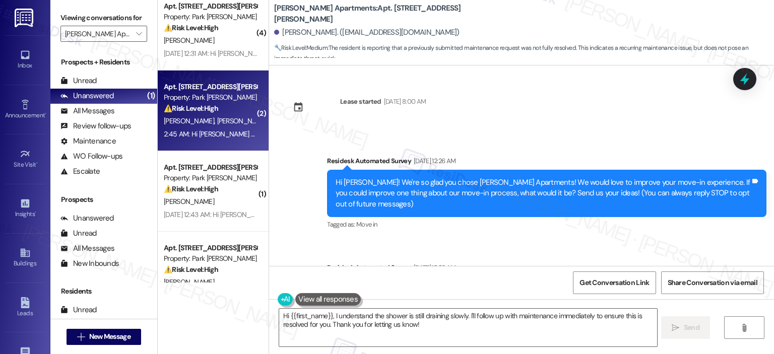
click at [214, 96] on div "Property: Park Adams Apartments" at bounding box center [210, 97] width 93 height 11
type textarea "Fetching suggested responses. Please feel free to read through the conversation…"
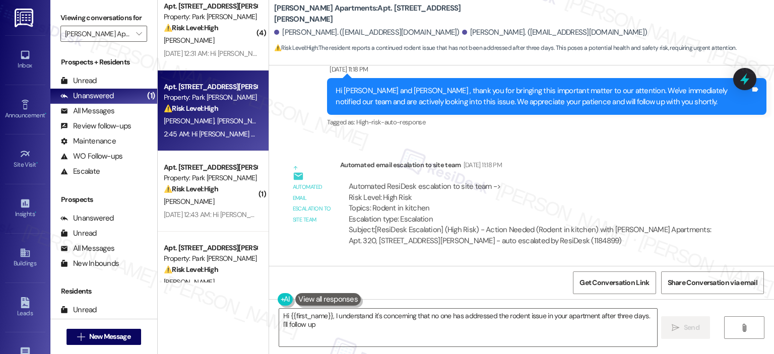
scroll to position [13424, 0]
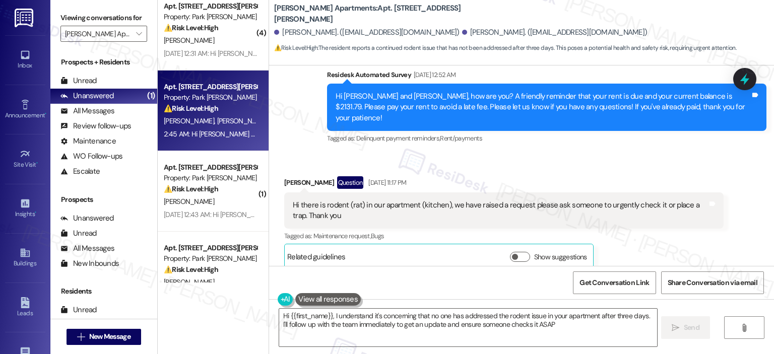
type textarea "Hi {{first_name}}, I understand it's concerning that no one has addressed the r…"
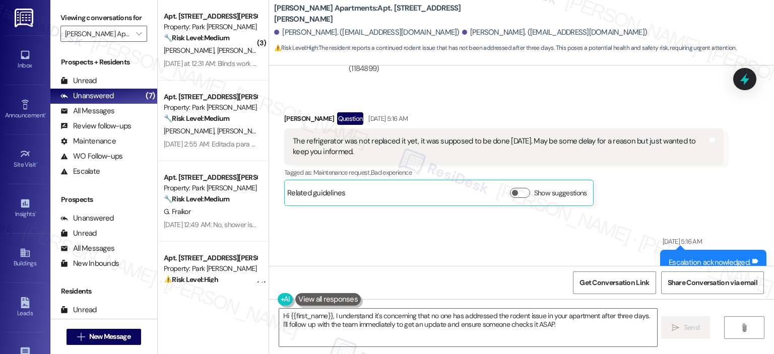
scroll to position [282, 0]
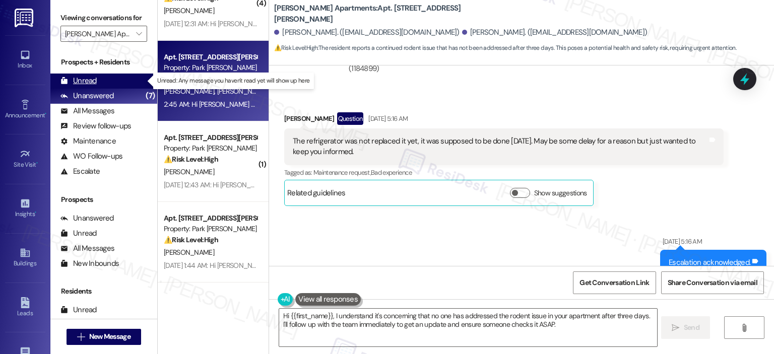
click at [118, 80] on div "Unread (0)" at bounding box center [103, 81] width 107 height 15
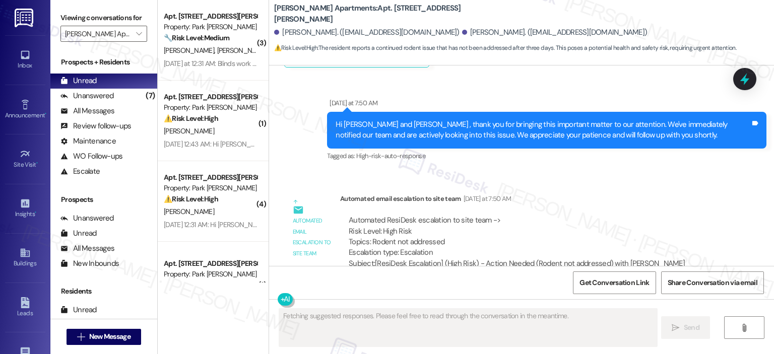
scroll to position [14180, 0]
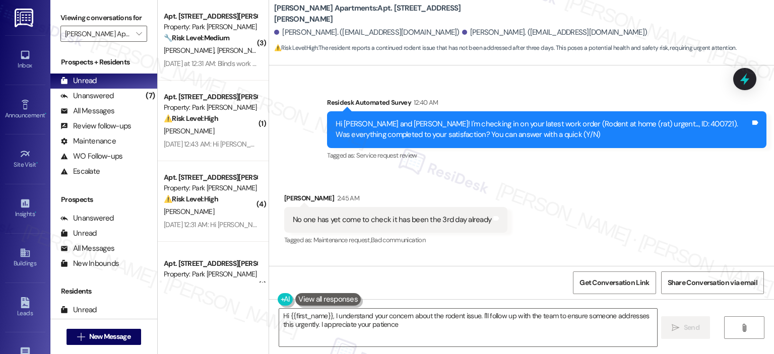
type textarea "Hi {{first_name}}, I understand your concern about the rodent issue. I'll follo…"
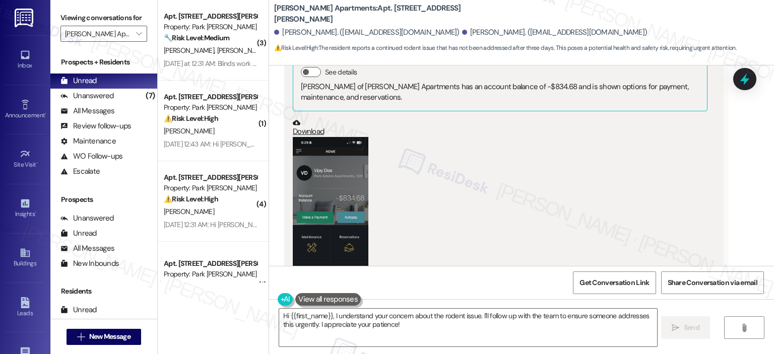
scroll to position [8639, 0]
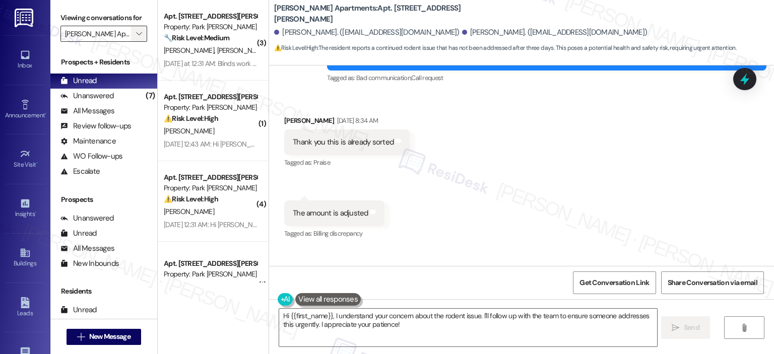
click at [136, 32] on icon "" at bounding box center [139, 34] width 6 height 8
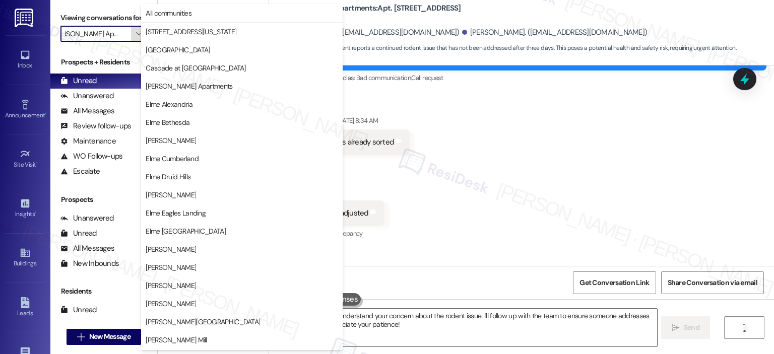
scroll to position [180, 0]
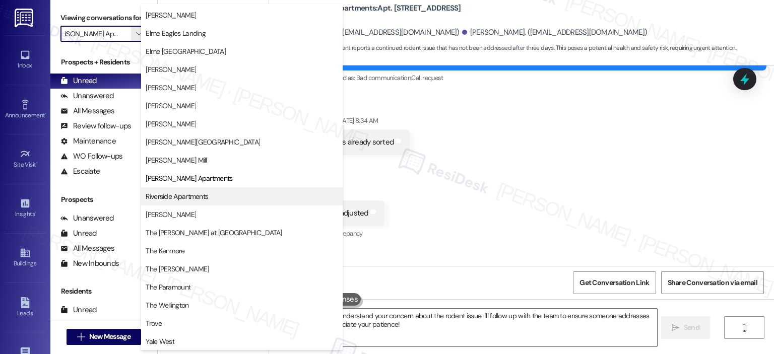
click at [239, 195] on span "Riverside Apartments" at bounding box center [242, 196] width 192 height 10
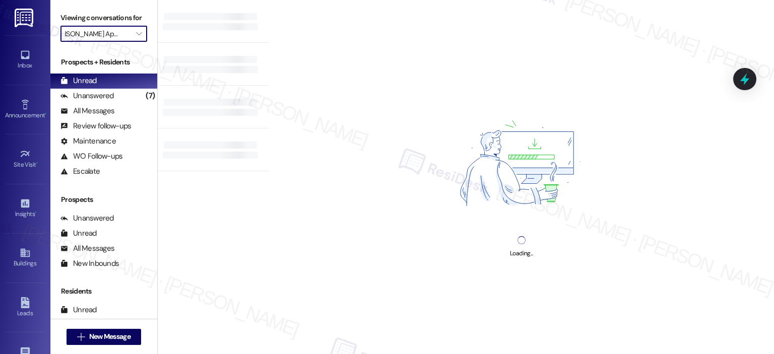
type input "Riverside Apartments"
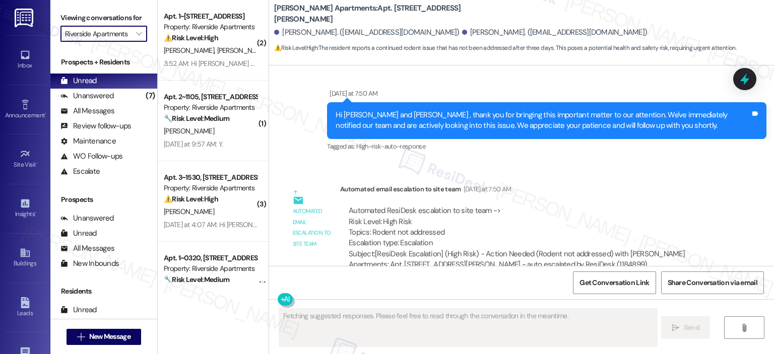
scroll to position [13959, 0]
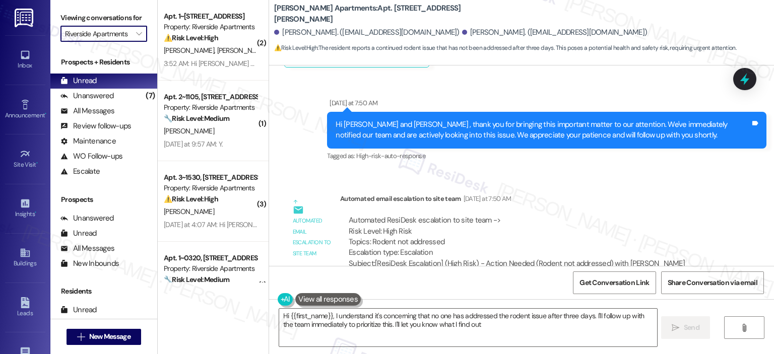
type textarea "Hi {{first_name}}, I understand it's concerning that no one has addressed the r…"
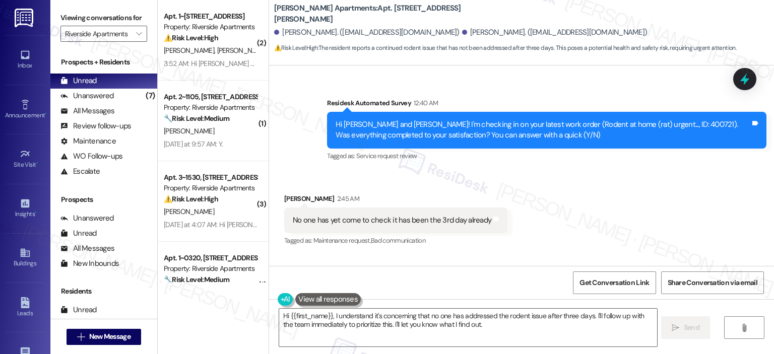
scroll to position [14180, 0]
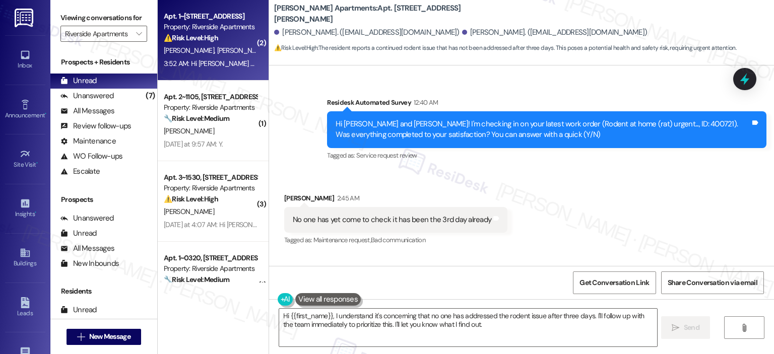
click at [217, 54] on span "M. Slagle" at bounding box center [242, 50] width 50 height 9
type textarea "Fetching suggested responses. Please feel free to read through the conversation…"
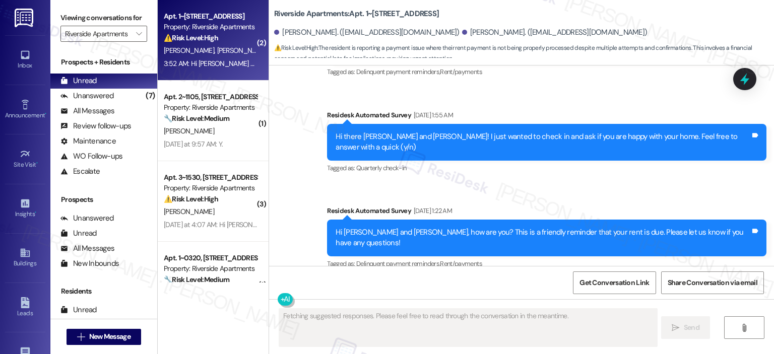
scroll to position [3878, 0]
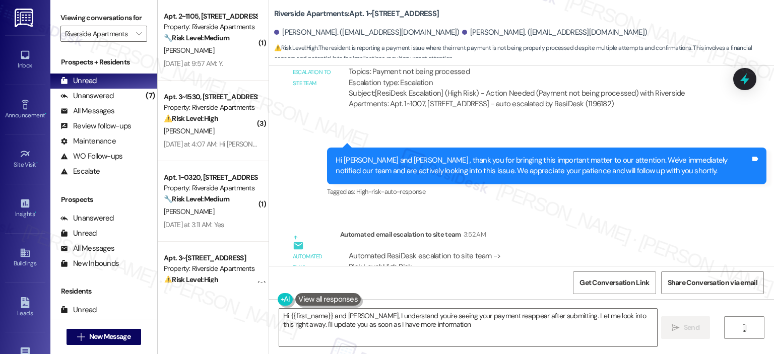
type textarea "Hi {{first_name}} and Juliette, I understand you're seeing your payment reappea…"
click at [136, 37] on icon "" at bounding box center [139, 34] width 6 height 8
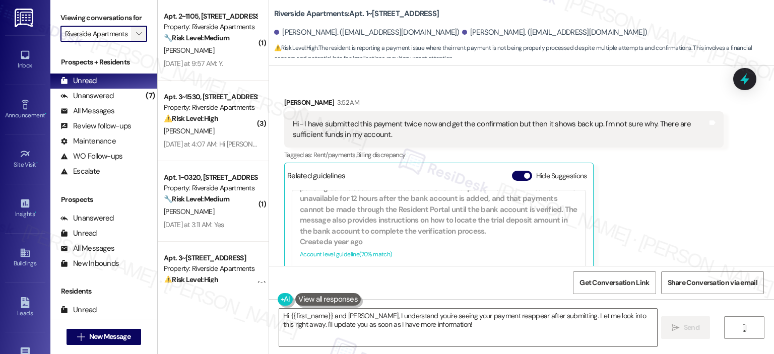
scroll to position [0, 0]
click at [136, 34] on icon "" at bounding box center [139, 34] width 6 height 8
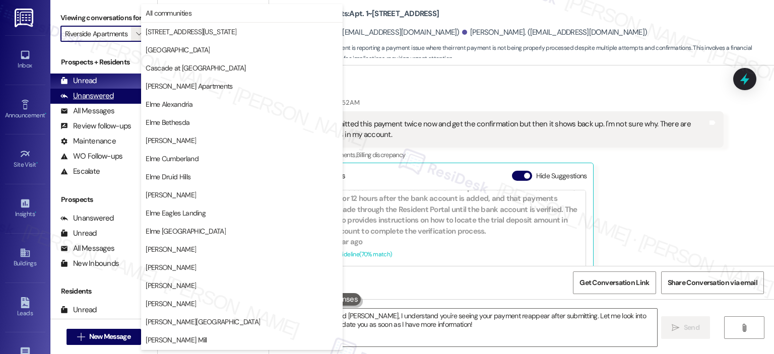
scroll to position [180, 0]
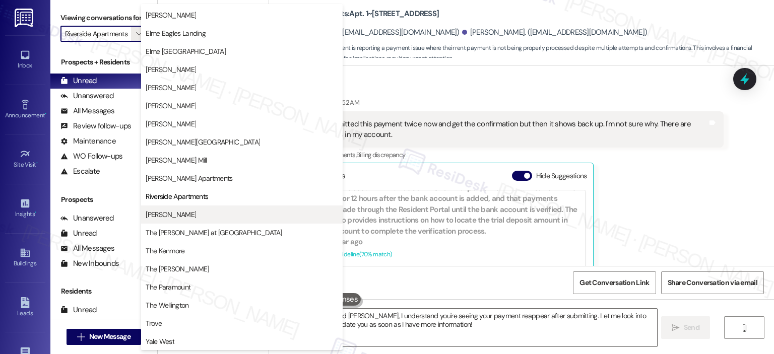
click at [215, 215] on span "[PERSON_NAME]" at bounding box center [242, 215] width 192 height 10
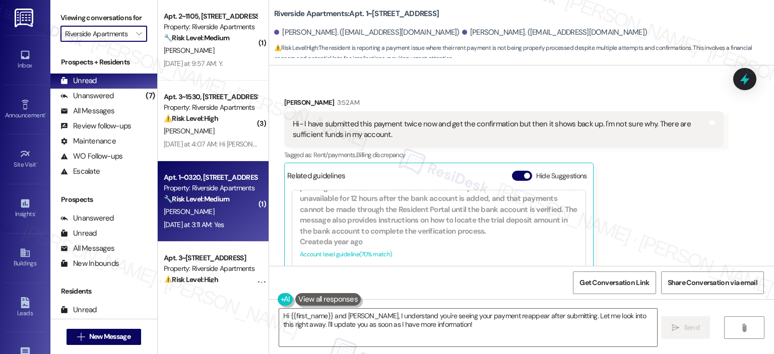
type input "[PERSON_NAME]"
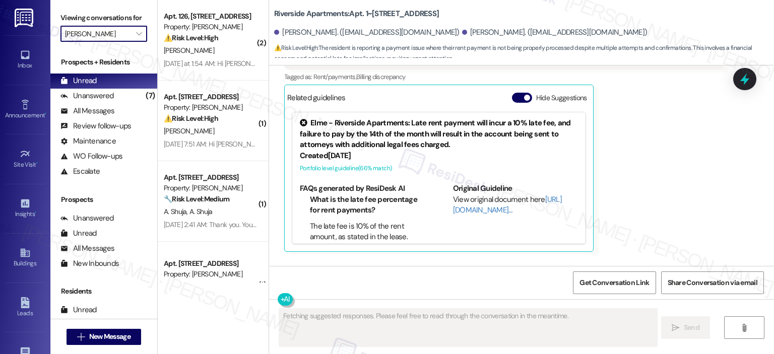
scroll to position [3452, 0]
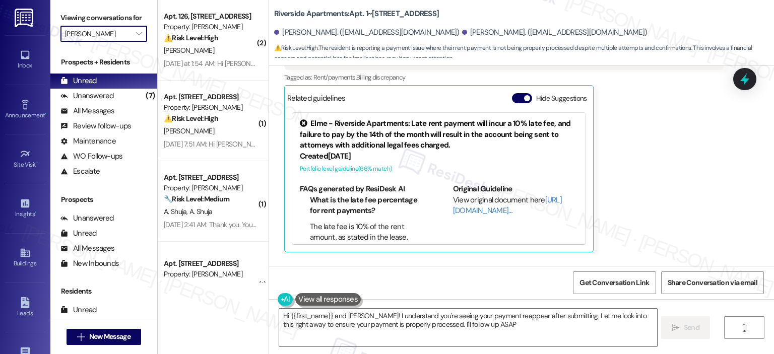
type textarea "Hi {{first_name}} and Juliette! I understand you're seeing your payment reappea…"
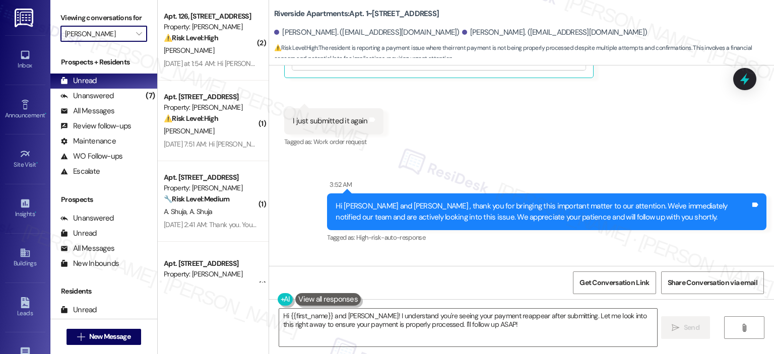
scroll to position [3375, 0]
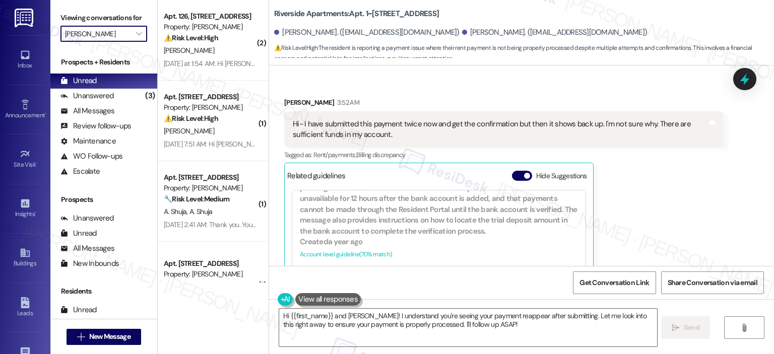
click at [117, 32] on input "[PERSON_NAME]" at bounding box center [98, 34] width 66 height 16
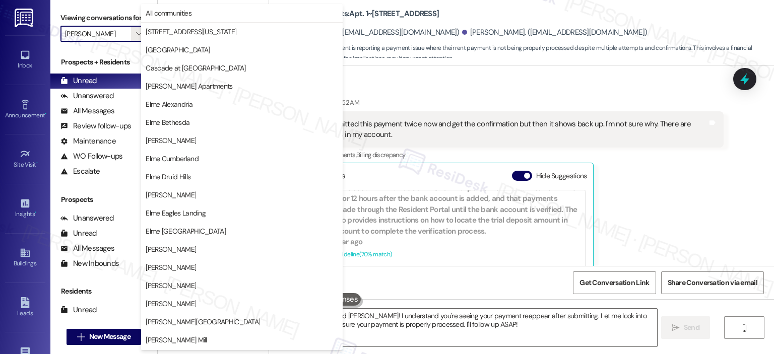
scroll to position [180, 0]
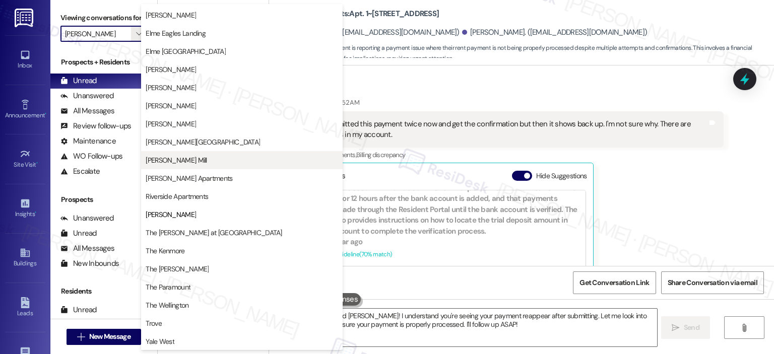
click at [203, 156] on span "[PERSON_NAME] Mill" at bounding box center [242, 160] width 192 height 10
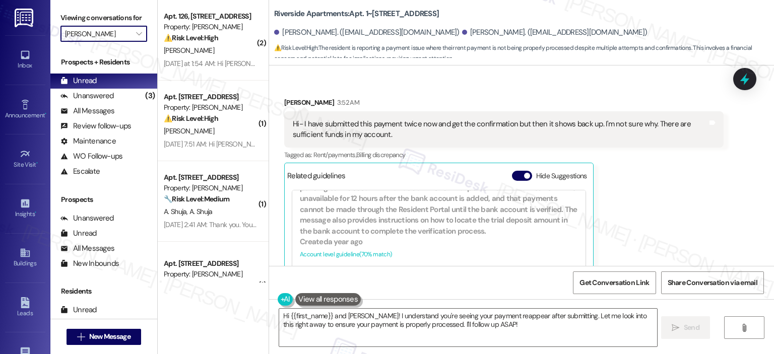
type input "[PERSON_NAME] Mill"
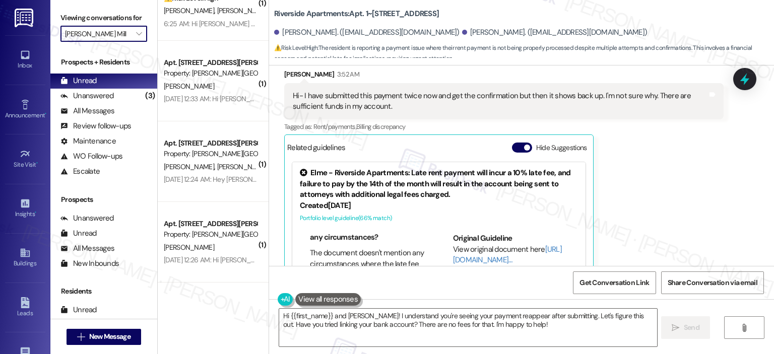
scroll to position [439, 0]
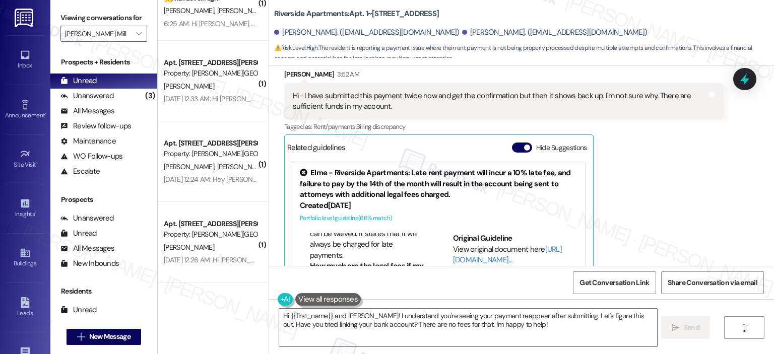
click at [766, 237] on div "Received via SMS Madisen Slagle 3:52 AM Hi- I have submitted this payment twice…" at bounding box center [521, 213] width 505 height 334
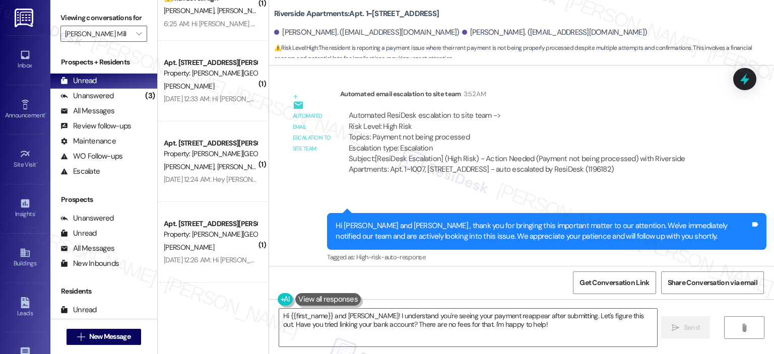
scroll to position [3878, 0]
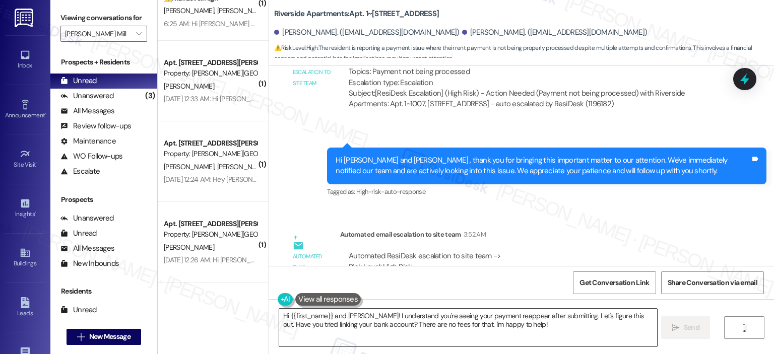
click at [453, 321] on textarea "Hi {{first_name}} and Juliette! I understand you're seeing your payment reappea…" at bounding box center [467, 328] width 377 height 38
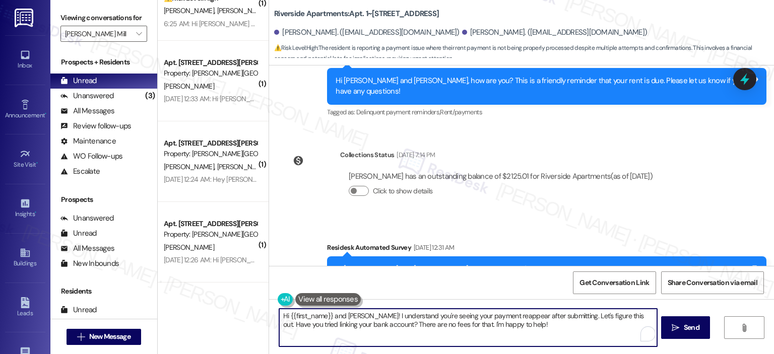
scroll to position [3375, 0]
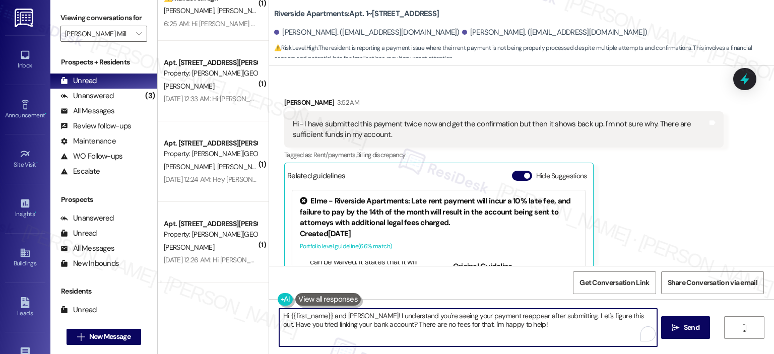
click at [518, 325] on textarea "Hi {{first_name}} and Juliette! I understand you're seeing your payment reappea…" at bounding box center [467, 328] width 377 height 38
drag, startPoint x: 523, startPoint y: 325, endPoint x: 338, endPoint y: 320, distance: 184.4
click at [338, 320] on textarea "Hi {{first_name}} and Juliette! I understand you're seeing your payment reappea…" at bounding box center [467, 328] width 377 height 38
click at [373, 316] on textarea "Hi {{first_name}} and Juliette! I understand you're seeing your payment reappea…" at bounding box center [467, 328] width 377 height 38
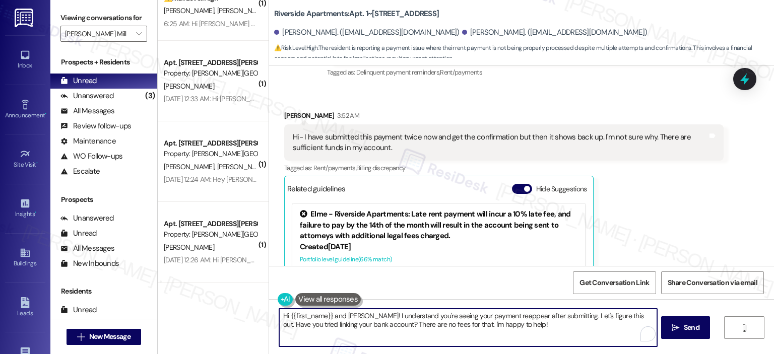
scroll to position [3337, 0]
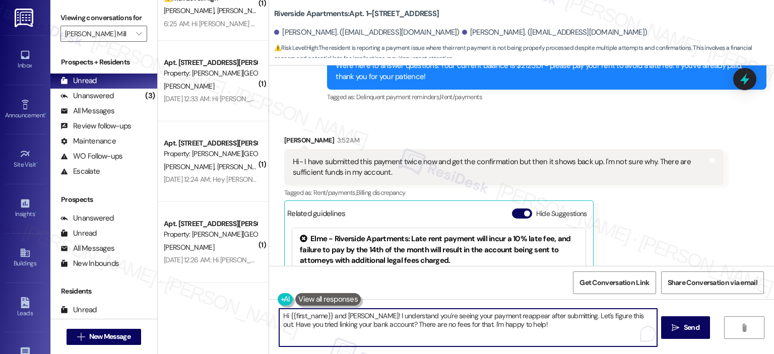
click at [427, 330] on textarea "Hi {{first_name}} and Juliette! I understand you're seeing your payment reappea…" at bounding box center [467, 328] width 377 height 38
drag, startPoint x: 536, startPoint y: 328, endPoint x: 289, endPoint y: 315, distance: 248.2
click at [289, 315] on textarea "Hi {{first_name}} and Juliette! I understand you're seeing your payment reappea…" at bounding box center [467, 328] width 377 height 38
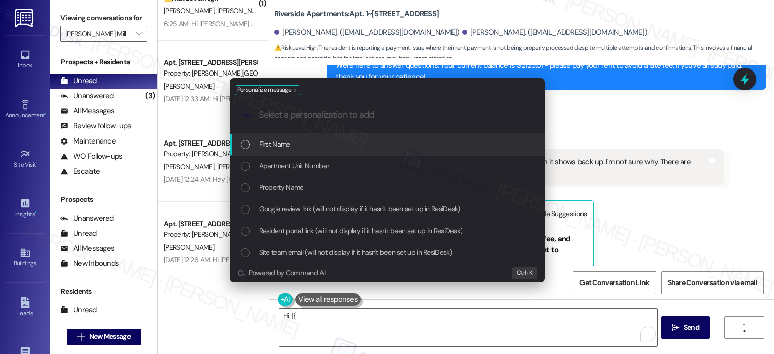
click at [297, 314] on div "Personalize message .cls-1{fill:#0a055f;}.cls-2{fill:#0cc4c4;} resideskLogoBlue…" at bounding box center [387, 177] width 774 height 354
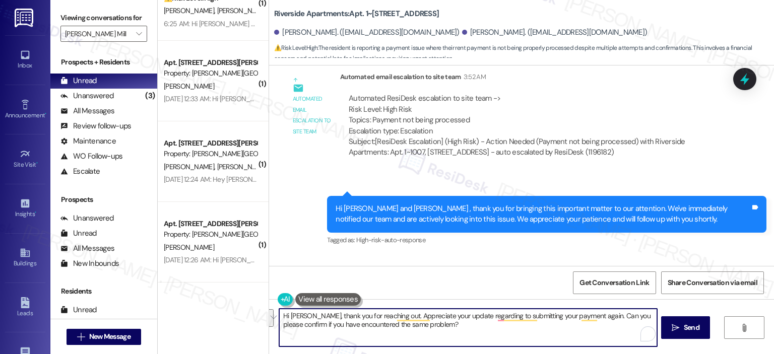
scroll to position [3878, 0]
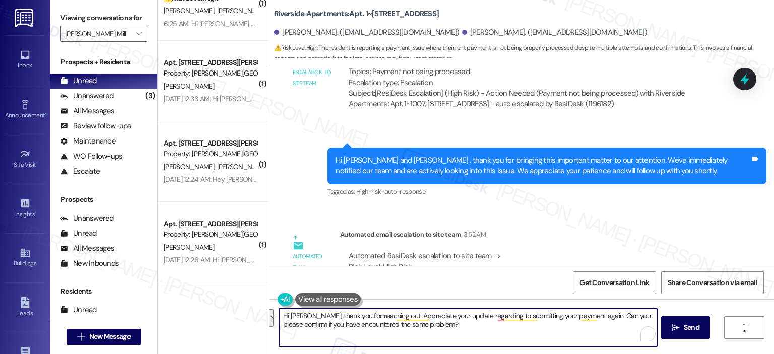
click at [444, 335] on textarea "Hi Madisen, thank you for reaching out. Appreciate your update regarding to sub…" at bounding box center [467, 328] width 377 height 38
paste textarea "and for letting me know you resubmitted your payment—I really appreciate the up…"
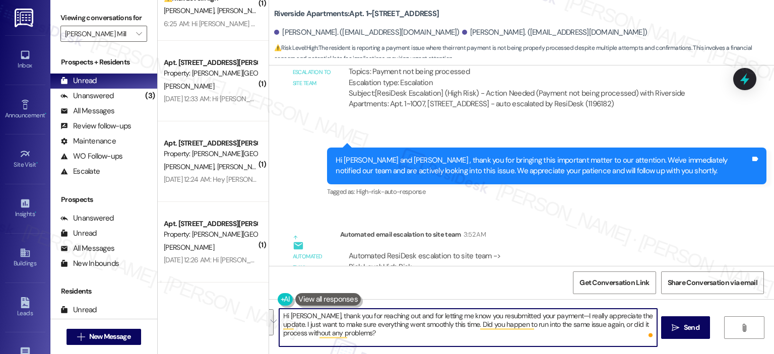
drag, startPoint x: 365, startPoint y: 334, endPoint x: 643, endPoint y: 312, distance: 279.4
click at [643, 312] on textarea "Hi Madisen, thank you for reaching out and for letting me know you resubmitted …" at bounding box center [467, 328] width 377 height 38
click at [459, 337] on textarea "Hi Madisen, thank you for reaching out and for letting me know you resubmitted …" at bounding box center [467, 328] width 377 height 38
drag, startPoint x: 419, startPoint y: 333, endPoint x: 645, endPoint y: 314, distance: 227.0
click at [645, 314] on textarea "Hi Madisen, thank you for reaching out and for letting me know you resubmitted …" at bounding box center [467, 328] width 377 height 38
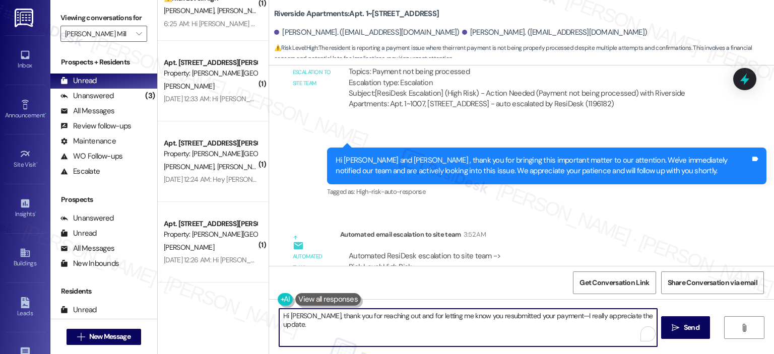
type textarea "Hi Madisen, thank you for reaching out and for letting me know you resubmitted …"
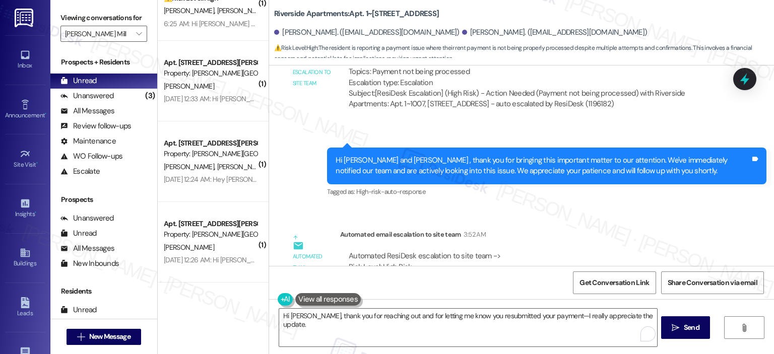
drag, startPoint x: 695, startPoint y: 324, endPoint x: 663, endPoint y: 316, distance: 33.4
click at [695, 324] on span "Send" at bounding box center [692, 327] width 16 height 11
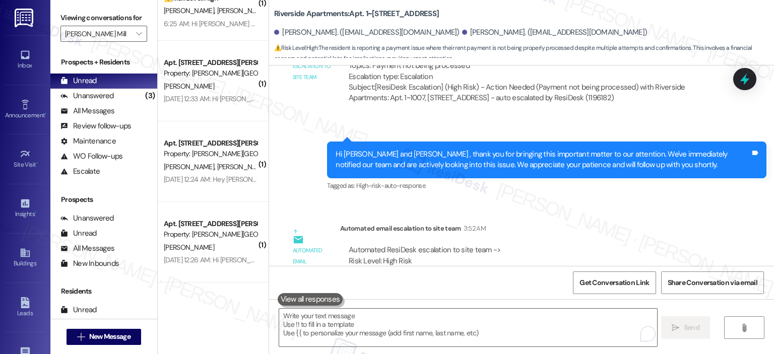
scroll to position [3949, 0]
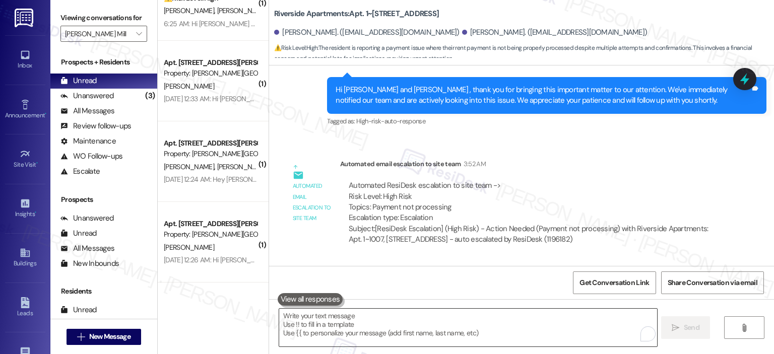
click at [415, 320] on textarea "To enrich screen reader interactions, please activate Accessibility in Grammarl…" at bounding box center [467, 328] width 377 height 38
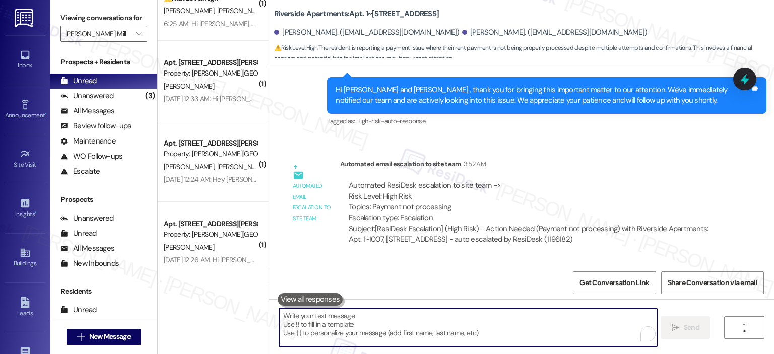
paste textarea "I just want to make sure everything went smoothly this time. Did you happen to …"
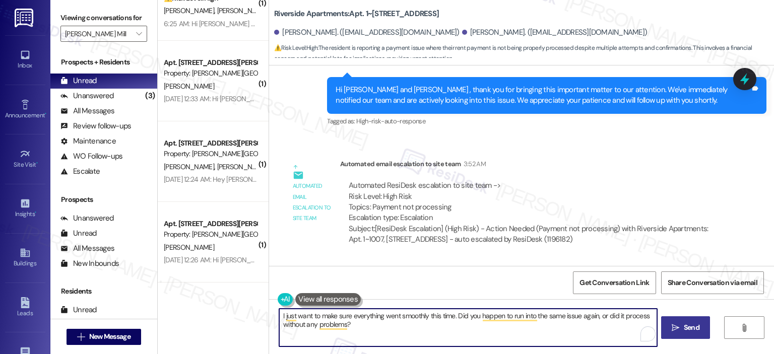
type textarea "I just want to make sure everything went smoothly this time. Did you happen to …"
click at [670, 326] on span " Send" at bounding box center [685, 327] width 32 height 11
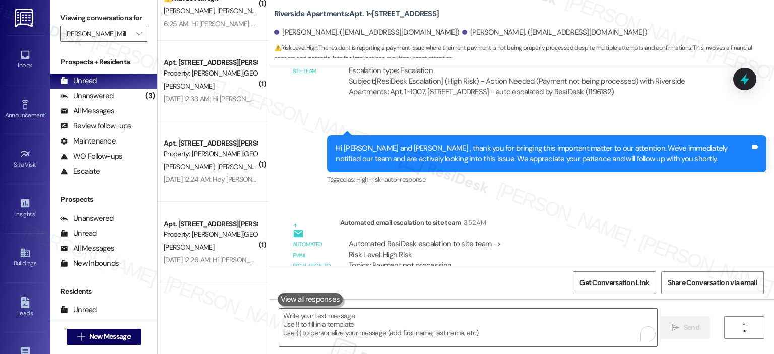
scroll to position [4030, 0]
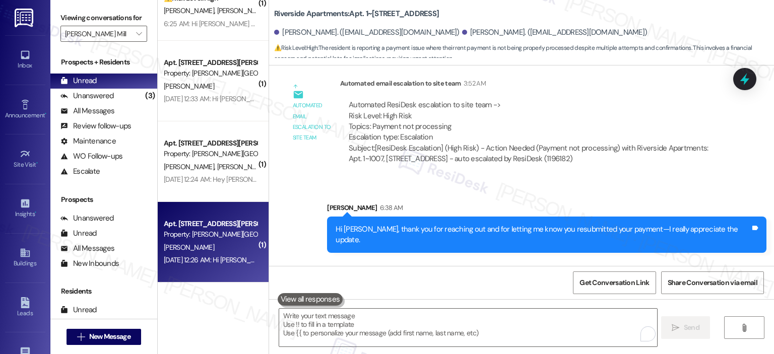
click at [197, 241] on div "K. Thomas" at bounding box center [210, 247] width 95 height 13
type textarea "Fetching suggested responses. Please feel free to read through the conversation…"
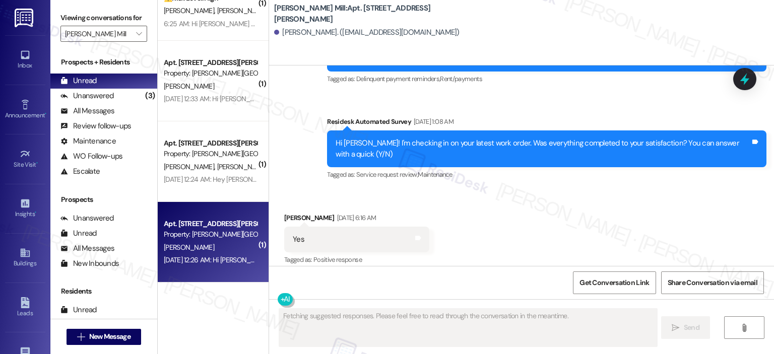
type textarea "Fetching suggested responses. Please feel free to read through the conversation…"
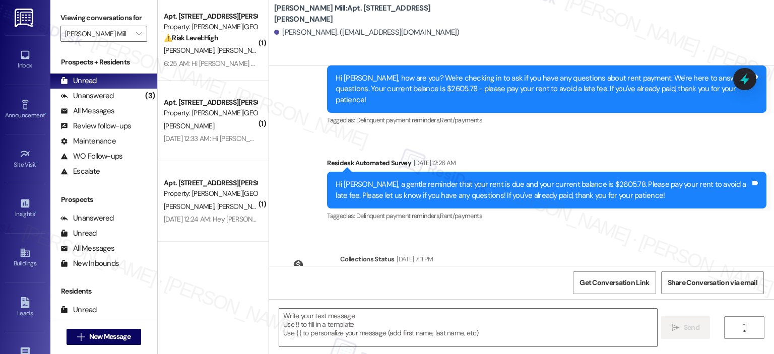
scroll to position [1174, 0]
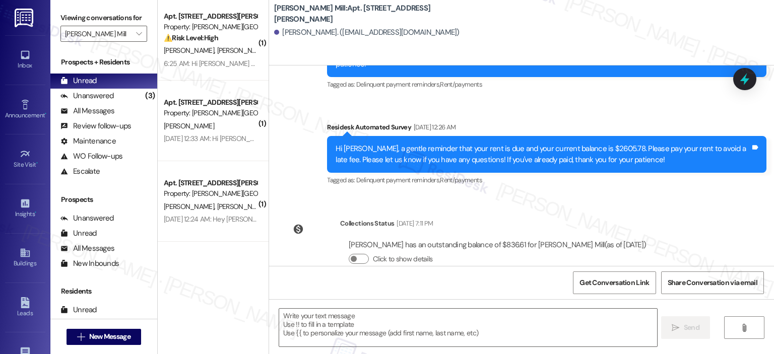
drag, startPoint x: 769, startPoint y: 251, endPoint x: 772, endPoint y: 235, distance: 17.0
click at [772, 235] on div "Lease started Sep 18, 2023 at 8:00 AM Survey, sent via SMS Residesk Automated S…" at bounding box center [521, 165] width 505 height 200
click at [709, 207] on div "Lease started Sep 18, 2023 at 8:00 AM Survey, sent via SMS Residesk Automated S…" at bounding box center [521, 165] width 505 height 200
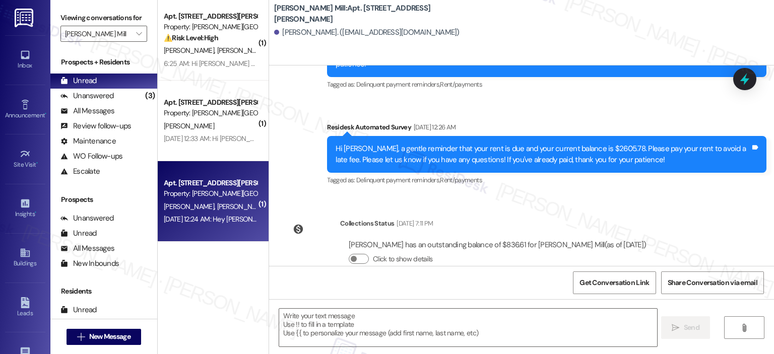
click at [175, 201] on div "M. Ansari A. Ansari" at bounding box center [210, 206] width 95 height 13
type textarea "Fetching suggested responses. Please feel free to read through the conversation…"
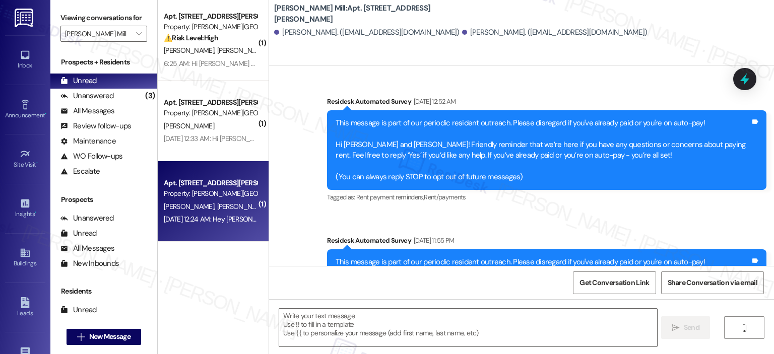
type textarea "Fetching suggested responses. Please feel free to read through the conversation…"
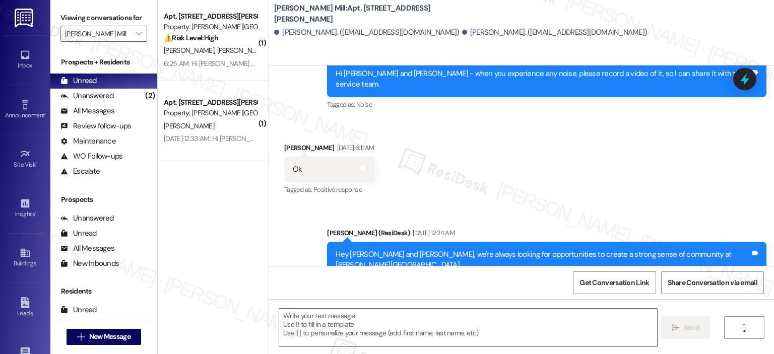
scroll to position [4988, 0]
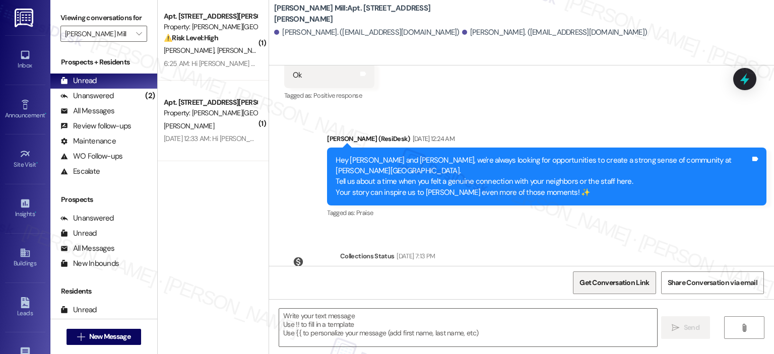
click at [619, 287] on span "Get Conversation Link" at bounding box center [614, 283] width 70 height 11
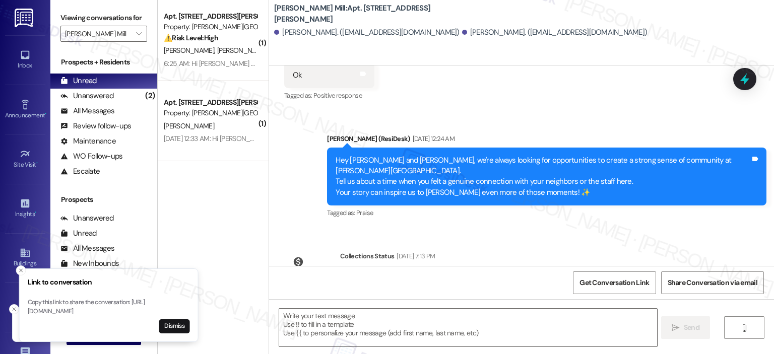
drag, startPoint x: 20, startPoint y: 299, endPoint x: 33, endPoint y: 304, distance: 13.4
click at [52, 300] on p "Copy this link to share the conversation: https://www.theresidesk.com/text/insi…" at bounding box center [109, 307] width 162 height 18
click at [22, 303] on p "Copy this link to share the conversation: https://www.theresidesk.com/text/insi…" at bounding box center [102, 307] width 162 height 18
drag, startPoint x: 22, startPoint y: 301, endPoint x: 153, endPoint y: 309, distance: 131.7
click at [153, 310] on p "Copy this link to share the conversation: https://www.theresidesk.com/text/insi…" at bounding box center [102, 307] width 162 height 18
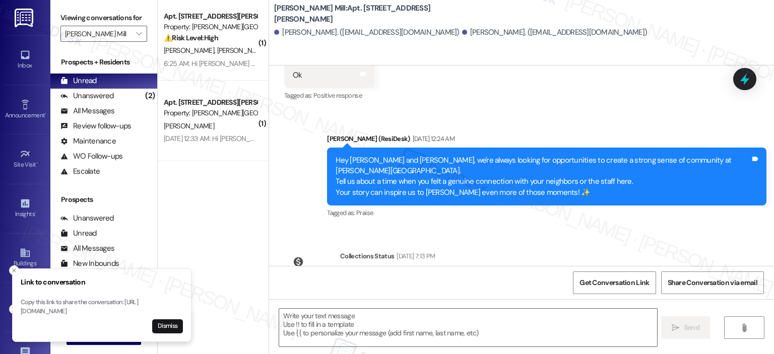
copy p "https://www.theresidesk.com/text/insights-conversations/1203597/share-conversat…"
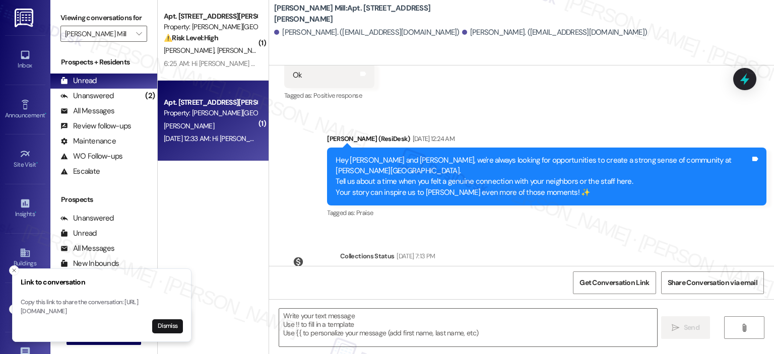
click at [214, 126] on div "V. Pandya" at bounding box center [210, 126] width 95 height 13
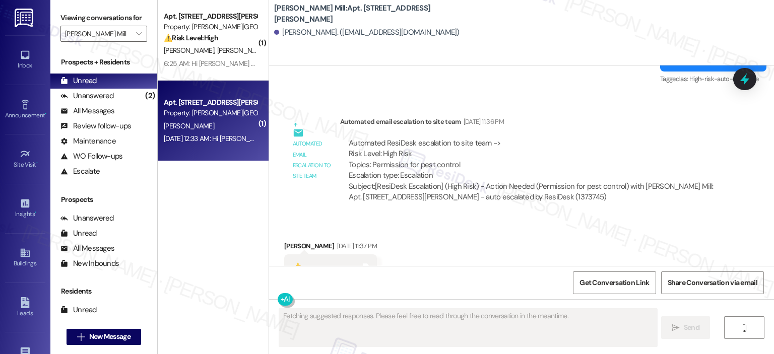
scroll to position [1707, 0]
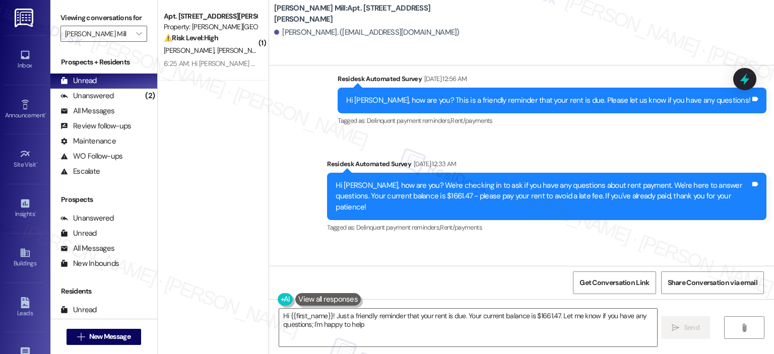
type textarea "Hi {{first_name}}! Just a friendly reminder that your rent is due. Your current…"
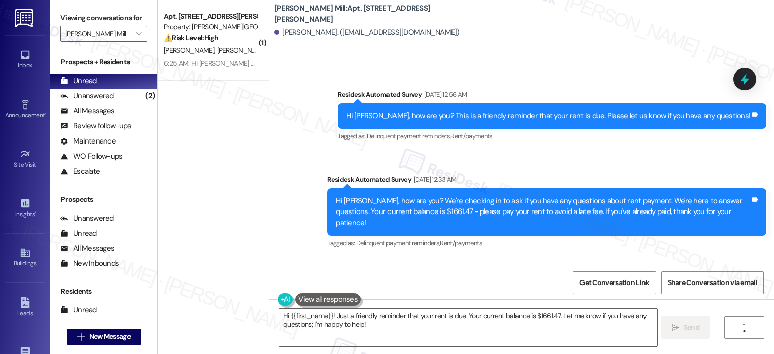
scroll to position [2392, 0]
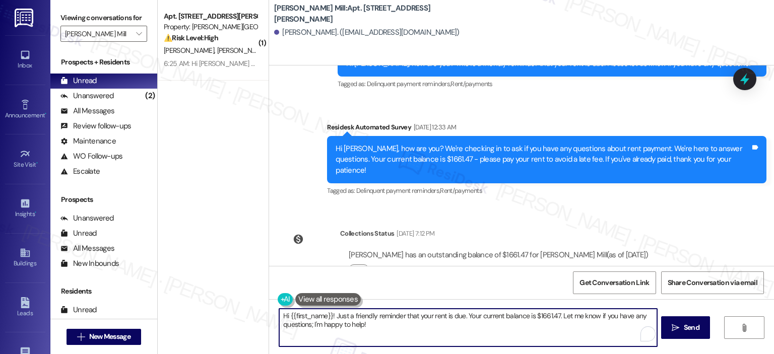
drag, startPoint x: 341, startPoint y: 322, endPoint x: 264, endPoint y: 317, distance: 76.7
click at [261, 317] on div "( 1 ) Apt. 149F, 180 Watkins Station Circle Property: Elme Watkins Mill ⚠️ Risk…" at bounding box center [466, 177] width 616 height 354
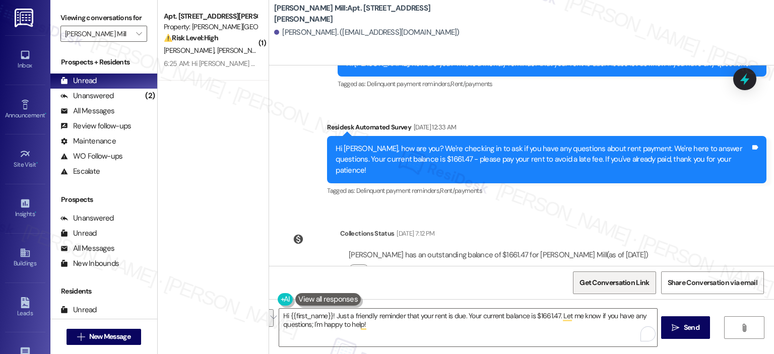
click at [615, 284] on span "Get Conversation Link" at bounding box center [614, 283] width 70 height 11
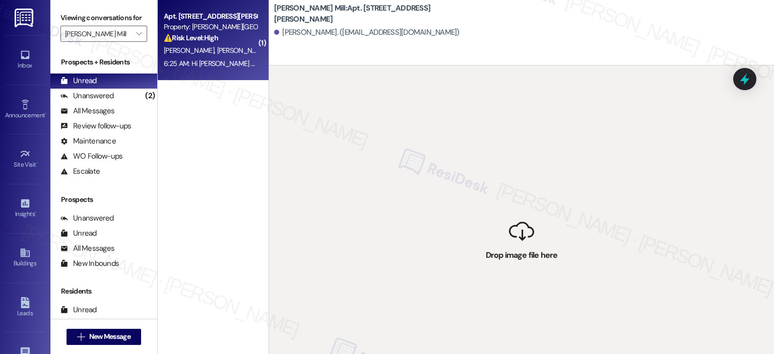
click at [188, 43] on div "⚠️ Risk Level: High The resident reports a significant pest infestation (mice) …" at bounding box center [210, 38] width 93 height 11
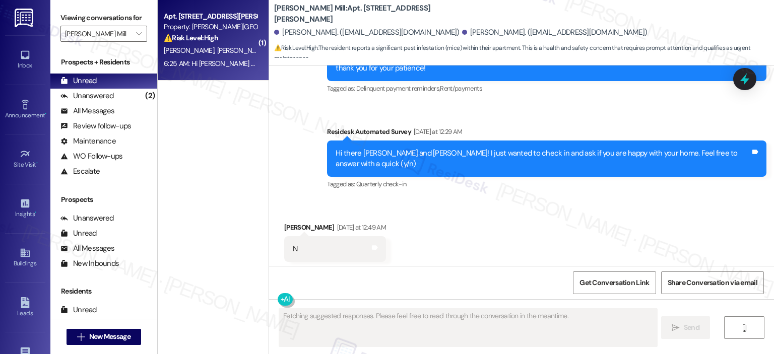
scroll to position [11524, 0]
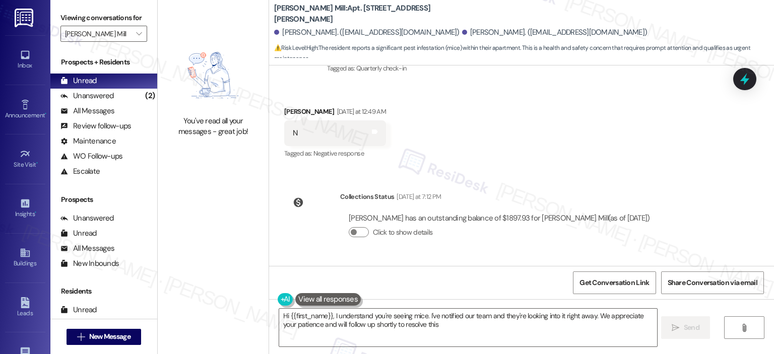
type textarea "Hi {{first_name}}, I understand you're seeing mice. I've notified our team and …"
type input "Roosevelt Towers"
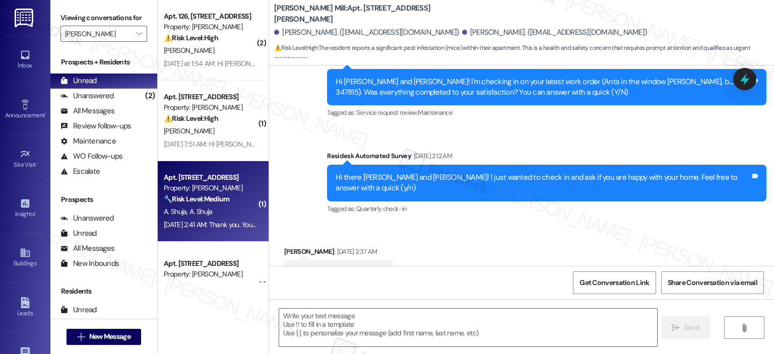
type textarea "Fetching suggested responses. Please feel free to read through the conversation…"
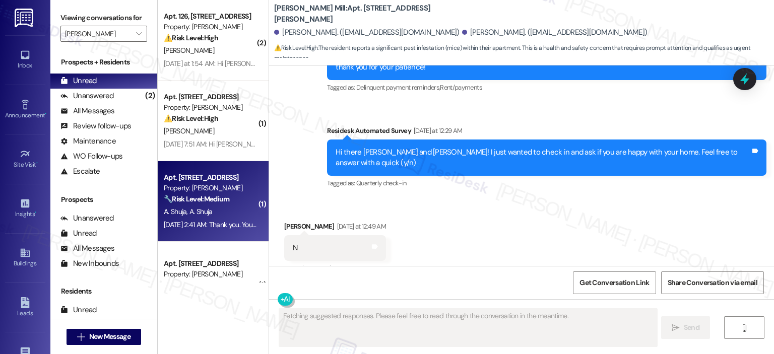
scroll to position [11524, 0]
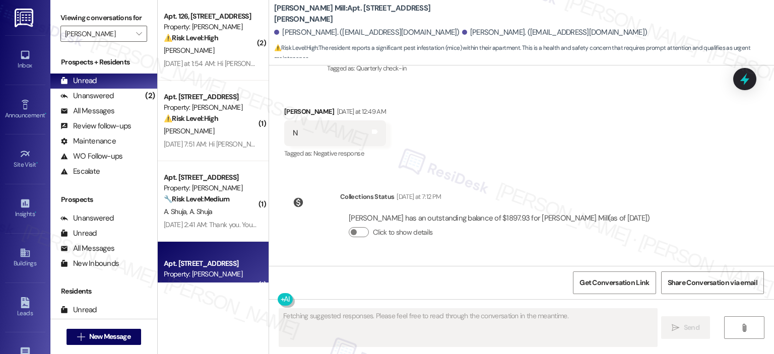
click at [211, 276] on div "Property: Roosevelt Towers" at bounding box center [210, 274] width 93 height 11
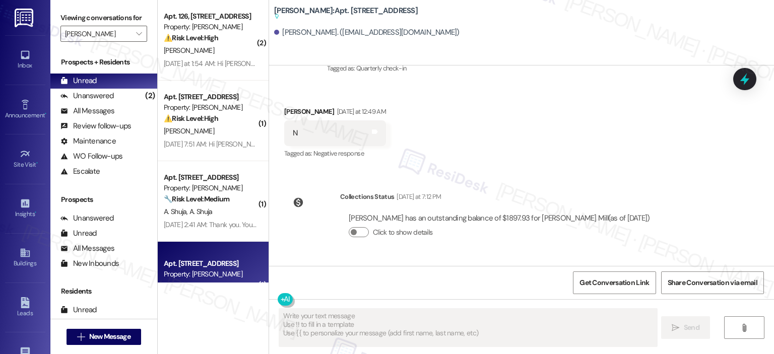
scroll to position [740, 0]
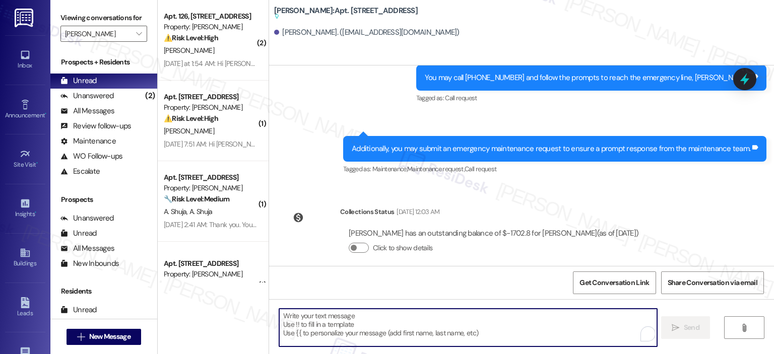
click at [549, 330] on textarea "To enrich screen reader interactions, please activate Accessibility in Grammarl…" at bounding box center [467, 328] width 377 height 38
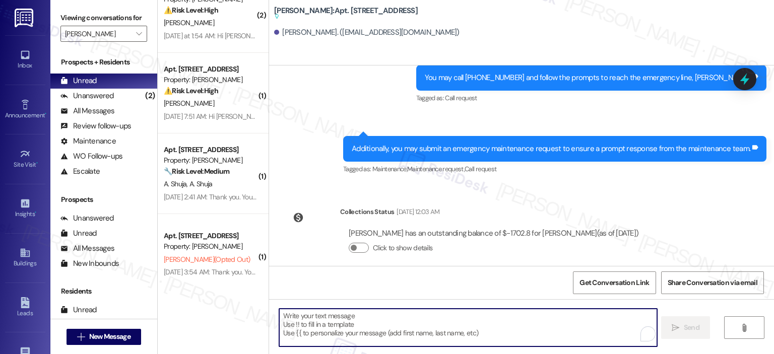
scroll to position [40, 0]
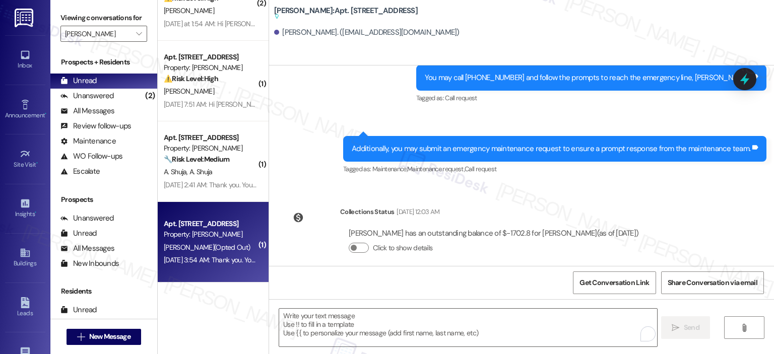
click at [210, 254] on div "May 28, 2025 at 3:54 AM: Thank you. You will no longer receive texts from this …" at bounding box center [210, 260] width 95 height 13
type textarea "Fetching suggested responses. Please feel free to read through the conversation…"
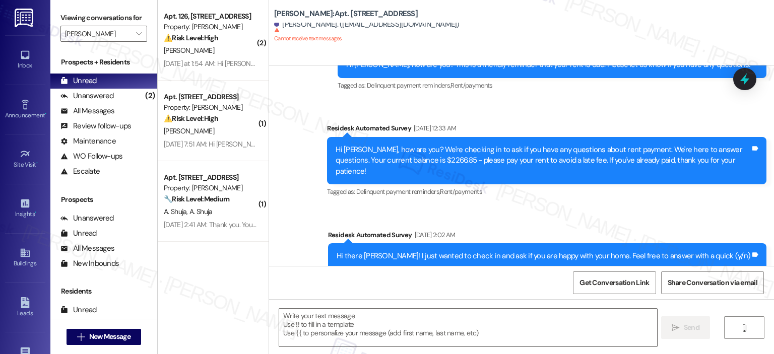
scroll to position [3451, 0]
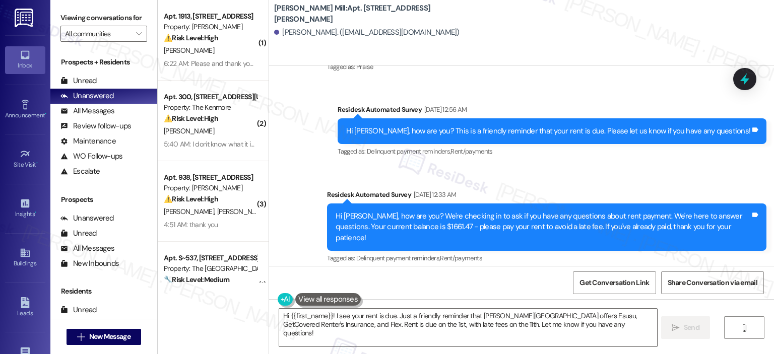
scroll to position [2392, 0]
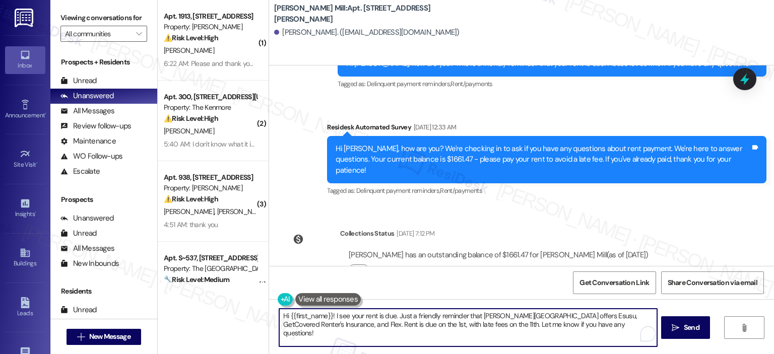
drag, startPoint x: 602, startPoint y: 327, endPoint x: 396, endPoint y: 327, distance: 206.0
click at [396, 327] on textarea "Hi {{first_name}}! I see your rent is due. Just a friendly reminder that [PERSO…" at bounding box center [467, 328] width 377 height 38
click at [450, 327] on textarea "Hi {{first_name}}! I see your rent is due. Just a friendly reminder that [PERSO…" at bounding box center [467, 328] width 377 height 38
click at [471, 324] on textarea "Hi {{first_name}}! I see your rent is due. Just a friendly reminder that [PERSO…" at bounding box center [467, 328] width 377 height 38
drag, startPoint x: 469, startPoint y: 324, endPoint x: 478, endPoint y: 315, distance: 12.5
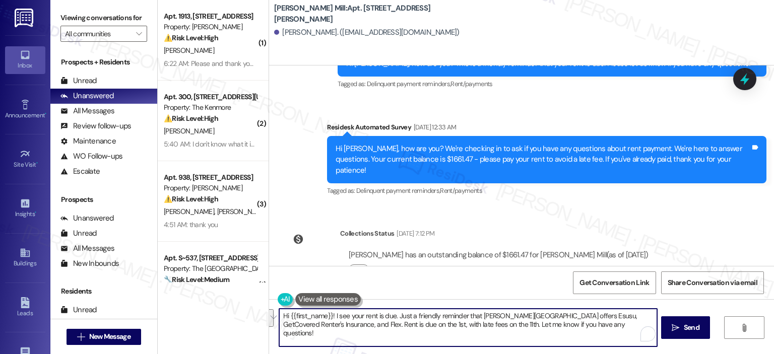
click at [478, 315] on textarea "Hi {{first_name}}! I see your rent is due. Just a friendly reminder that [PERSO…" at bounding box center [467, 328] width 377 height 38
drag, startPoint x: 391, startPoint y: 316, endPoint x: 329, endPoint y: 317, distance: 61.5
click at [329, 317] on textarea "Hi {{first_name}}! I see your rent is due. Just a friendly reminder that your r…" at bounding box center [467, 328] width 377 height 38
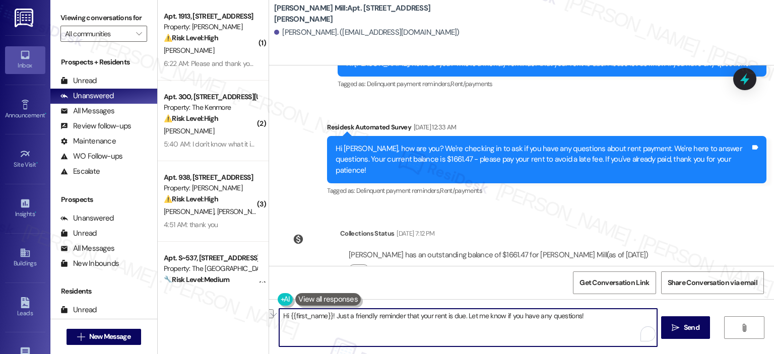
click at [593, 317] on textarea "Hi {{first_name}}! Just a friendly reminder that your rent is due. Let me know …" at bounding box center [467, 328] width 377 height 38
click at [360, 332] on textarea "Hi {{first_name}}! Just a friendly reminder that your rent is due. Let me know …" at bounding box center [467, 328] width 377 height 38
click at [318, 326] on textarea "Hi {{first_name}}! Just a friendly reminder that your rent is due. Let me know …" at bounding box center [467, 328] width 377 height 38
click at [339, 326] on textarea "Hi {{first_name}}! Just a friendly reminder that your rent is due. Let me know …" at bounding box center [467, 328] width 377 height 38
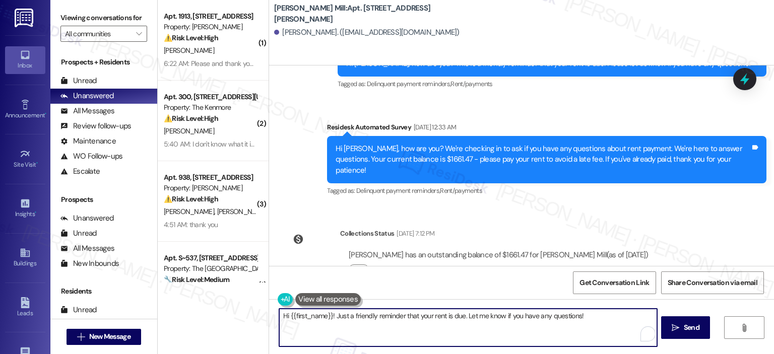
click at [382, 320] on textarea "Hi {{first_name}}! Just a friendly reminder that your rent is due. Let me know …" at bounding box center [467, 328] width 377 height 38
drag, startPoint x: 567, startPoint y: 318, endPoint x: 331, endPoint y: 319, distance: 235.7
click at [331, 319] on textarea "Hi {{first_name}}! Just a friendly reminder that your rent is due. Let me know …" at bounding box center [467, 328] width 377 height 38
paste textarea "Hi resident, please let me know if the rent payment has been made, if you have …"
drag, startPoint x: 363, startPoint y: 315, endPoint x: 331, endPoint y: 315, distance: 32.2
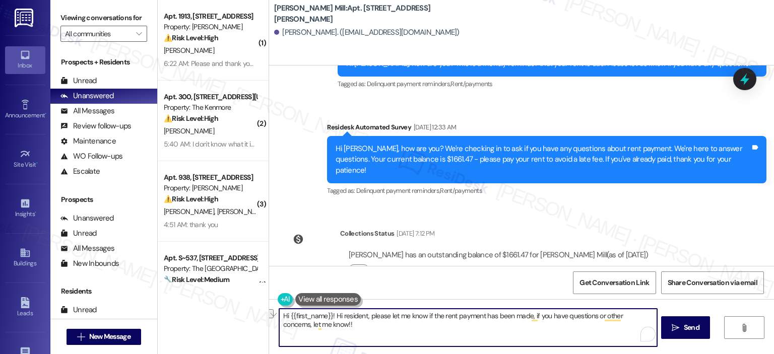
click at [331, 315] on textarea "Hi {{first_name}}! Hi resident, please let me know if the rent payment has been…" at bounding box center [467, 328] width 377 height 38
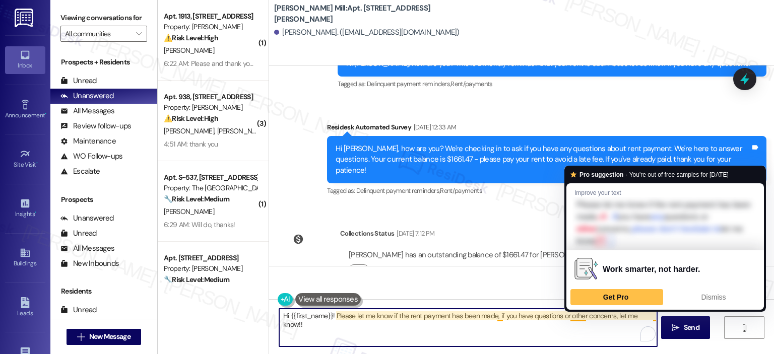
click at [649, 313] on textarea "Hi {{first_name}}! Please let me know if the rent payment has been made, if you…" at bounding box center [467, 328] width 377 height 38
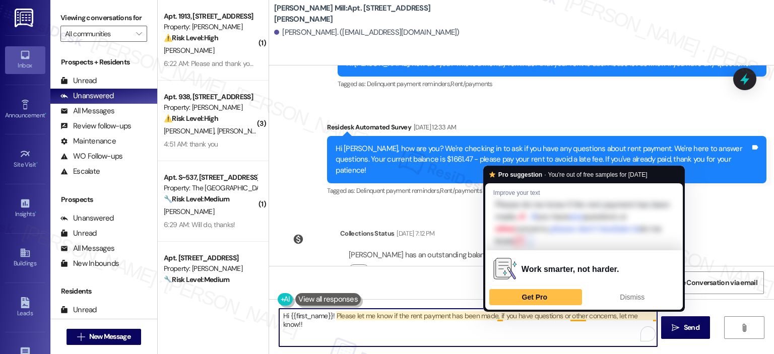
click at [492, 316] on textarea "Hi {{first_name}}! Please let me know if the rent payment has been made, if you…" at bounding box center [467, 328] width 377 height 38
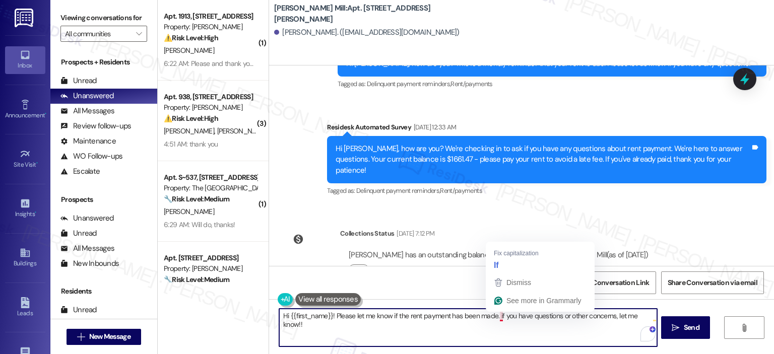
drag, startPoint x: 494, startPoint y: 314, endPoint x: 497, endPoint y: 319, distance: 6.1
click at [494, 314] on textarea "Hi {{first_name}}! Please let me know if the rent payment has been made. if you…" at bounding box center [467, 328] width 377 height 38
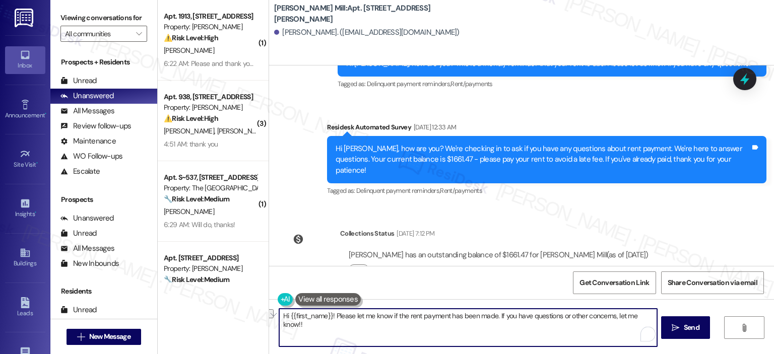
drag, startPoint x: 650, startPoint y: 313, endPoint x: 611, endPoint y: 316, distance: 38.4
click at [611, 316] on textarea "Hi {{first_name}}! Please let me know if the rent payment has been made. If you…" at bounding box center [467, 328] width 377 height 38
click at [296, 328] on textarea "Hi {{first_name}}! Please let me know if the rent payment has been made. If you…" at bounding box center [467, 328] width 377 height 38
click at [398, 320] on textarea "Hi {{first_name}}! Please let me know if the rent payment has been made. If you…" at bounding box center [467, 328] width 377 height 38
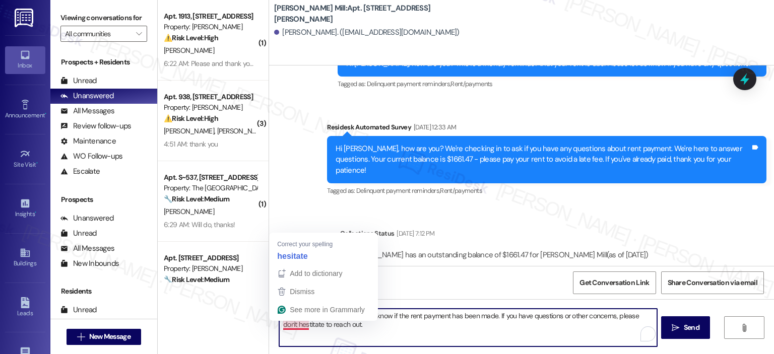
click at [291, 327] on textarea "Hi {{first_name}}! Please let me know if the rent payment has been made. If you…" at bounding box center [467, 328] width 377 height 38
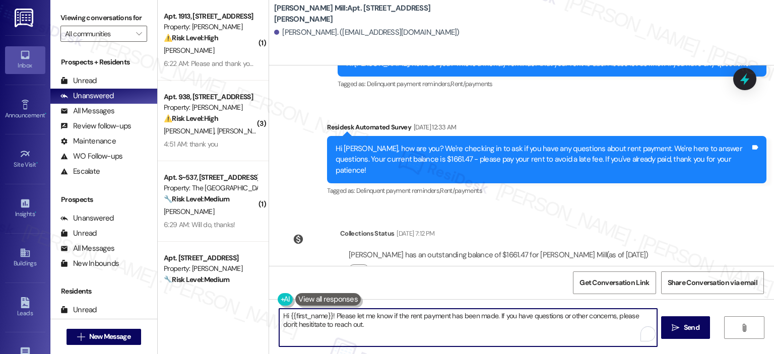
click at [334, 328] on textarea "Hi {{first_name}}! Please let me know if the rent payment has been made. If you…" at bounding box center [467, 328] width 377 height 38
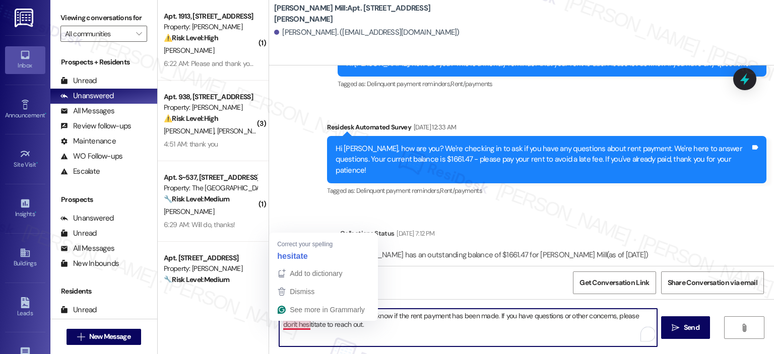
click at [293, 324] on textarea "Hi {{first_name}}! Please let me know if the rent payment has been made. If you…" at bounding box center [467, 328] width 377 height 38
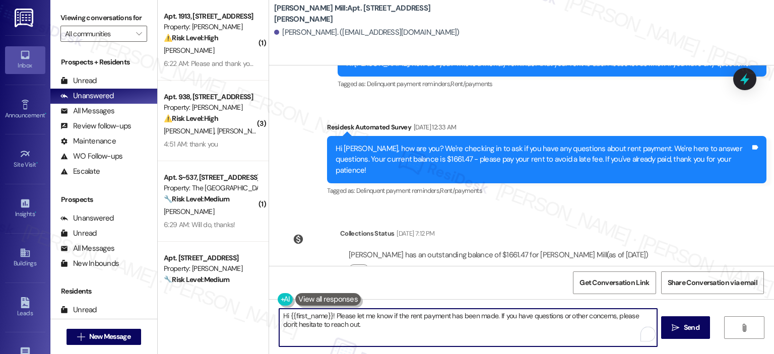
click at [373, 326] on textarea "Hi {{first_name}}! Please let me know if the rent payment has been made. If you…" at bounding box center [467, 328] width 377 height 38
type textarea "Hi {{first_name}}! Please let me know if the rent payment has been made. If you…"
click at [682, 330] on span "Send" at bounding box center [692, 327] width 20 height 11
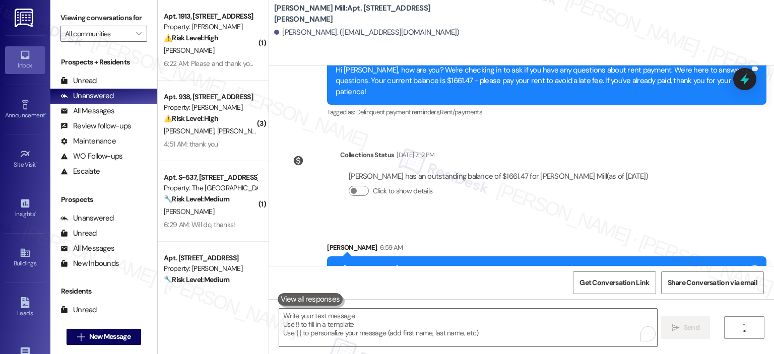
scroll to position [2473, 0]
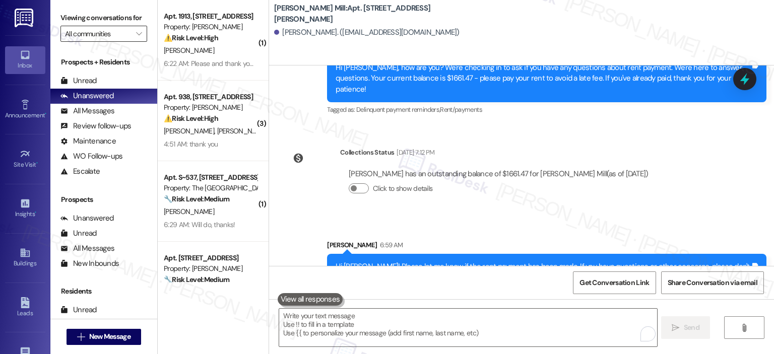
click at [117, 32] on input "All communities" at bounding box center [98, 34] width 66 height 16
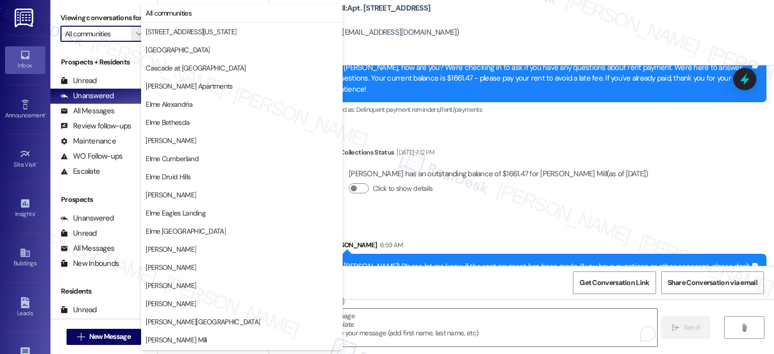
click at [465, 29] on div "[PERSON_NAME]. ([EMAIL_ADDRESS][DOMAIN_NAME])" at bounding box center [524, 33] width 500 height 20
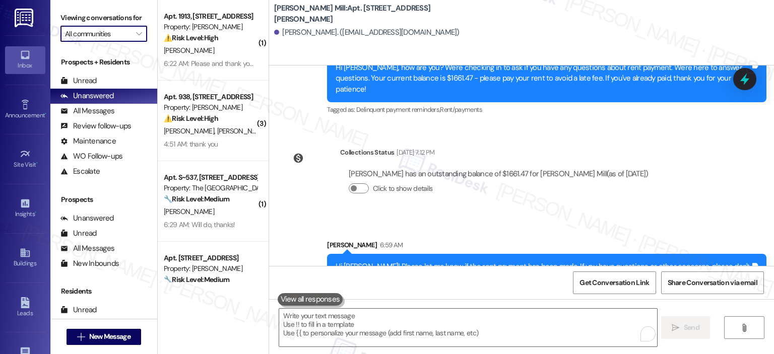
click at [90, 28] on input "All communities" at bounding box center [98, 34] width 66 height 16
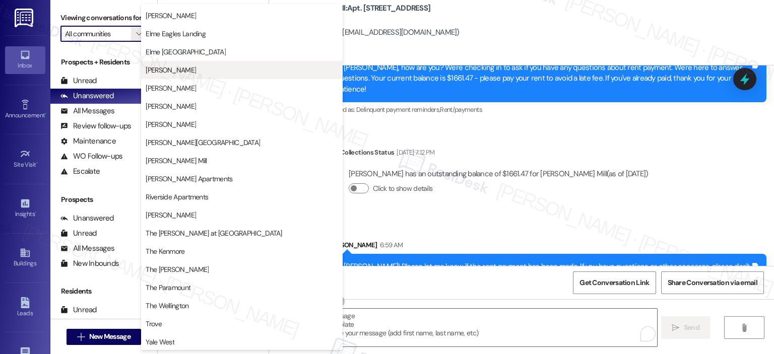
scroll to position [180, 0]
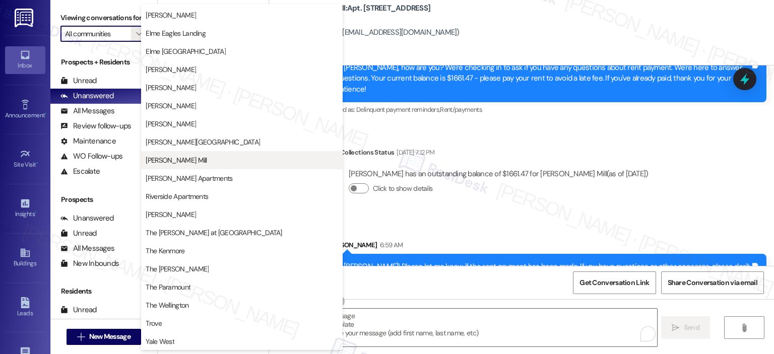
click at [190, 161] on span "[PERSON_NAME] Mill" at bounding box center [176, 160] width 61 height 10
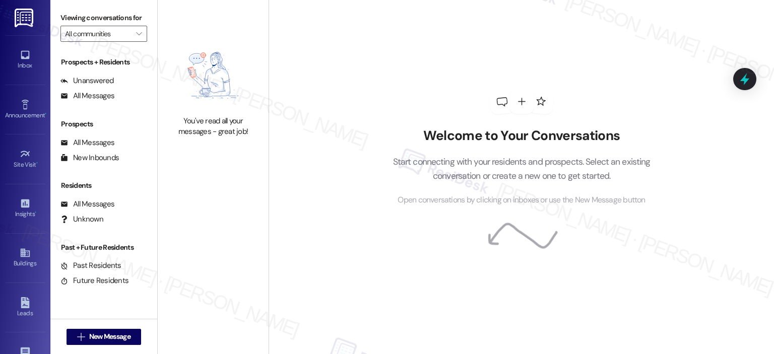
type input "[PERSON_NAME] Mill"
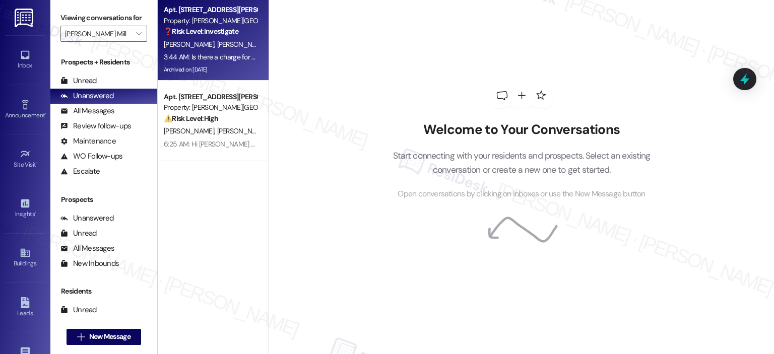
click at [212, 45] on div "[PERSON_NAME] [PERSON_NAME]" at bounding box center [210, 44] width 95 height 13
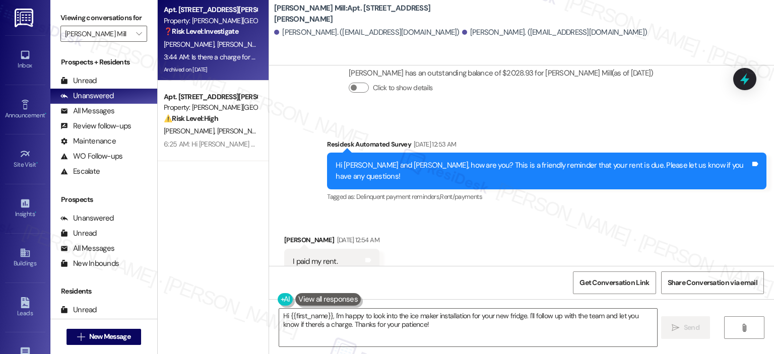
scroll to position [23954, 0]
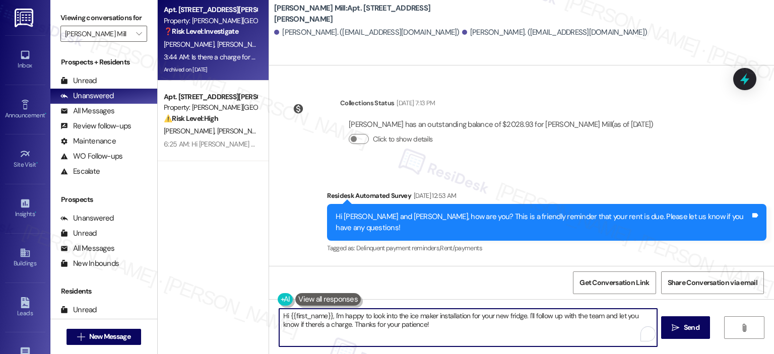
drag, startPoint x: 389, startPoint y: 314, endPoint x: 370, endPoint y: 314, distance: 19.6
click at [370, 314] on textarea "Hi {{first_name}}, I'm happy to look into the ice maker installation for your n…" at bounding box center [467, 328] width 377 height 38
click at [377, 314] on textarea "Hi {{first_name}}, I'm happy to look into the ice maker installation for your n…" at bounding box center [467, 328] width 377 height 38
drag, startPoint x: 411, startPoint y: 322, endPoint x: 369, endPoint y: 316, distance: 42.7
click at [369, 316] on textarea "Hi {{first_name}}, I'm happy to look into the ice maker installation for your n…" at bounding box center [467, 328] width 377 height 38
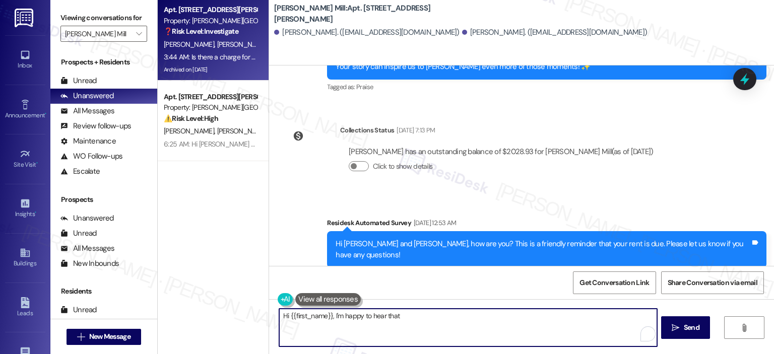
scroll to position [23859, 0]
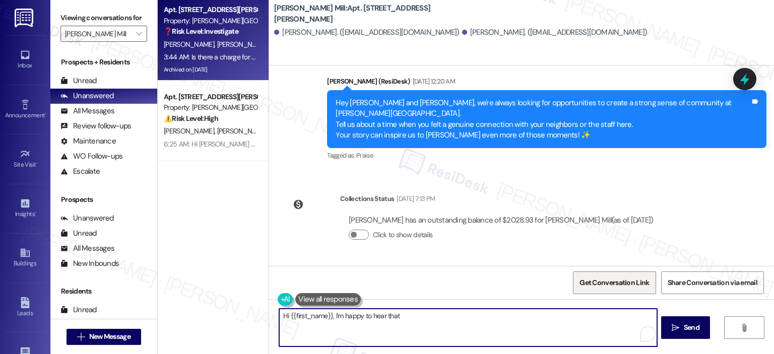
click at [608, 289] on span "Get Conversation Link" at bounding box center [614, 283] width 74 height 22
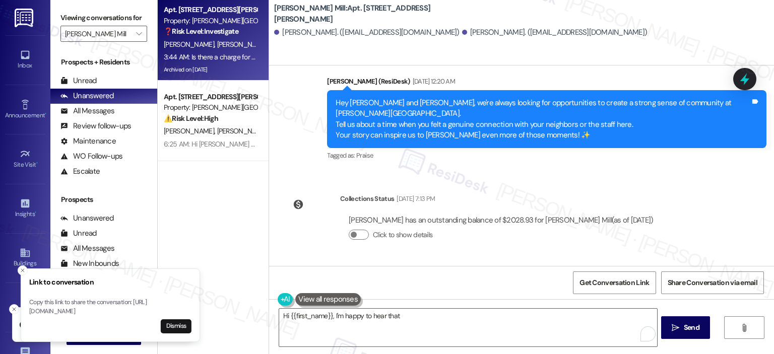
drag, startPoint x: 20, startPoint y: 304, endPoint x: 110, endPoint y: 304, distance: 90.2
click at [110, 304] on p "Copy this link to share the conversation: [URL][DOMAIN_NAME]" at bounding box center [110, 307] width 162 height 18
click at [36, 299] on p "Copy this link to share the conversation: [URL][DOMAIN_NAME]" at bounding box center [102, 307] width 162 height 18
drag, startPoint x: 22, startPoint y: 301, endPoint x: 152, endPoint y: 310, distance: 130.2
click at [152, 310] on p "Copy this link to share the conversation: [URL][DOMAIN_NAME]" at bounding box center [102, 307] width 162 height 18
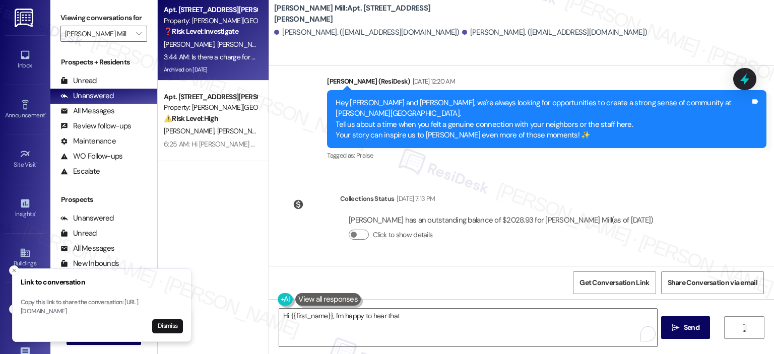
copy p "[URL][DOMAIN_NAME]"
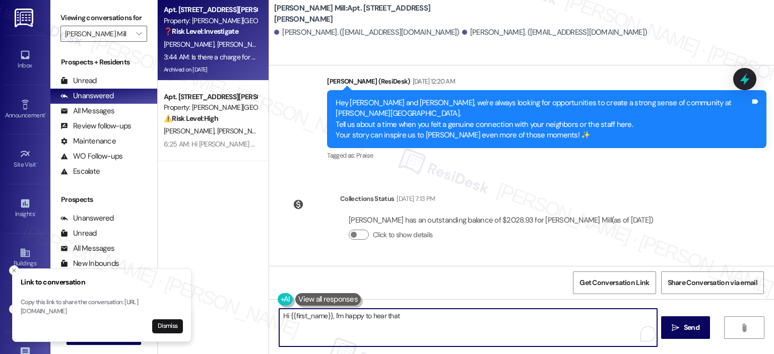
click at [418, 322] on textarea "Hi {{first_name}}, I'm happy to hear that" at bounding box center [467, 328] width 377 height 38
drag, startPoint x: 359, startPoint y: 315, endPoint x: 338, endPoint y: 316, distance: 20.7
click at [338, 316] on textarea "Hi {{first_name}}, I'm happy to hear that" at bounding box center [467, 328] width 377 height 38
drag, startPoint x: 409, startPoint y: 315, endPoint x: 330, endPoint y: 315, distance: 78.6
click at [330, 315] on textarea "Hi {{first_name}}, I'm happy to hear that" at bounding box center [467, 328] width 377 height 38
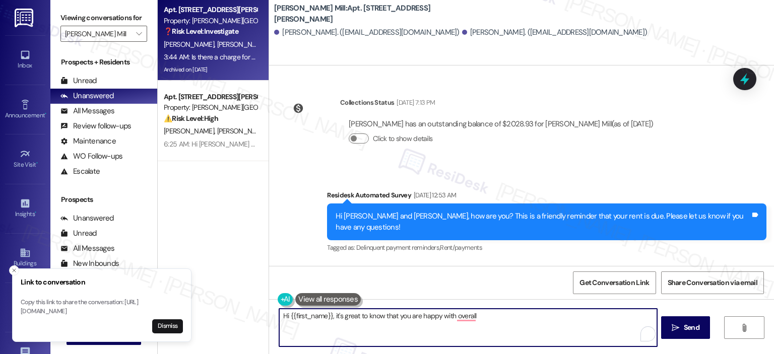
scroll to position [23853, 0]
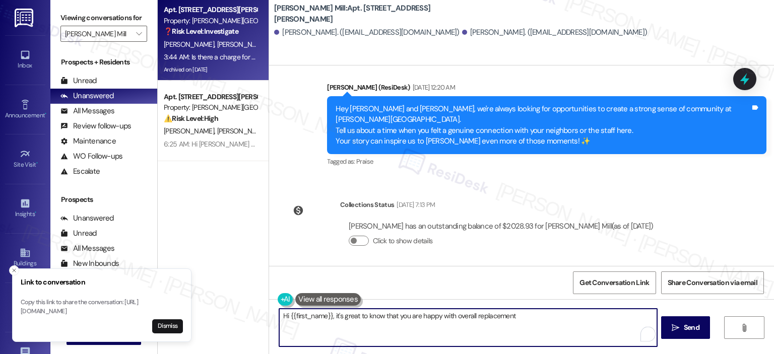
click at [465, 317] on textarea "Hi {{first_name}}, it's great to know that you are happy with overall replaceme…" at bounding box center [467, 328] width 377 height 38
click at [448, 316] on textarea "Hi {{first_name}}, it's great to know that you are happy with overall replaceme…" at bounding box center [467, 328] width 377 height 38
click at [539, 319] on textarea "Hi {{first_name}}, it's great to know that you are happy with the overall repla…" at bounding box center [467, 328] width 377 height 38
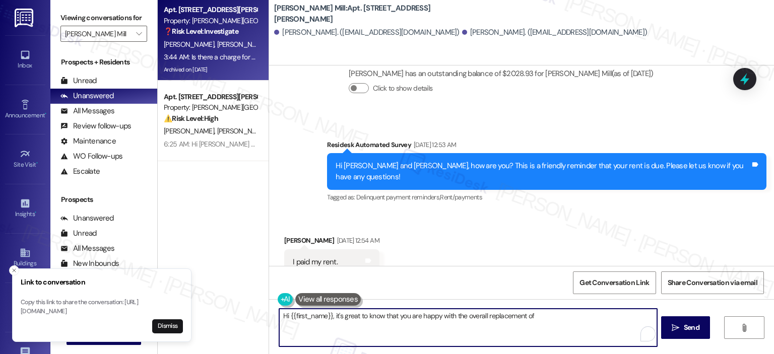
scroll to position [24006, 0]
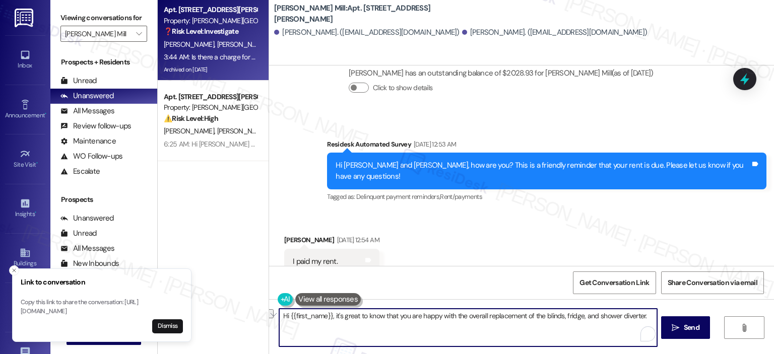
drag, startPoint x: 647, startPoint y: 315, endPoint x: 274, endPoint y: 315, distance: 372.7
click at [275, 315] on div "Hi {{first_name}}, it's great to know that you are happy with the overall repla…" at bounding box center [521, 337] width 505 height 76
type textarea "Hi {{first_name}}, it's great to know that you are happy with the overall repla…"
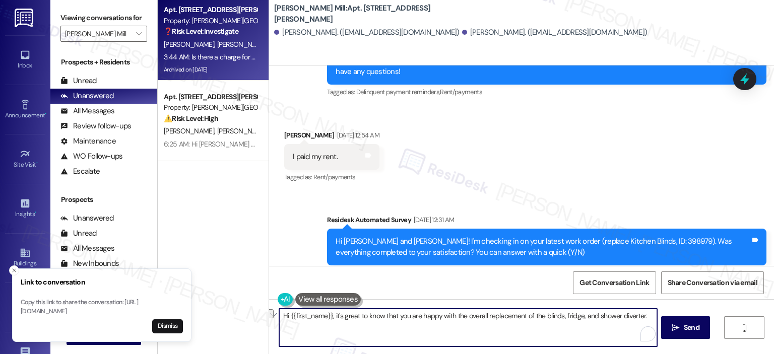
scroll to position [24362, 0]
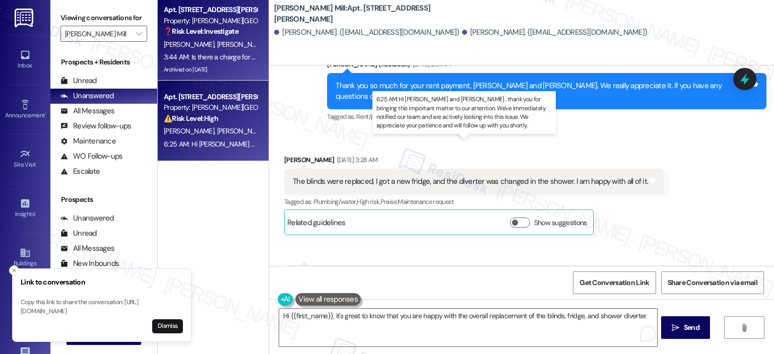
click at [205, 141] on div "6:25 AM: Hi [PERSON_NAME] and [PERSON_NAME] , thank you for bringing this impor…" at bounding box center [532, 144] width 736 height 9
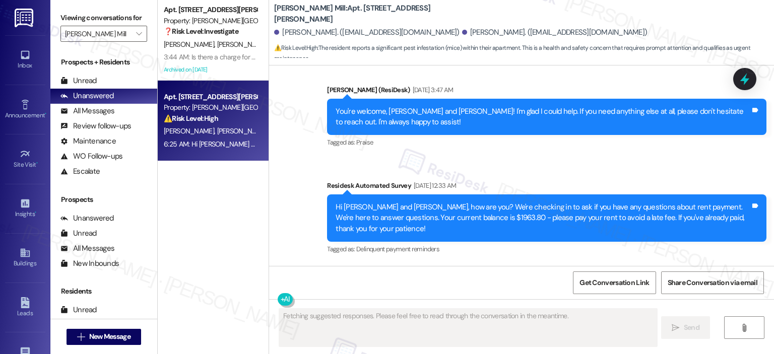
scroll to position [11524, 0]
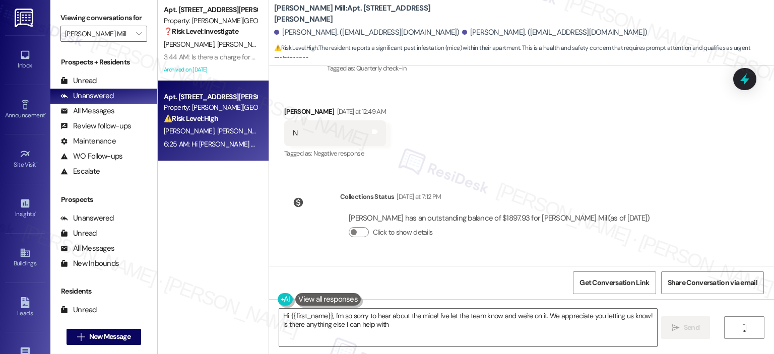
type textarea "Hi {{first_name}}, I'm so sorry to hear about the mice! I've let the team know …"
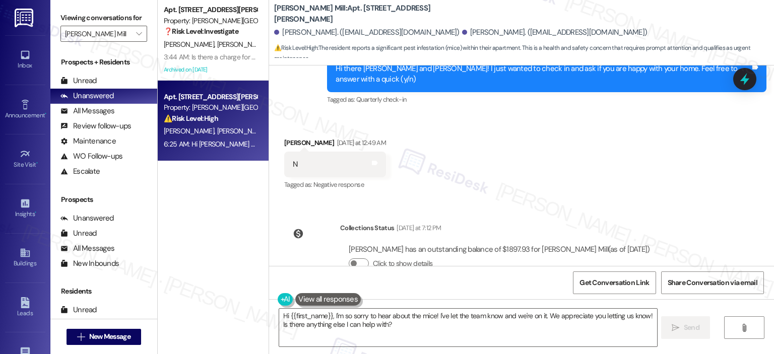
scroll to position [11744, 0]
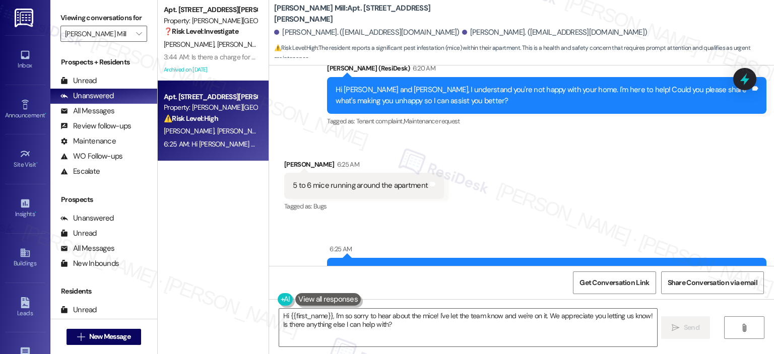
click at [211, 49] on div "J. Finn J. Huffman" at bounding box center [210, 44] width 95 height 13
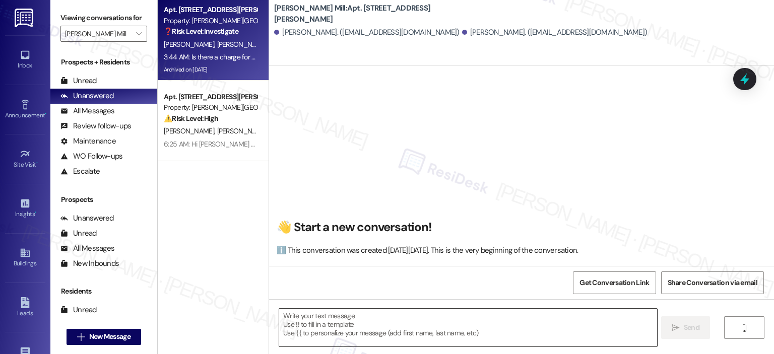
click at [361, 324] on textarea at bounding box center [467, 328] width 377 height 38
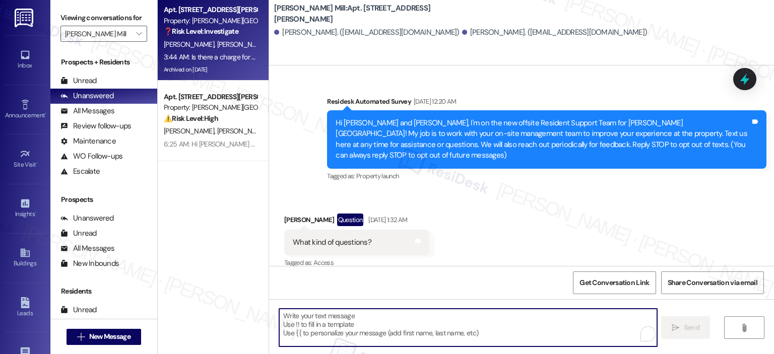
scroll to position [24362, 0]
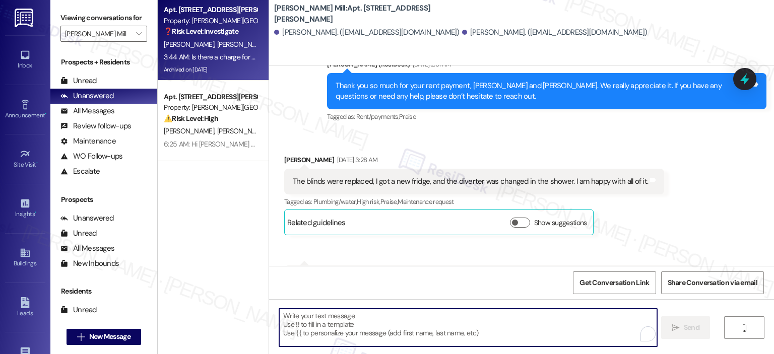
click at [381, 326] on textarea "To enrich screen reader interactions, please activate Accessibility in Grammarl…" at bounding box center [467, 328] width 377 height 38
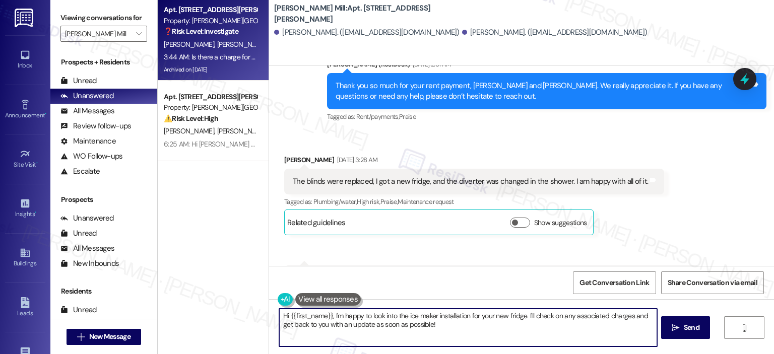
click at [504, 325] on textarea "Hi {{first_name}}, I'm happy to look into the ice maker installation for your n…" at bounding box center [467, 328] width 377 height 38
paste textarea "’m so glad to hear that you’re happy with the replacement of the blinds, fridge…"
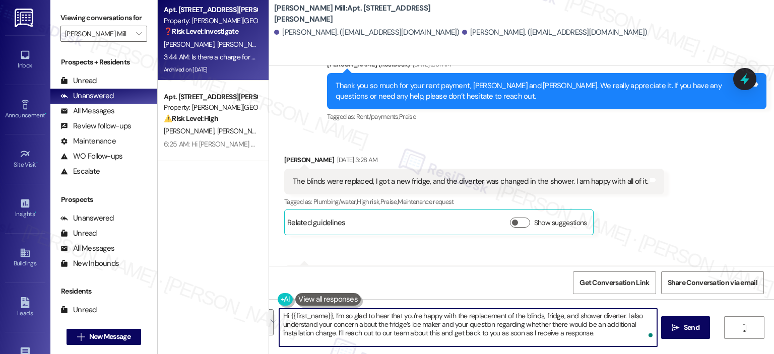
drag, startPoint x: 610, startPoint y: 337, endPoint x: 626, endPoint y: 311, distance: 30.1
click at [620, 314] on textarea "Hi {{first_name}}, I’m so glad to hear that you’re happy with the replacement o…" at bounding box center [467, 328] width 377 height 38
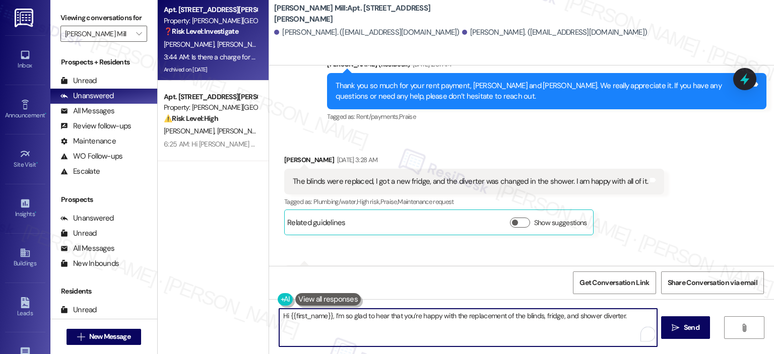
click at [630, 318] on textarea "Hi {{first_name}}, I’m so glad to hear that you’re happy with the replacement o…" at bounding box center [467, 328] width 377 height 38
type textarea "Hi {{first_name}}, I’m so glad to hear that you’re happy with the replacement o…"
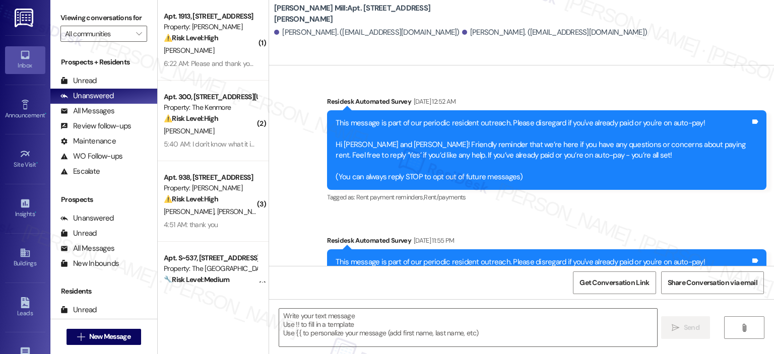
scroll to position [4988, 0]
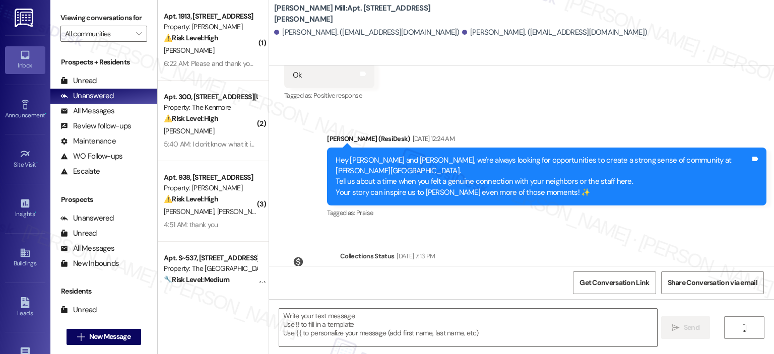
type textarea "Fetching suggested responses. Please feel free to read through the conversation…"
click at [367, 320] on textarea at bounding box center [467, 328] width 377 height 38
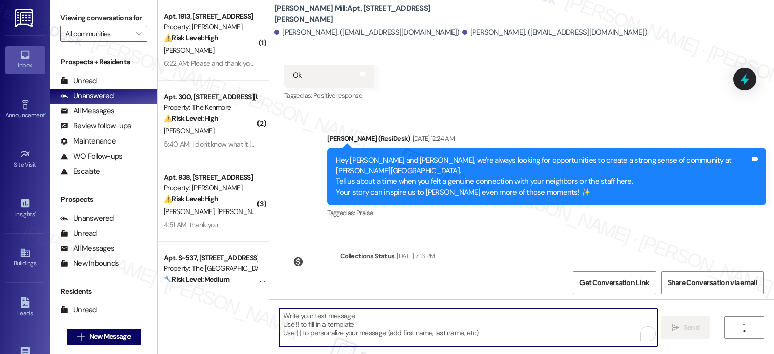
click at [364, 318] on textarea "To enrich screen reader interactions, please activate Accessibility in Grammarl…" at bounding box center [467, 328] width 377 height 38
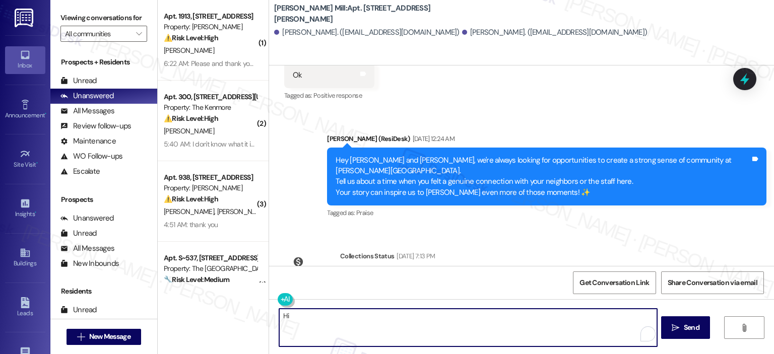
type textarea "Hi"
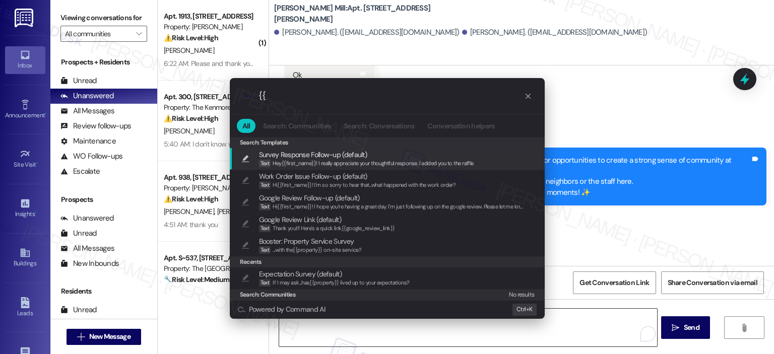
type input "{"
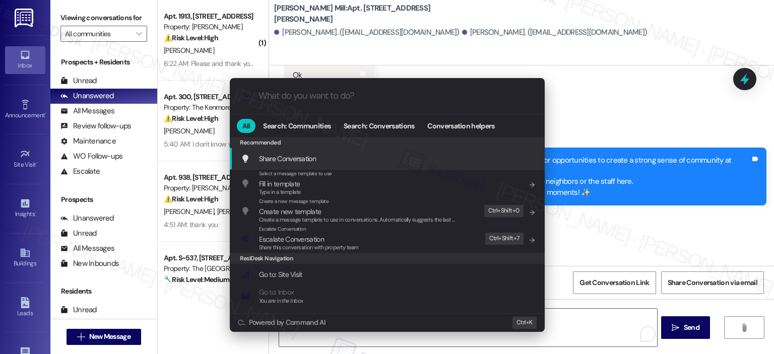
click at [609, 319] on div ".cls-1{fill:#0a055f;}.cls-2{fill:#0cc4c4;} resideskLogoBlueOrange All Search: C…" at bounding box center [387, 177] width 774 height 354
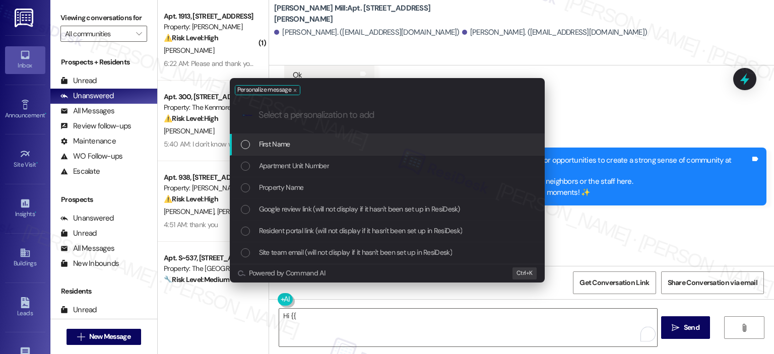
click at [320, 146] on div "First Name" at bounding box center [388, 144] width 295 height 11
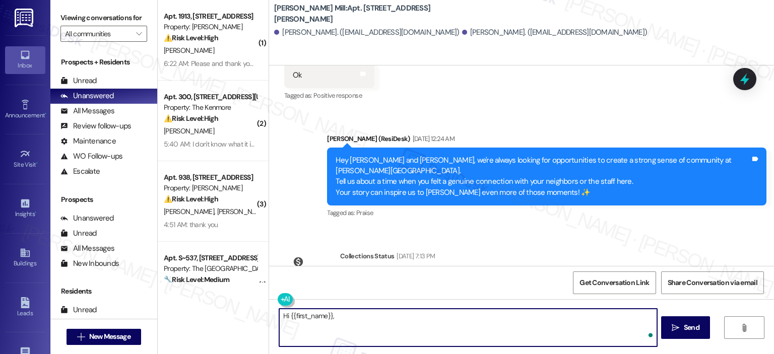
paste textarea "et me know if there's anything I can assit you with! Enjoy the rest of your day!"
click at [398, 329] on textarea "Hi {{first_name}}, et me know if there's anything I can assit you with! Enjoy t…" at bounding box center [467, 328] width 377 height 38
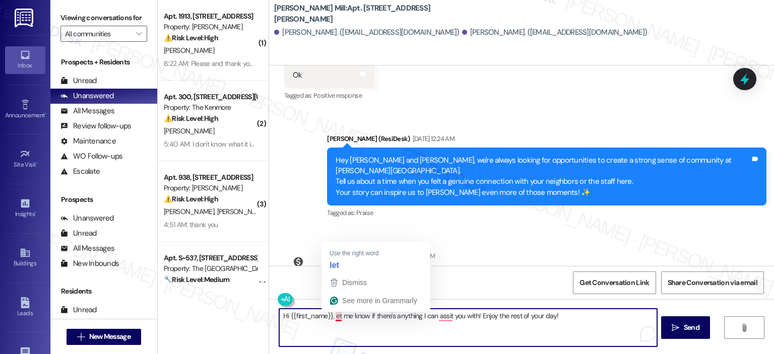
click at [332, 315] on textarea "Hi {{first_name}}, et me know if there's anything I can assit you with! Enjoy t…" at bounding box center [467, 328] width 377 height 38
click at [348, 331] on textarea "Hi {{first_name}}, et me know if there's anything I can assit you with! Enjoy t…" at bounding box center [467, 328] width 377 height 38
click at [330, 315] on textarea "Hi {{first_name}}, et me know if there's anything I can assit you with! Enjoy t…" at bounding box center [467, 328] width 377 height 38
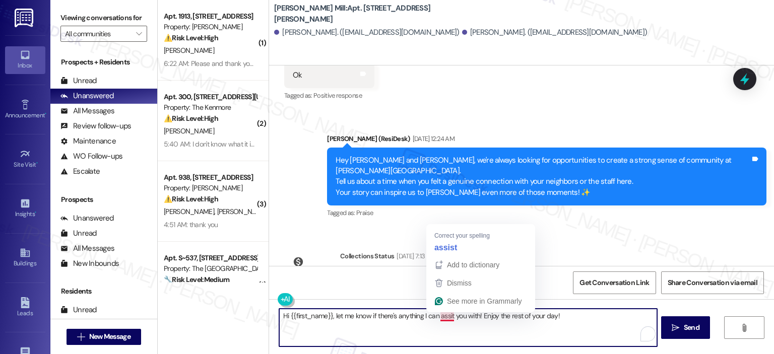
click at [445, 314] on textarea "Hi {{first_name}}, let me know if there's anything I can assit you with! Enjoy …" at bounding box center [467, 328] width 377 height 38
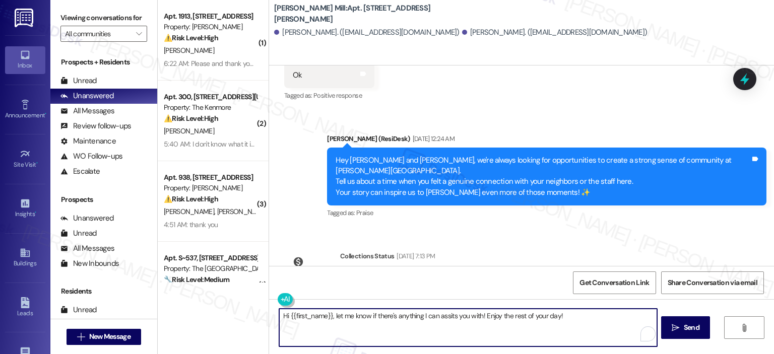
click at [478, 316] on textarea "Hi {{first_name}}, let me know if there's anything I can assits you with! Enjoy…" at bounding box center [467, 328] width 377 height 38
click at [451, 317] on textarea "Hi {{first_name}}, let me know if there's anything I can assits you with, I'm h…" at bounding box center [467, 328] width 377 height 38
click at [428, 333] on textarea "Hi {{first_name}}, let me know if there's anything I can assist you with, I'm h…" at bounding box center [467, 328] width 377 height 38
type textarea "Hi {{first_name}}, let me know if there's anything I can assist you with, I'm h…"
click at [686, 328] on span "Send" at bounding box center [692, 327] width 16 height 11
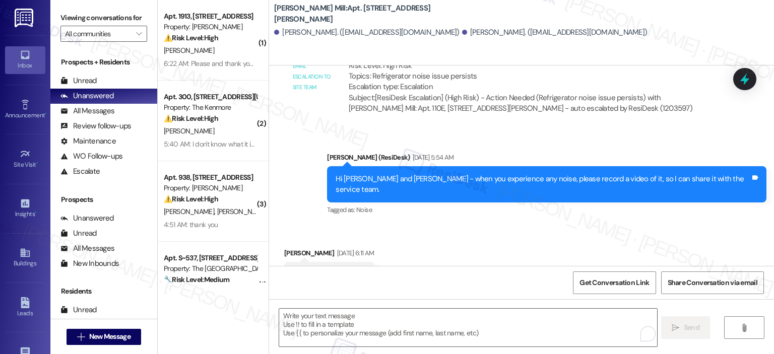
scroll to position [5058, 0]
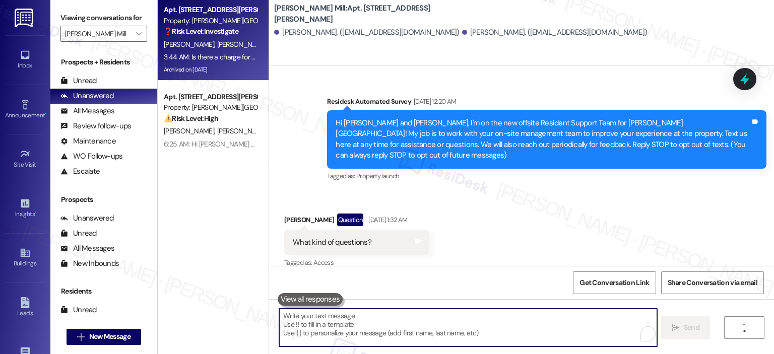
scroll to position [24362, 0]
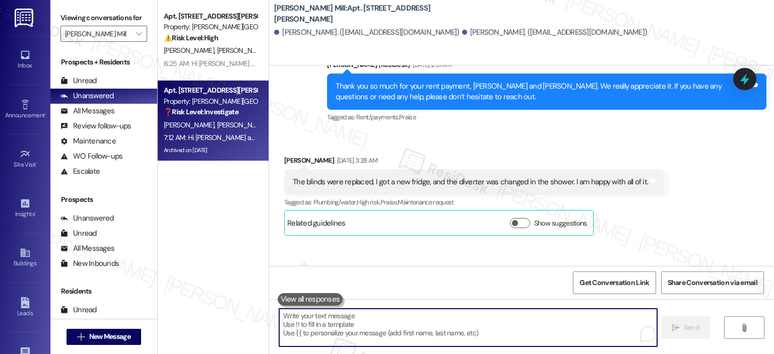
click at [572, 323] on textarea "To enrich screen reader interactions, please activate Accessibility in Grammarl…" at bounding box center [467, 328] width 377 height 38
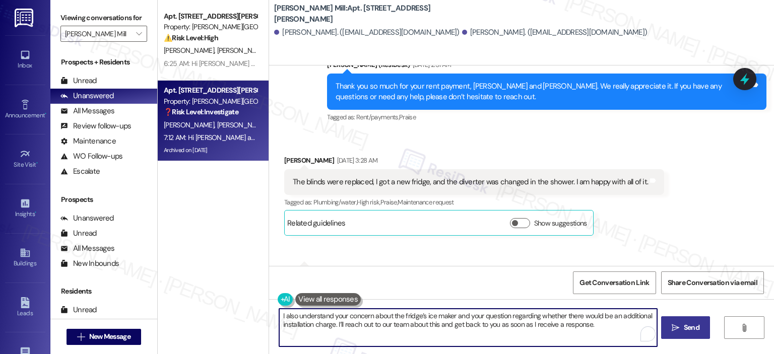
type textarea "I also understand your concern about the fridge’s ice maker and your question r…"
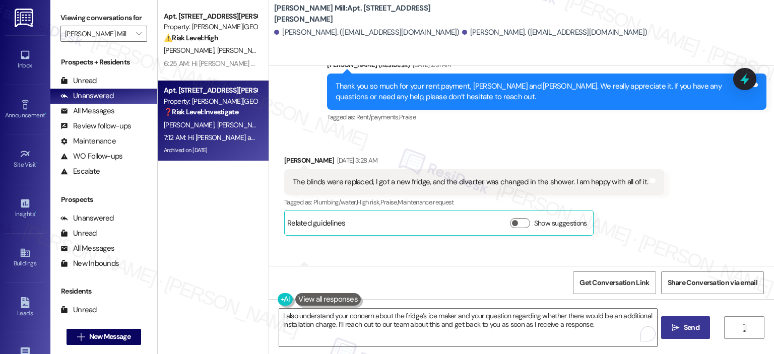
click at [684, 326] on span "Send" at bounding box center [692, 327] width 16 height 11
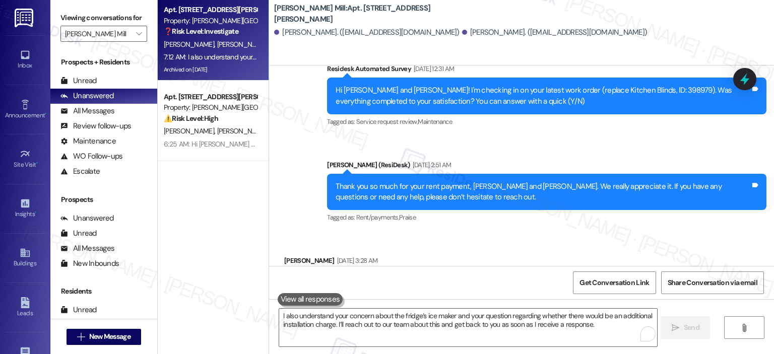
scroll to position [24514, 0]
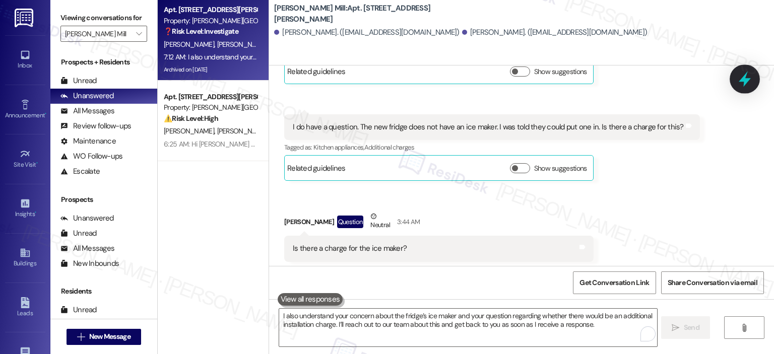
click at [748, 77] on icon at bounding box center [744, 79] width 17 height 17
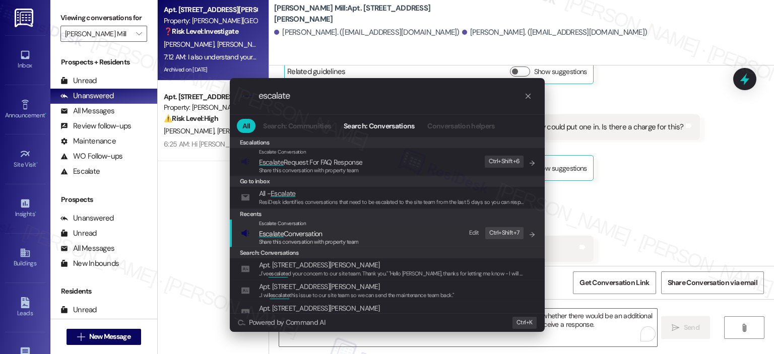
type input "escalate"
click at [296, 236] on span "Escalate Conversation" at bounding box center [290, 233] width 63 height 9
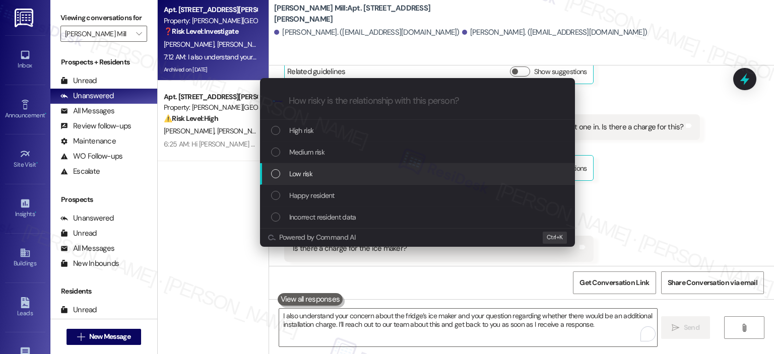
click at [306, 167] on div "Low risk" at bounding box center [417, 174] width 315 height 22
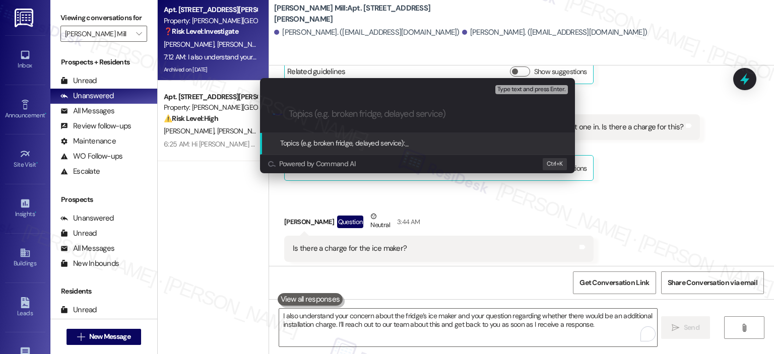
click at [377, 116] on input "Topics (e.g. broken fridge, delayed service)" at bounding box center [426, 114] width 274 height 11
paste input "Ice Maker inquiry"
type input "Ice Maker inquiry"
click at [531, 89] on span "Type text and press Enter." at bounding box center [531, 89] width 68 height 7
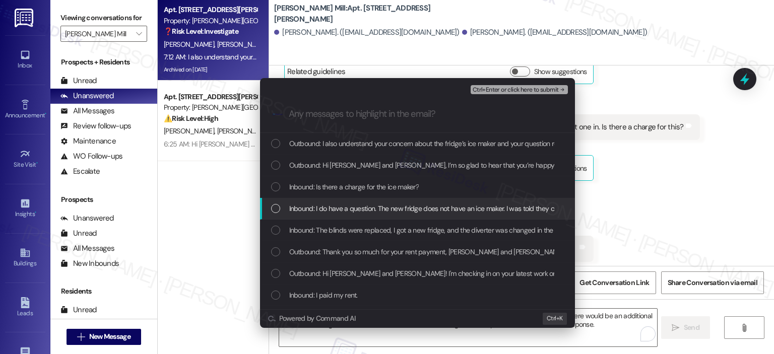
click at [273, 210] on div "List of options" at bounding box center [275, 208] width 9 height 9
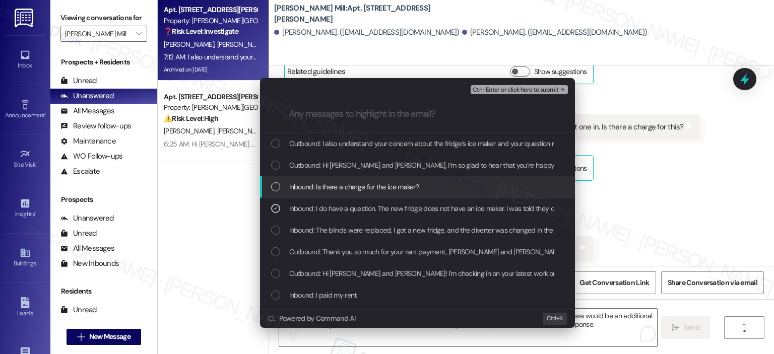
click at [277, 189] on div "List of options" at bounding box center [275, 186] width 9 height 9
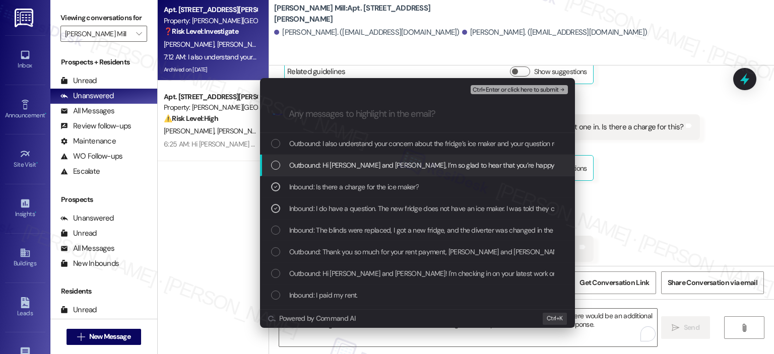
click at [276, 168] on div "List of options" at bounding box center [275, 165] width 9 height 9
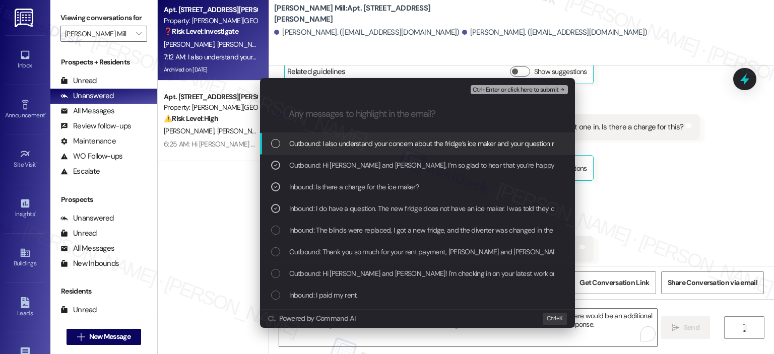
click at [273, 144] on div "List of options" at bounding box center [275, 143] width 9 height 9
click at [483, 89] on span "Ctrl+Enter or click here to submit" at bounding box center [515, 90] width 86 height 7
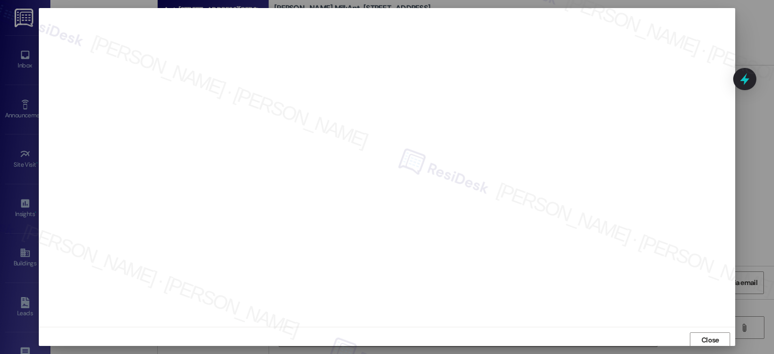
scroll to position [0, 0]
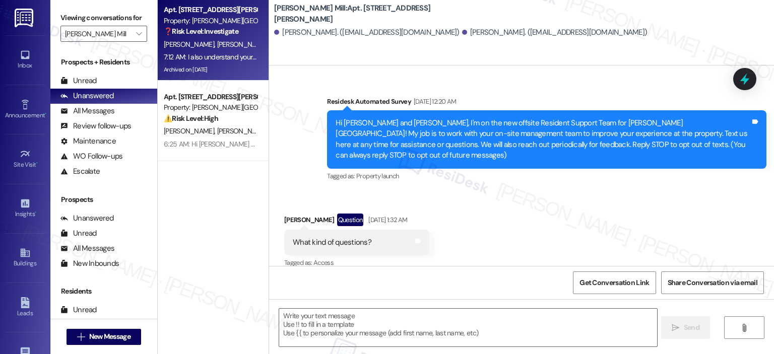
type textarea "Fetching suggested responses. Please feel free to read through the conversation…"
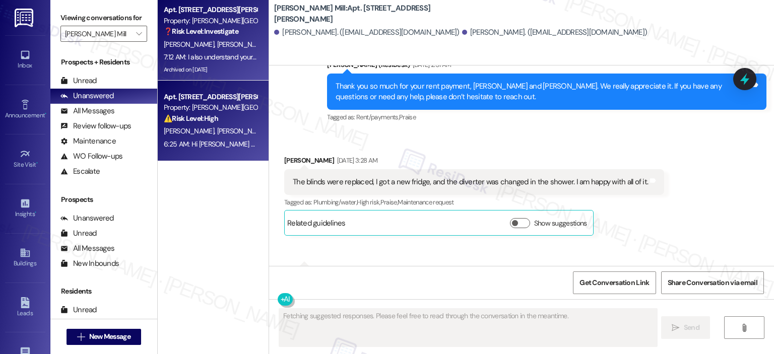
scroll to position [11, 0]
click at [207, 144] on div "6:25 AM: Hi Cameron and Ryan , thank you for bringing this important matter to …" at bounding box center [532, 144] width 736 height 9
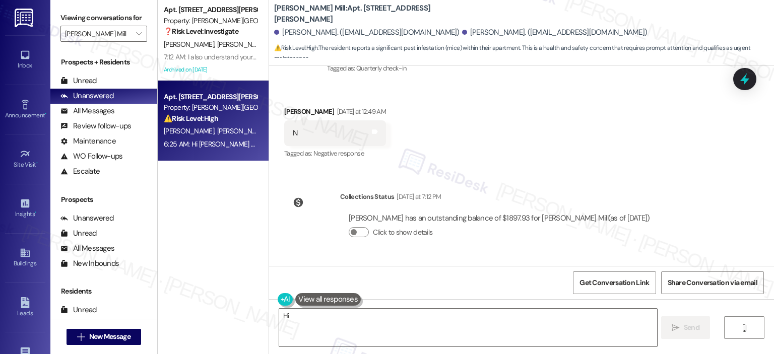
scroll to position [11744, 0]
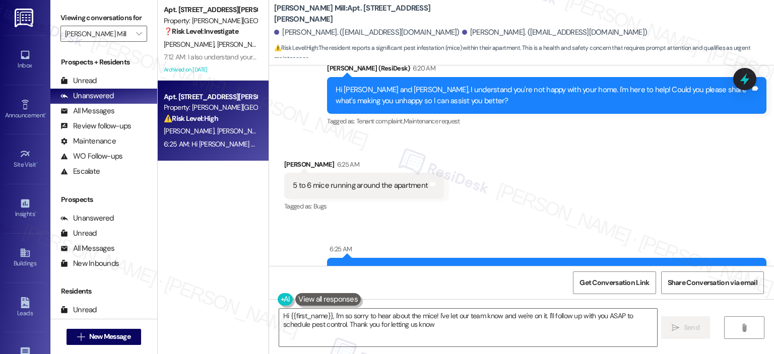
type textarea "Hi {{first_name}}, I'm so sorry to hear about the mice! I've let our team know …"
click at [108, 29] on input "Elme Watkins Mill" at bounding box center [98, 34] width 66 height 16
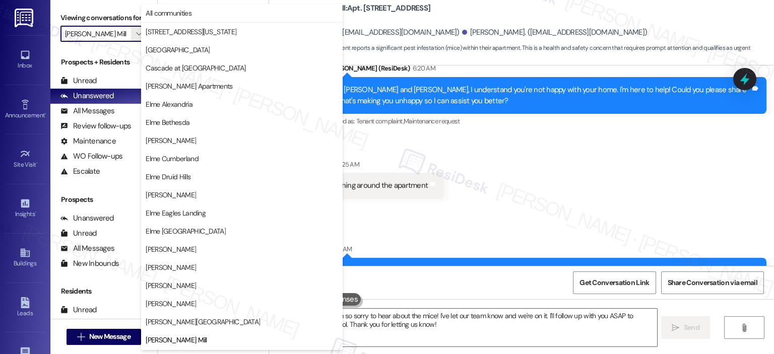
scroll to position [163, 0]
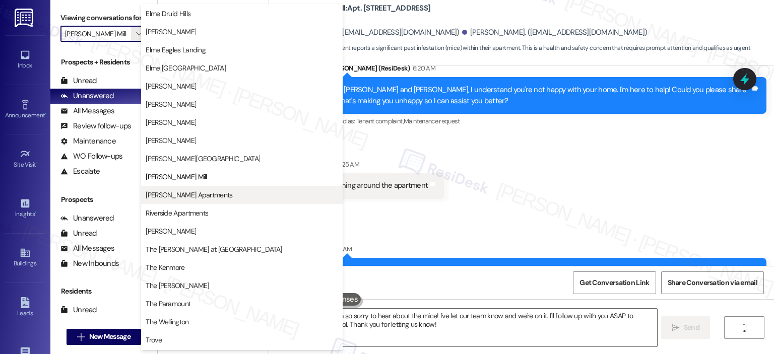
click at [196, 193] on span "Park Adams Apartments" at bounding box center [189, 195] width 87 height 10
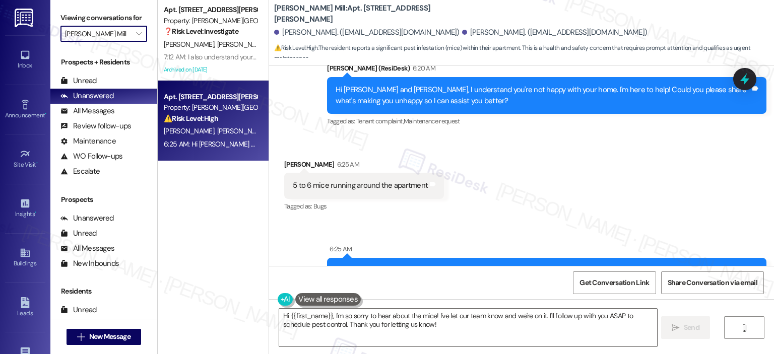
type input "Park Adams Apartments"
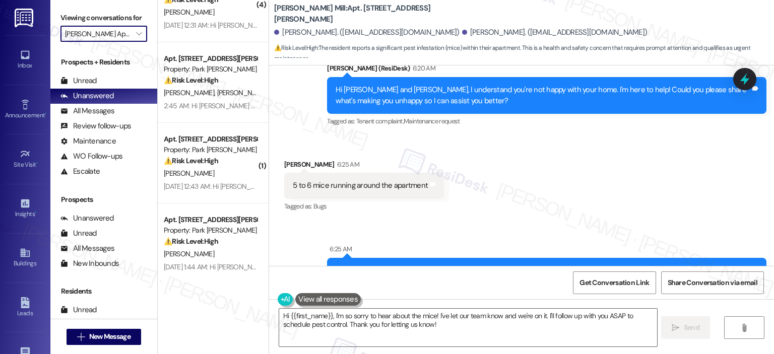
scroll to position [282, 0]
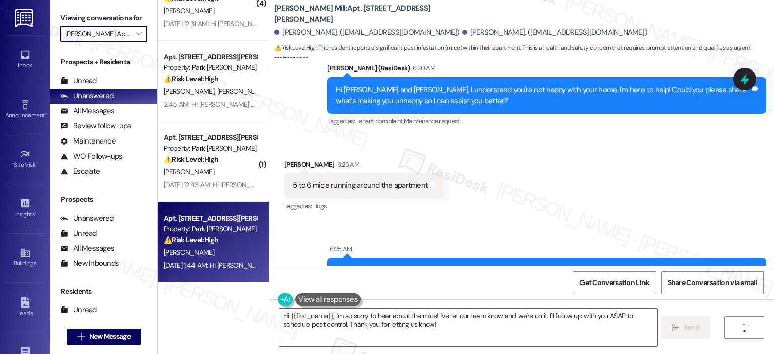
click at [205, 253] on div "W. Zhou" at bounding box center [210, 252] width 95 height 13
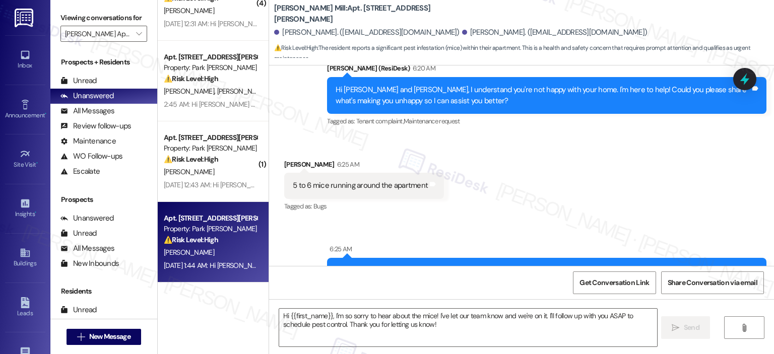
type textarea "Fetching suggested responses. Please feel free to read through the conversation…"
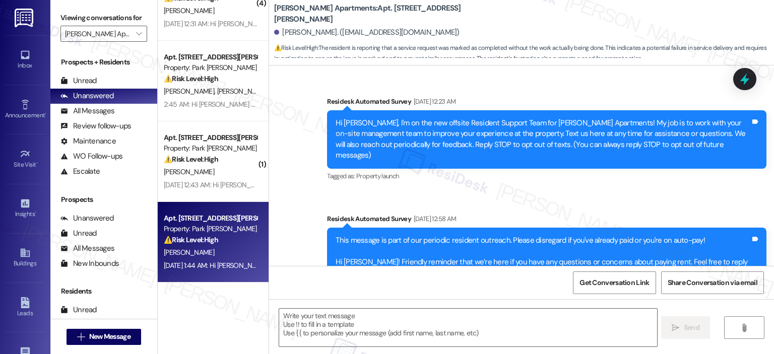
scroll to position [6742, 0]
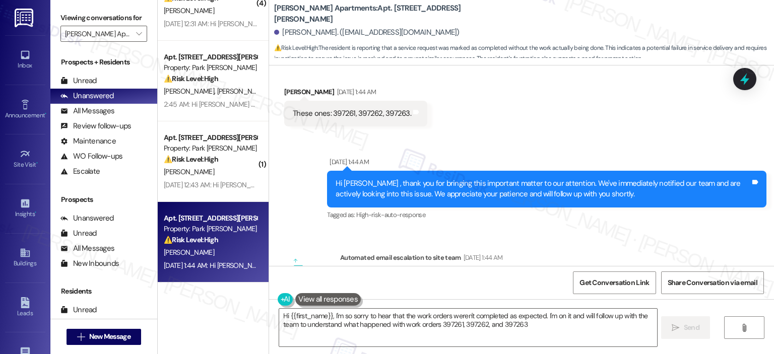
type textarea "Hi {{first_name}}, I'm so sorry to hear that the work orders weren't completed …"
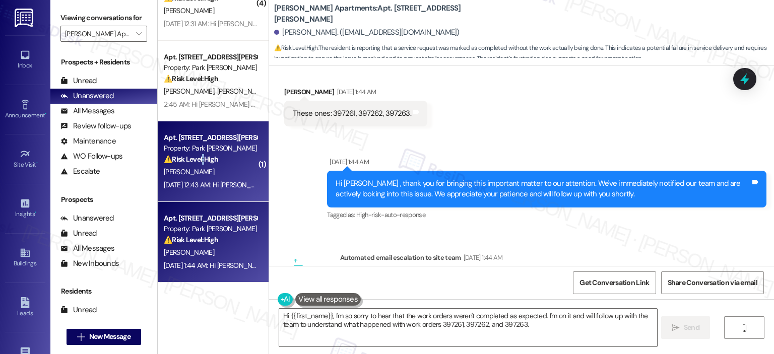
click at [198, 157] on strong "⚠️ Risk Level: High" at bounding box center [191, 159] width 54 height 9
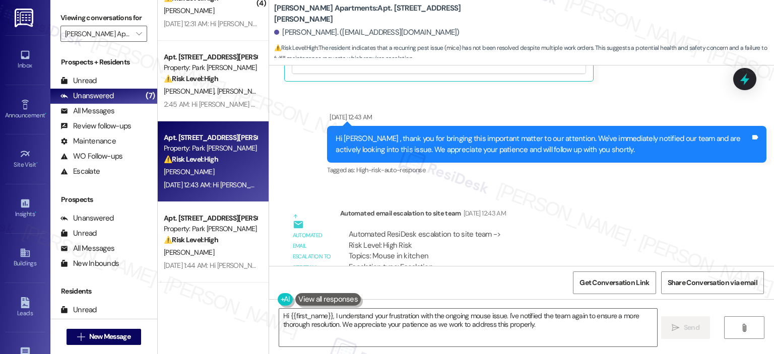
scroll to position [3947, 0]
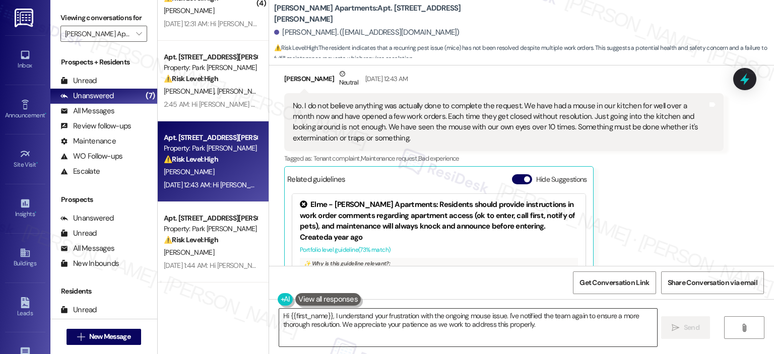
click at [550, 327] on textarea "Hi {{first_name}}, I understand your frustration with the ongoing mouse issue. …" at bounding box center [467, 328] width 377 height 38
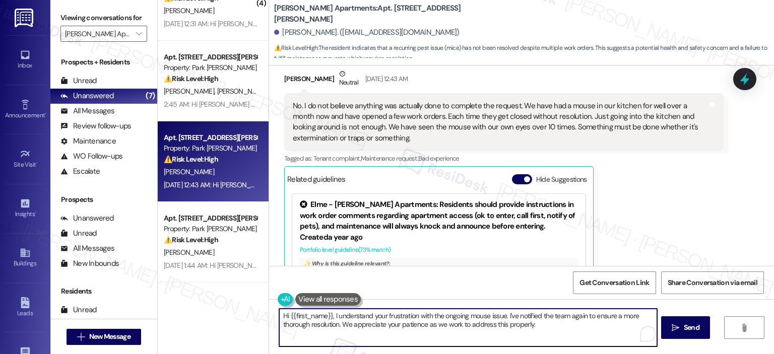
scroll to position [4199, 0]
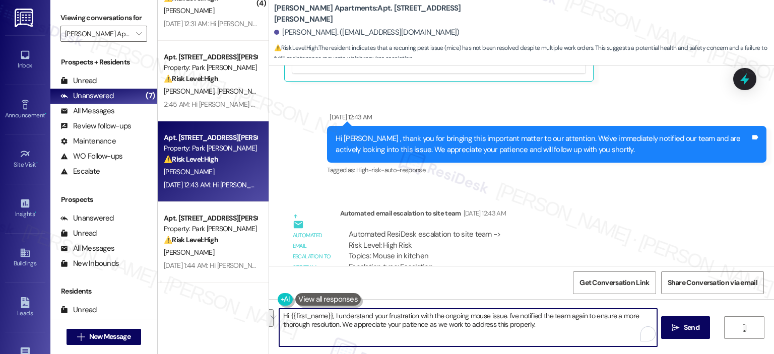
drag, startPoint x: 543, startPoint y: 326, endPoint x: 504, endPoint y: 316, distance: 40.6
click at [504, 316] on textarea "Hi {{first_name}}, I understand your frustration with the ongoing mouse issue. …" at bounding box center [467, 328] width 377 height 38
click at [546, 324] on textarea "Hi {{first_name}}, I understand your frustration with the ongoing mouse issue. …" at bounding box center [467, 328] width 377 height 38
type textarea "Hi {{first_name}}, I understand your frustration with the ongoing mouse issue. …"
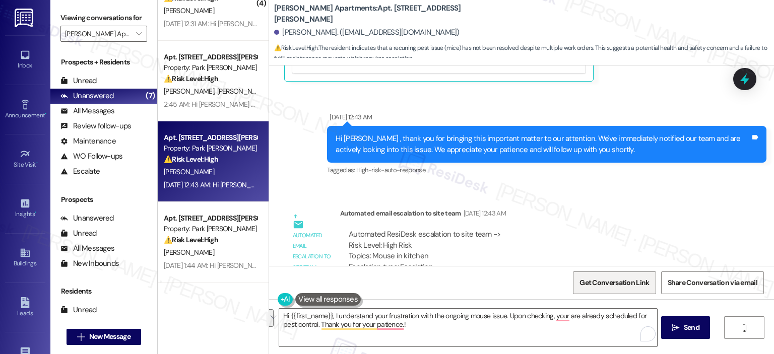
click at [620, 274] on span "Get Conversation Link" at bounding box center [614, 283] width 74 height 22
click at [621, 281] on span "Get Conversation Link" at bounding box center [614, 283] width 70 height 11
click at [604, 288] on span "Get Conversation Link" at bounding box center [614, 283] width 70 height 11
click at [605, 278] on span "Get Conversation Link" at bounding box center [614, 283] width 70 height 11
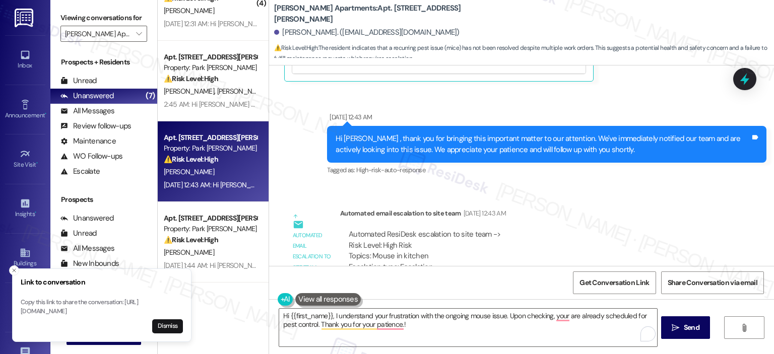
click at [19, 302] on li "Link to conversation Copy this link to share the conversation: https://www.ther…" at bounding box center [101, 305] width 179 height 74
drag, startPoint x: 21, startPoint y: 302, endPoint x: 41, endPoint y: 303, distance: 20.2
click at [41, 303] on p "Copy this link to share the conversation: https://www.theresidesk.com/text/insi…" at bounding box center [107, 307] width 162 height 18
click at [22, 303] on p "Copy this link to share the conversation: https://www.theresidesk.com/text/insi…" at bounding box center [102, 307] width 162 height 18
drag, startPoint x: 21, startPoint y: 303, endPoint x: 42, endPoint y: 303, distance: 21.7
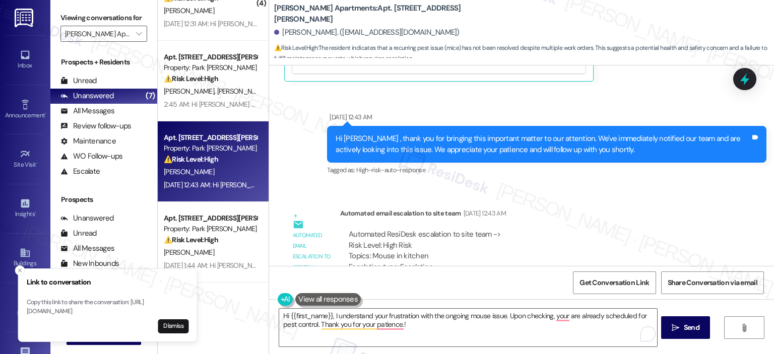
click at [42, 303] on p "Copy this link to share the conversation: https://www.theresidesk.com/text/insi…" at bounding box center [108, 307] width 162 height 18
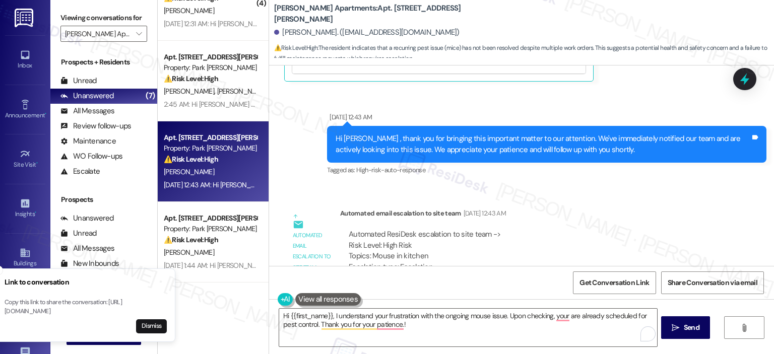
drag, startPoint x: 142, startPoint y: 310, endPoint x: 126, endPoint y: 307, distance: 16.5
click at [126, 307] on p "Copy this link to share the conversation: https://www.theresidesk.com/text/insi…" at bounding box center [86, 307] width 162 height 18
click at [140, 312] on p "Copy this link to share the conversation: https://www.theresidesk.com/text/insi…" at bounding box center [102, 307] width 162 height 18
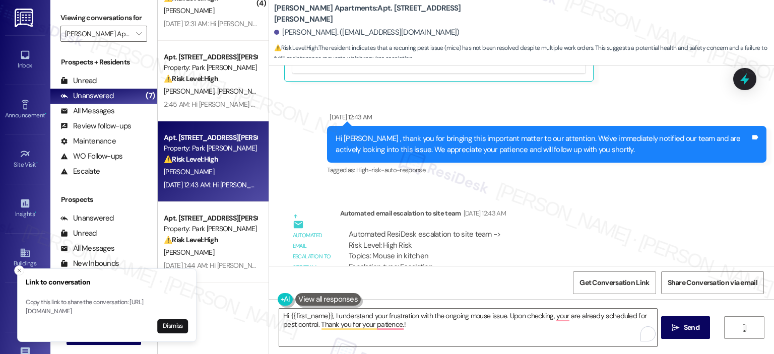
drag, startPoint x: 21, startPoint y: 300, endPoint x: 37, endPoint y: 301, distance: 16.2
click at [37, 301] on p "Copy this link to share the conversation: https://www.theresidesk.com/text/insi…" at bounding box center [107, 307] width 162 height 18
drag, startPoint x: 61, startPoint y: 310, endPoint x: 33, endPoint y: 306, distance: 28.0
click at [33, 306] on p "Copy this link to share the conversation: https://www.theresidesk.com/text/insi…" at bounding box center [102, 307] width 162 height 18
drag, startPoint x: 22, startPoint y: 302, endPoint x: 147, endPoint y: 310, distance: 125.7
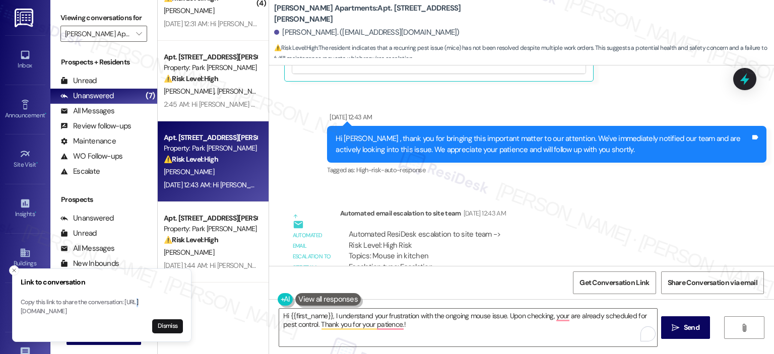
click at [147, 310] on p "Copy this link to share the conversation: https://www.theresidesk.com/text/insi…" at bounding box center [102, 307] width 162 height 18
copy p "https://www.theresidesk.com/text/insights-conversations/1189113/share-conversat…"
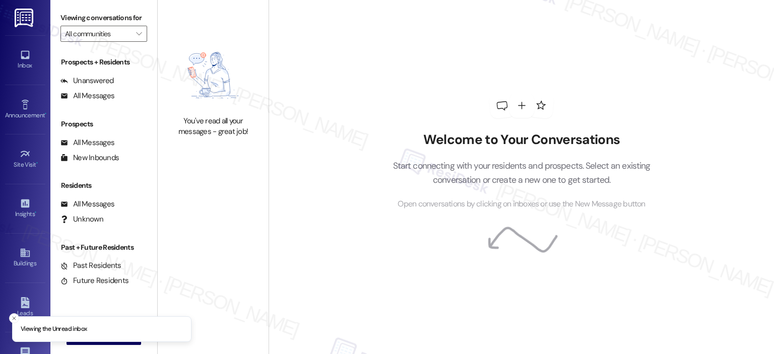
type input "[PERSON_NAME] Apartments"
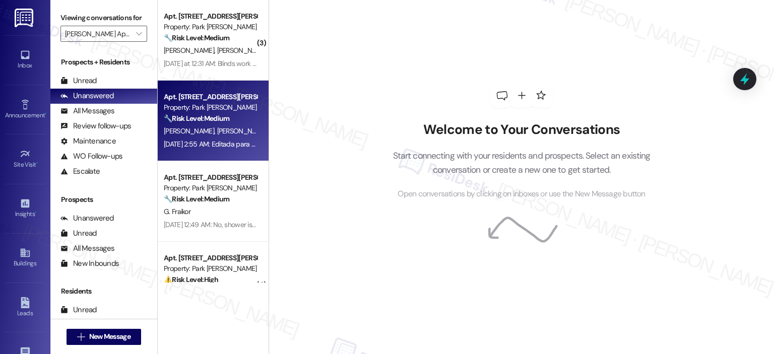
scroll to position [282, 0]
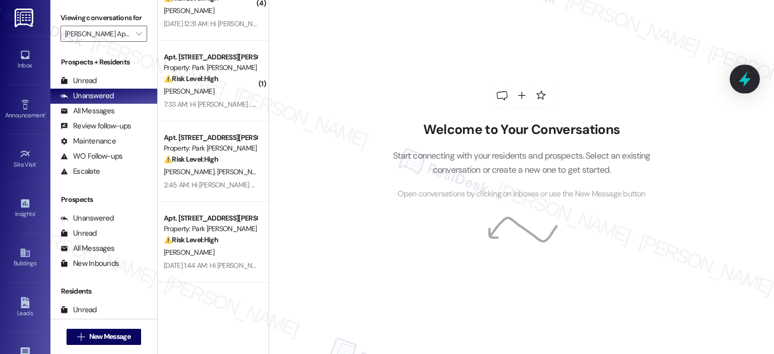
click at [742, 88] on div at bounding box center [744, 78] width 30 height 29
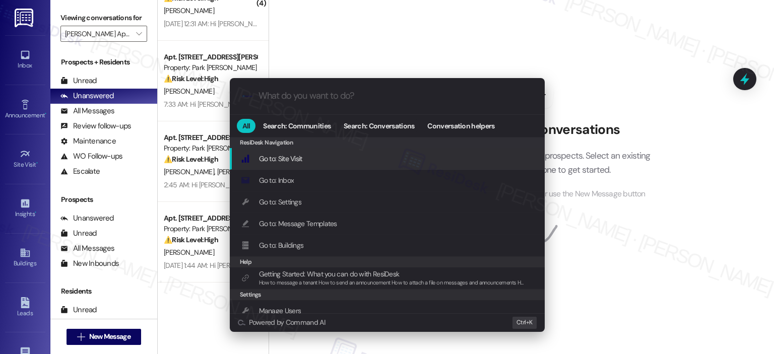
click at [272, 92] on input "What do you want to do?" at bounding box center [395, 96] width 274 height 11
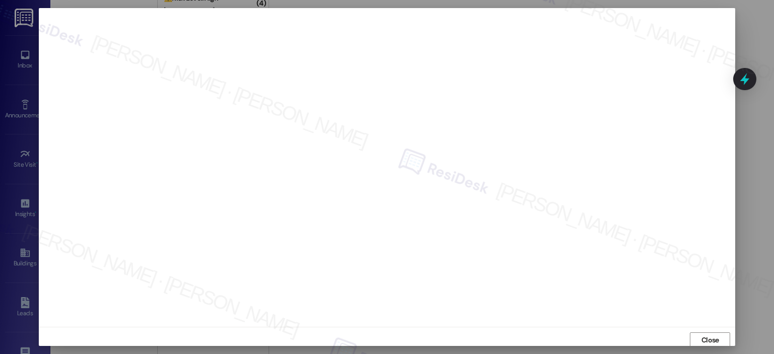
scroll to position [2, 0]
click at [741, 93] on div at bounding box center [387, 177] width 774 height 354
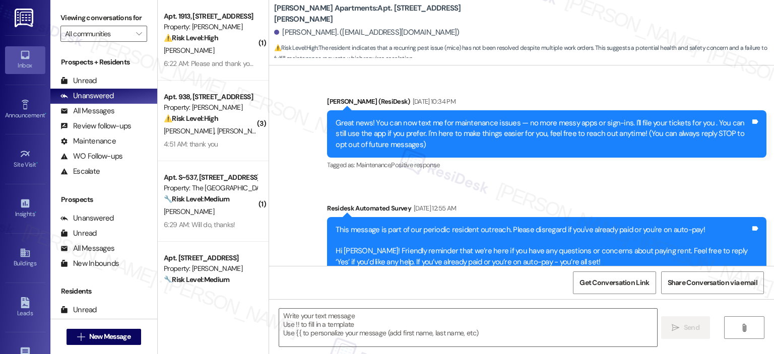
scroll to position [4199, 0]
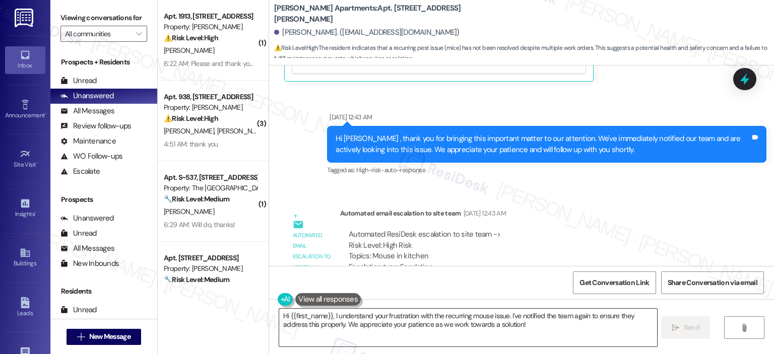
click at [392, 339] on textarea "Hi {{first_name}}, I understand your frustration with the recurring mouse issue…" at bounding box center [467, 328] width 377 height 38
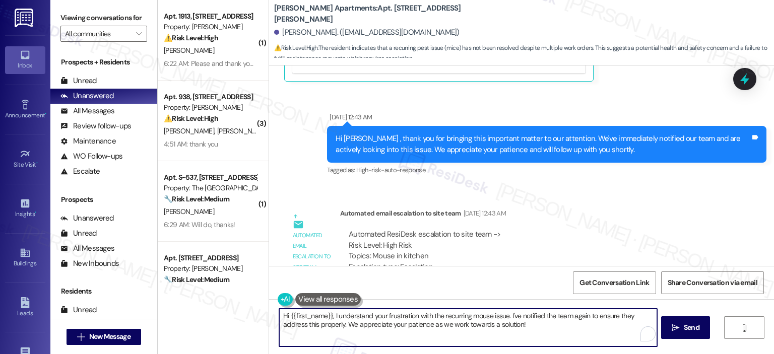
paste textarea "completely understand how frustrating the ongoing pest issue must be. Upon chec…"
type textarea "Hi {{first_name}}, I completely understand how frustrating the ongoing pest iss…"
click at [685, 327] on span "Send" at bounding box center [692, 327] width 16 height 11
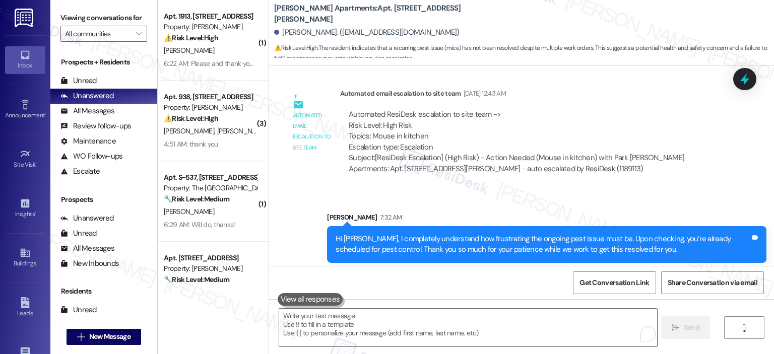
scroll to position [4350, 0]
